Goal: Task Accomplishment & Management: Use online tool/utility

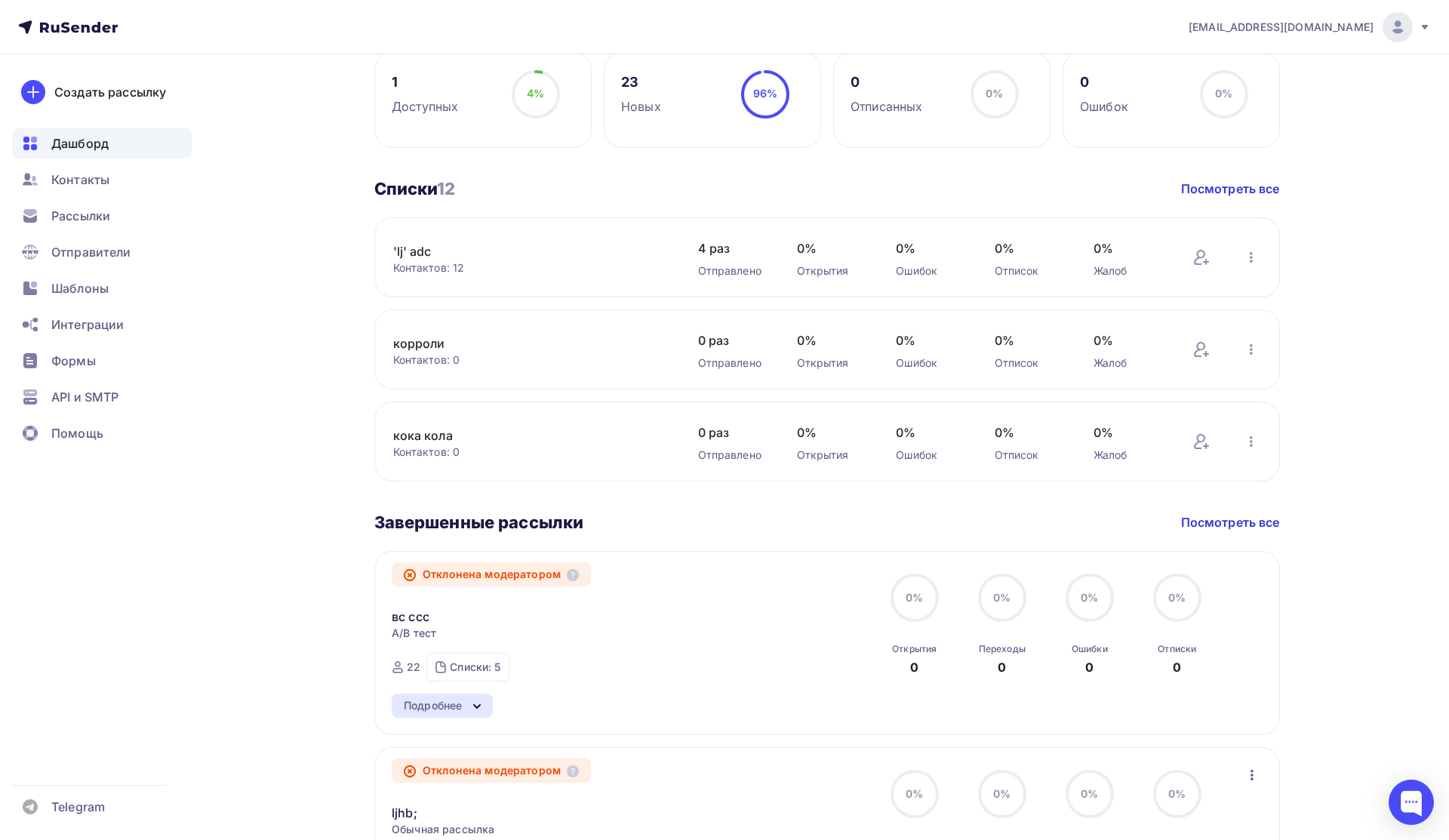
scroll to position [816, 0]
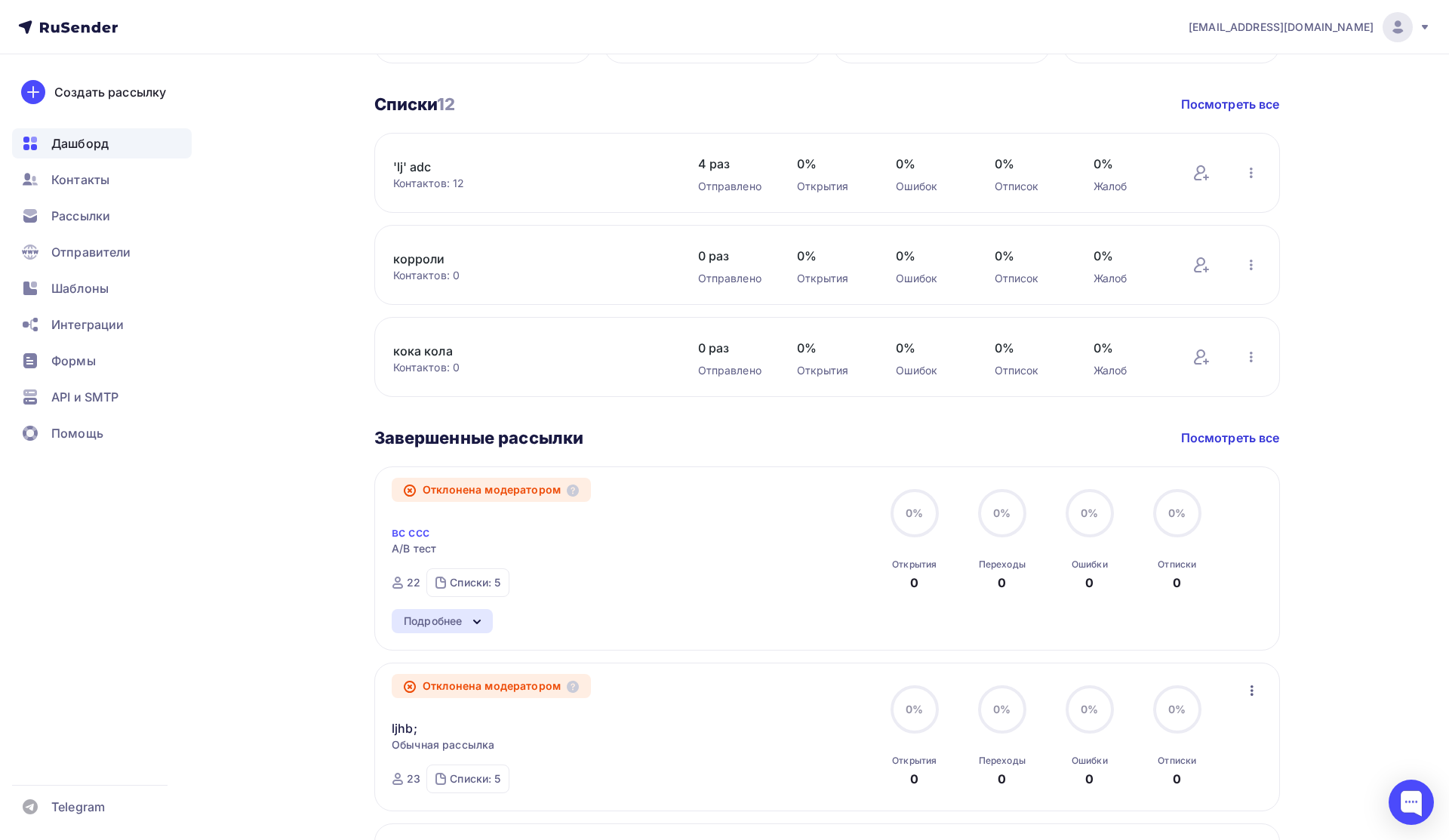
click at [410, 533] on link "вс ссс" at bounding box center [410, 531] width 37 height 18
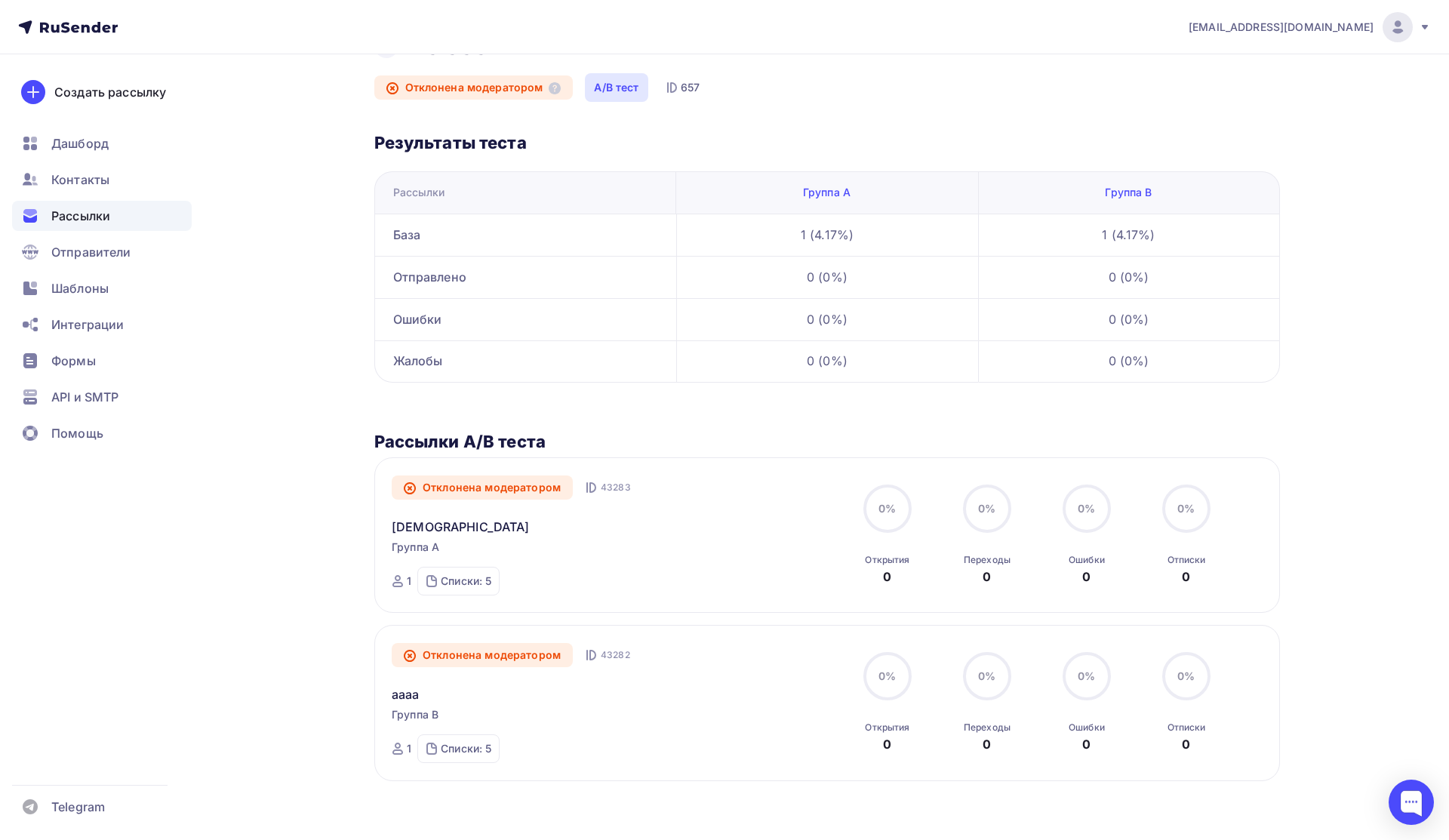
scroll to position [62, 0]
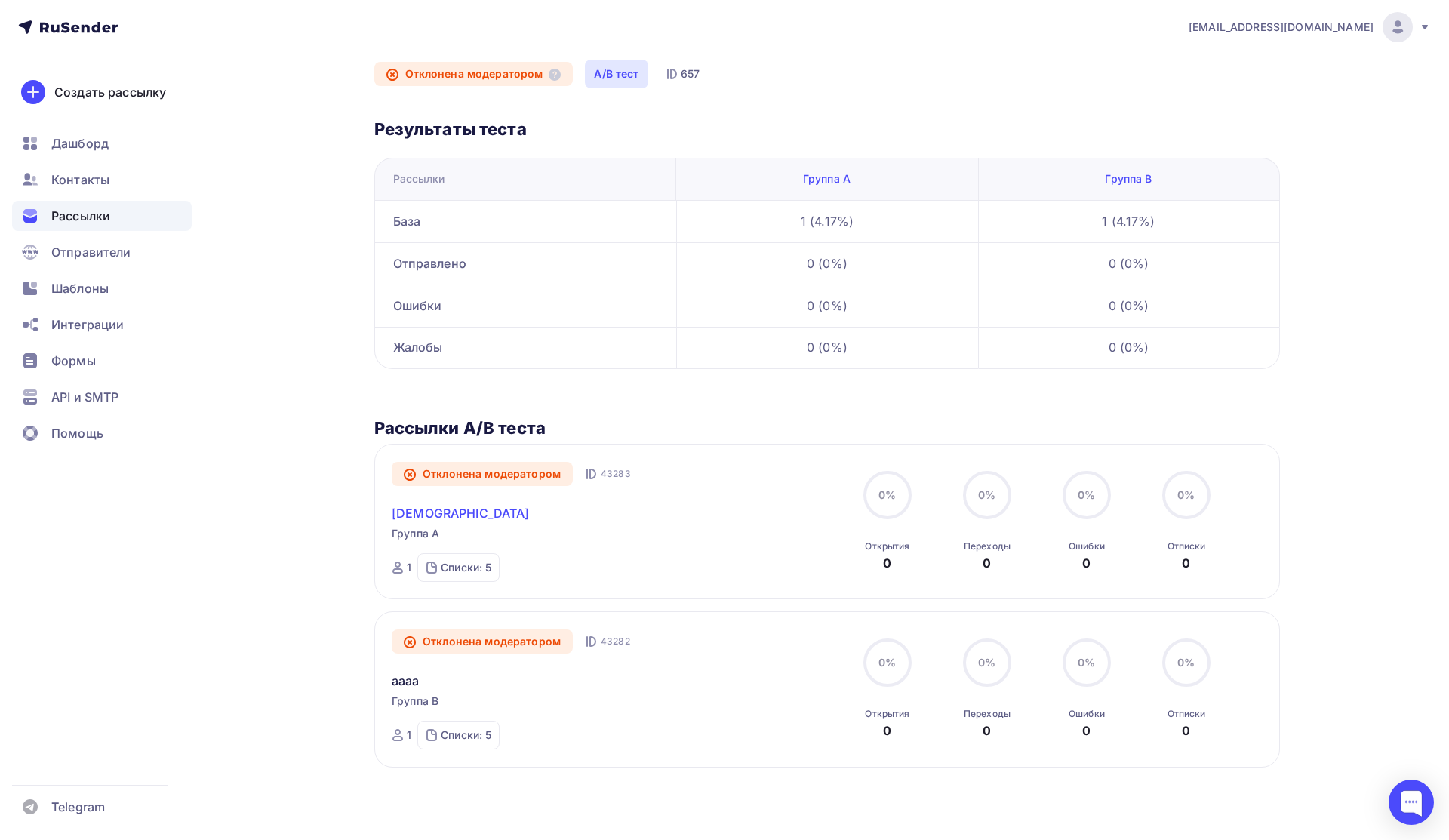
click at [407, 513] on link "[DEMOGRAPHIC_DATA]" at bounding box center [461, 513] width 138 height 18
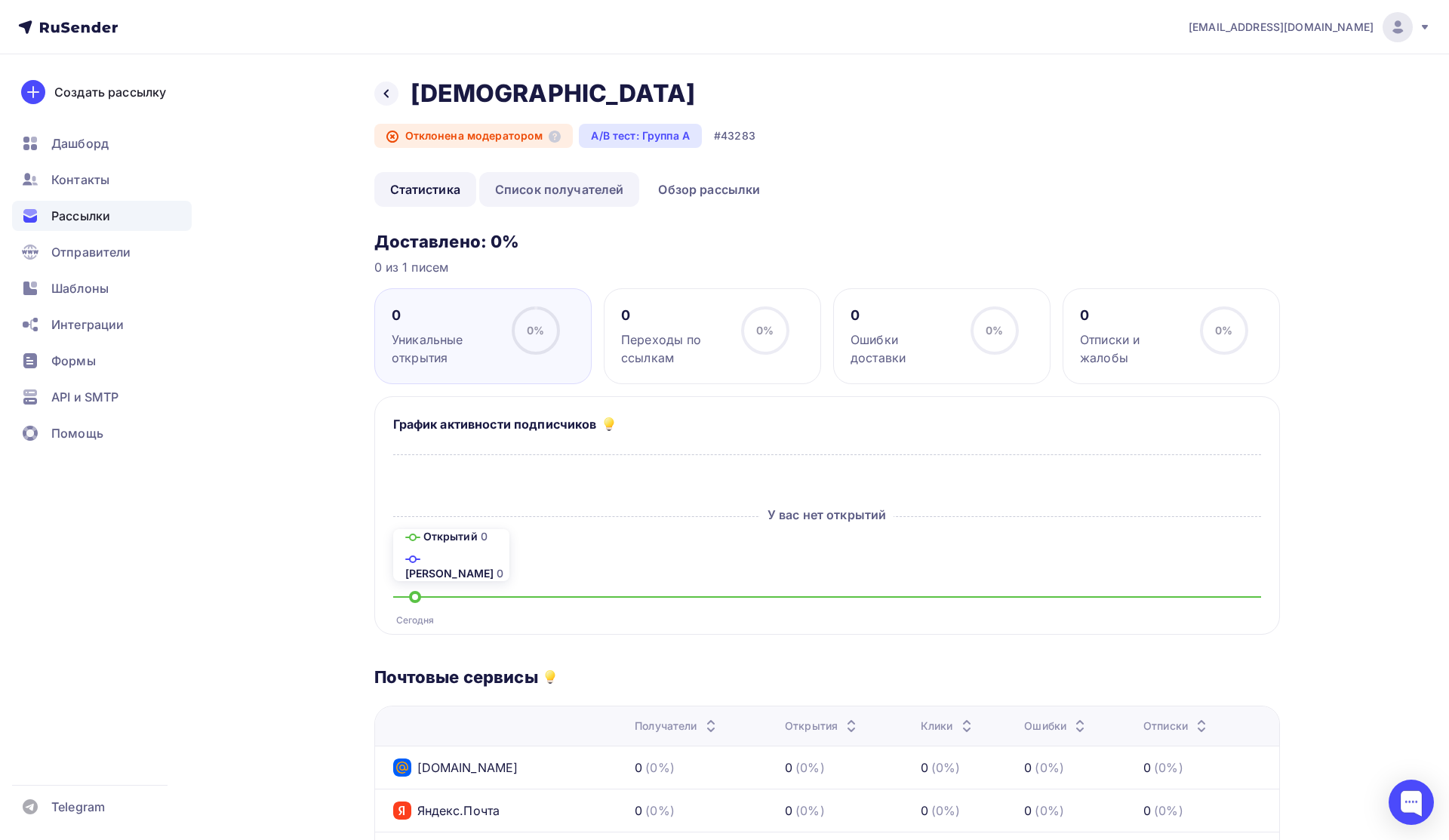
click at [531, 191] on link "Список получателей" at bounding box center [559, 189] width 160 height 34
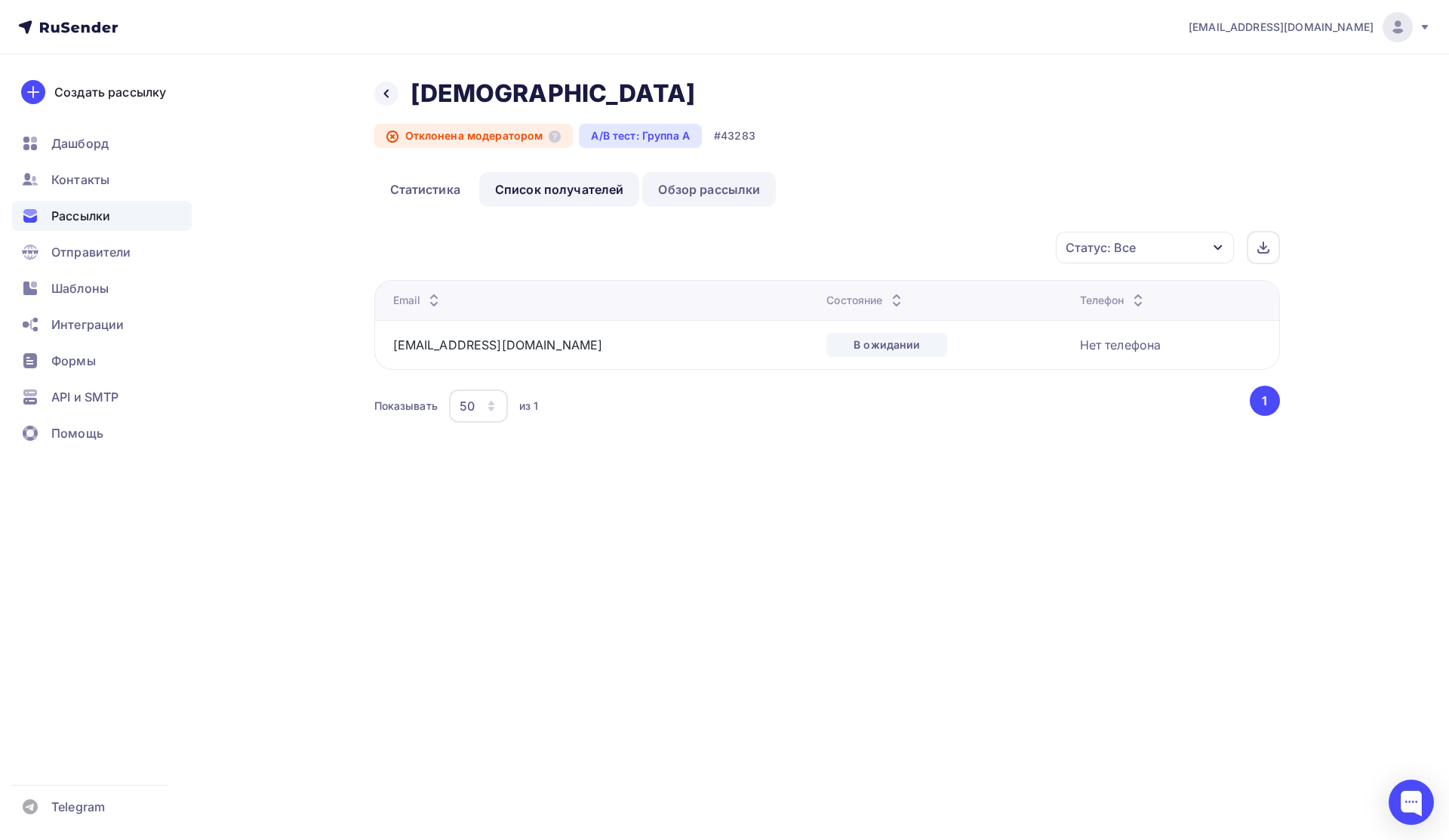
click at [708, 186] on link "Обзор рассылки" at bounding box center [709, 189] width 133 height 34
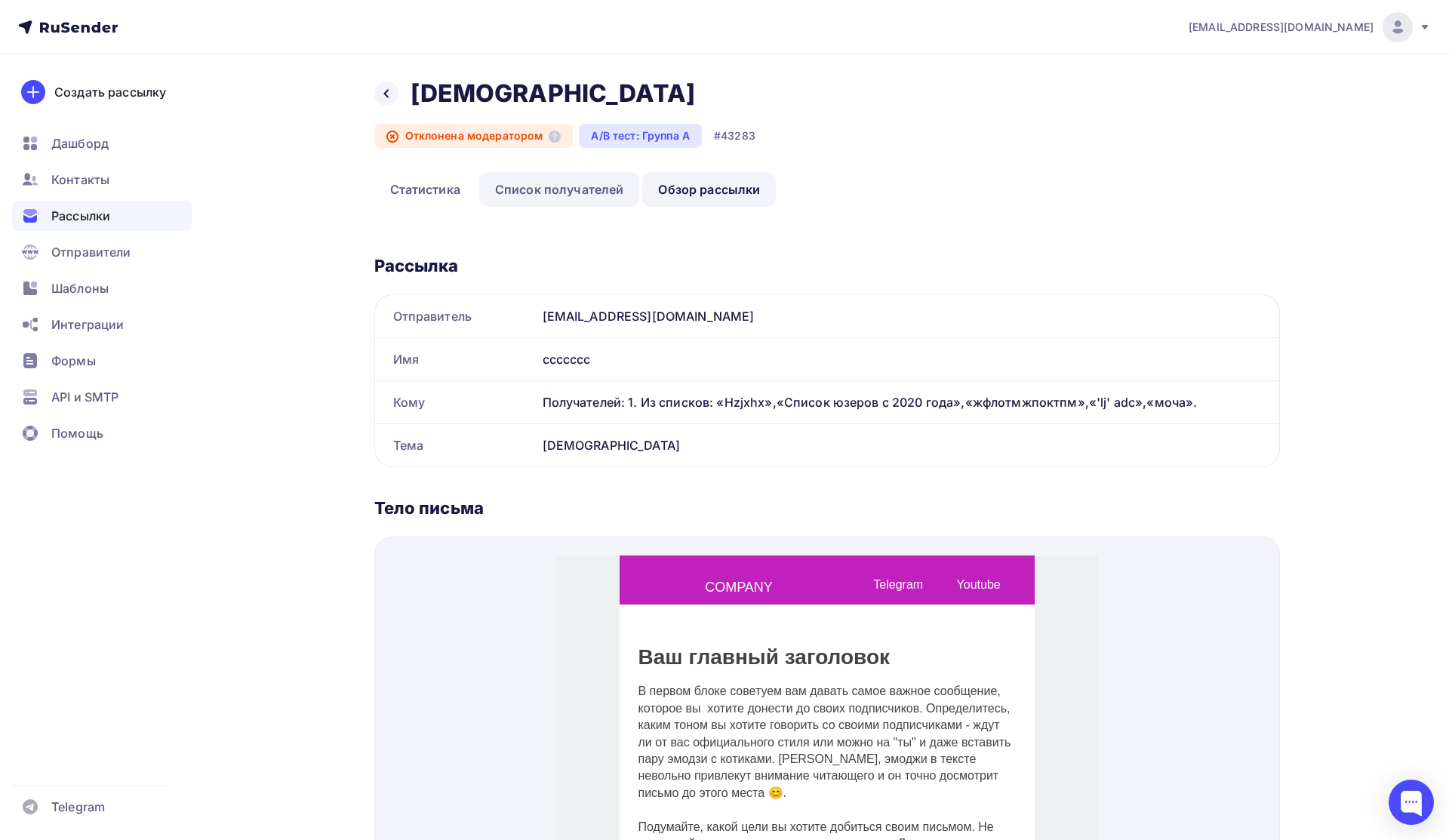
click at [581, 201] on link "Список получателей" at bounding box center [559, 189] width 160 height 34
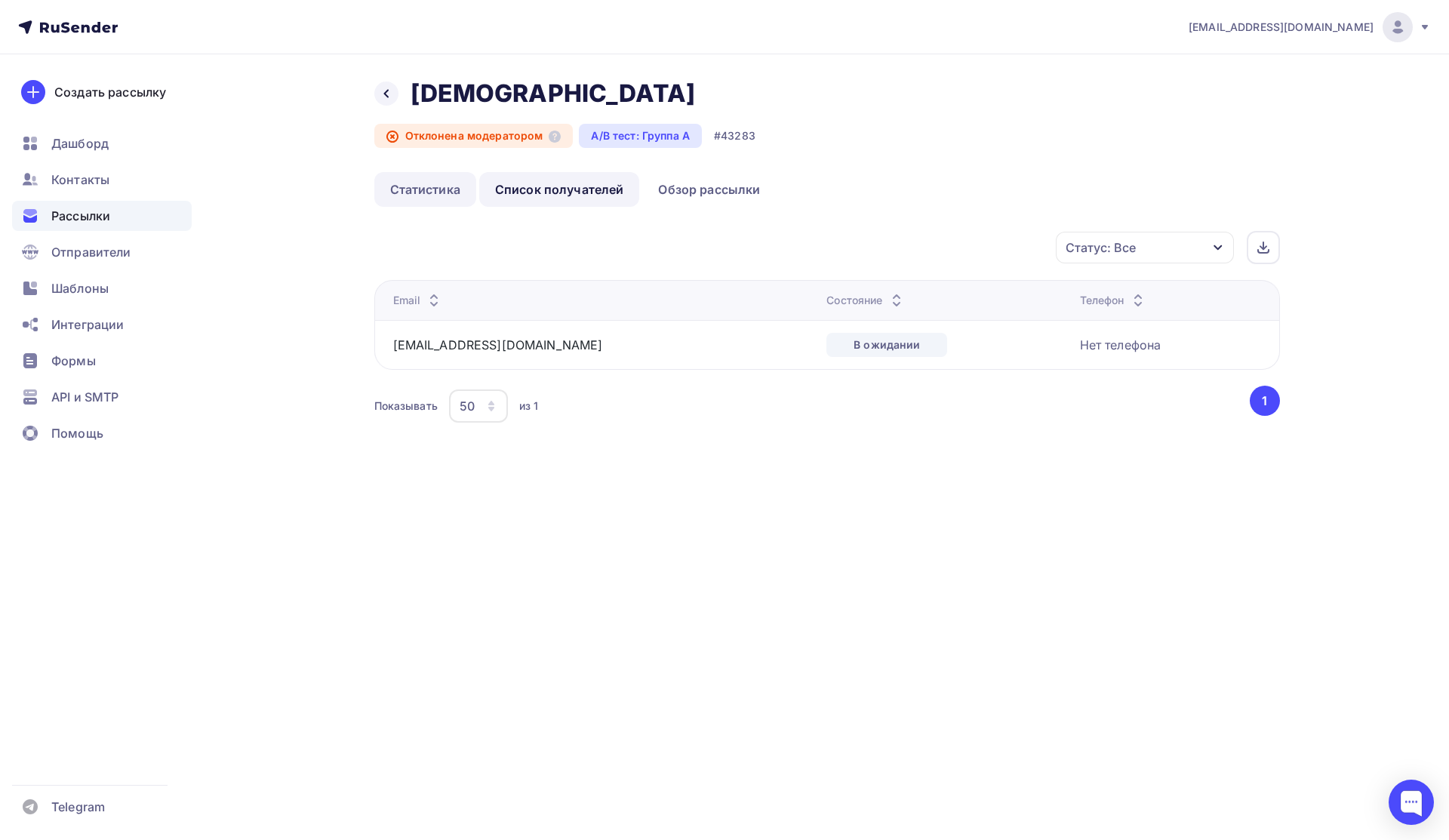
click at [437, 190] on link "Статистика" at bounding box center [424, 189] width 102 height 34
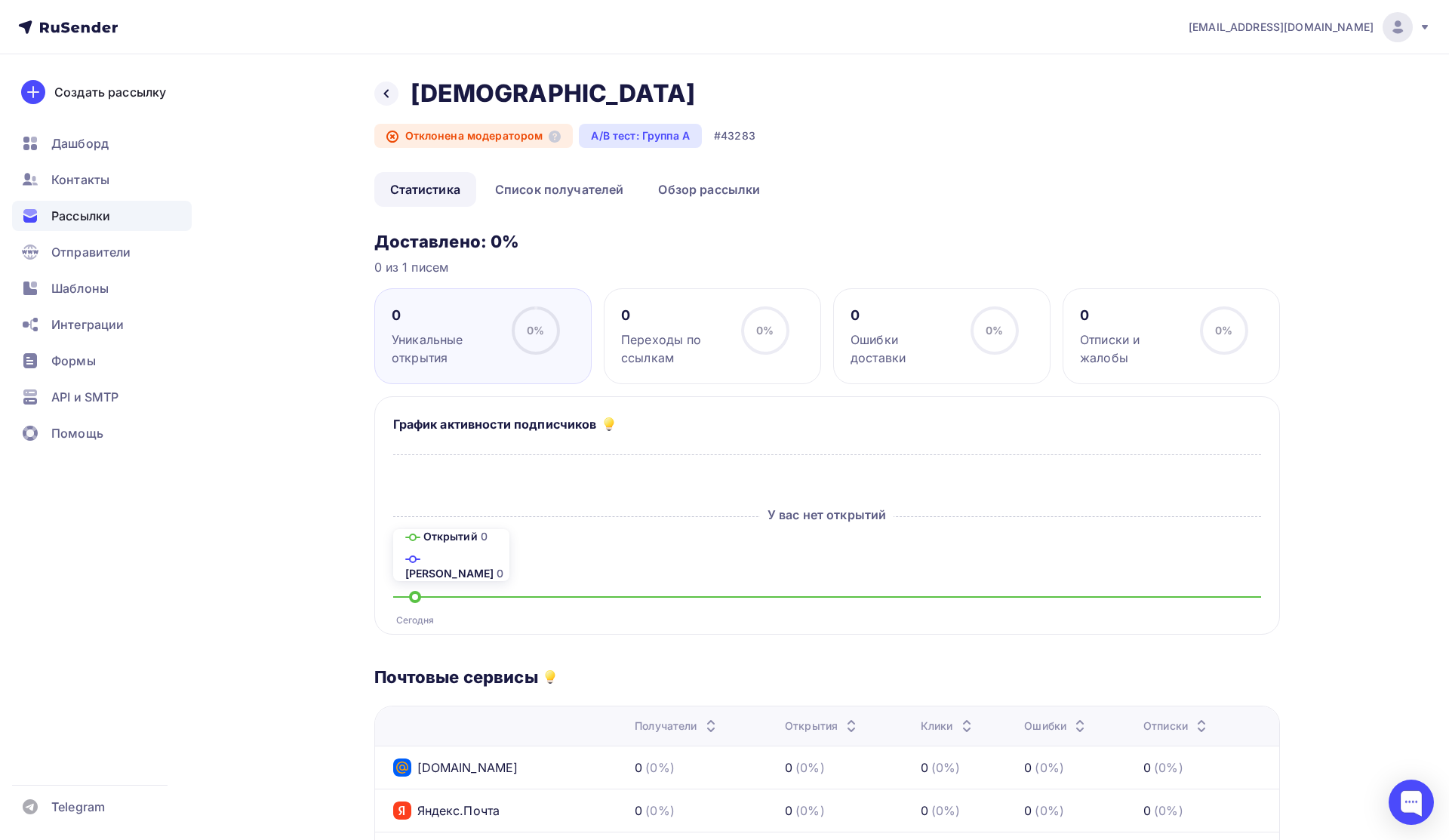
click at [817, 183] on ul "Статистика Список получателей Обзор рассылки" at bounding box center [826, 189] width 905 height 34
click at [85, 220] on span "Рассылки" at bounding box center [80, 215] width 59 height 18
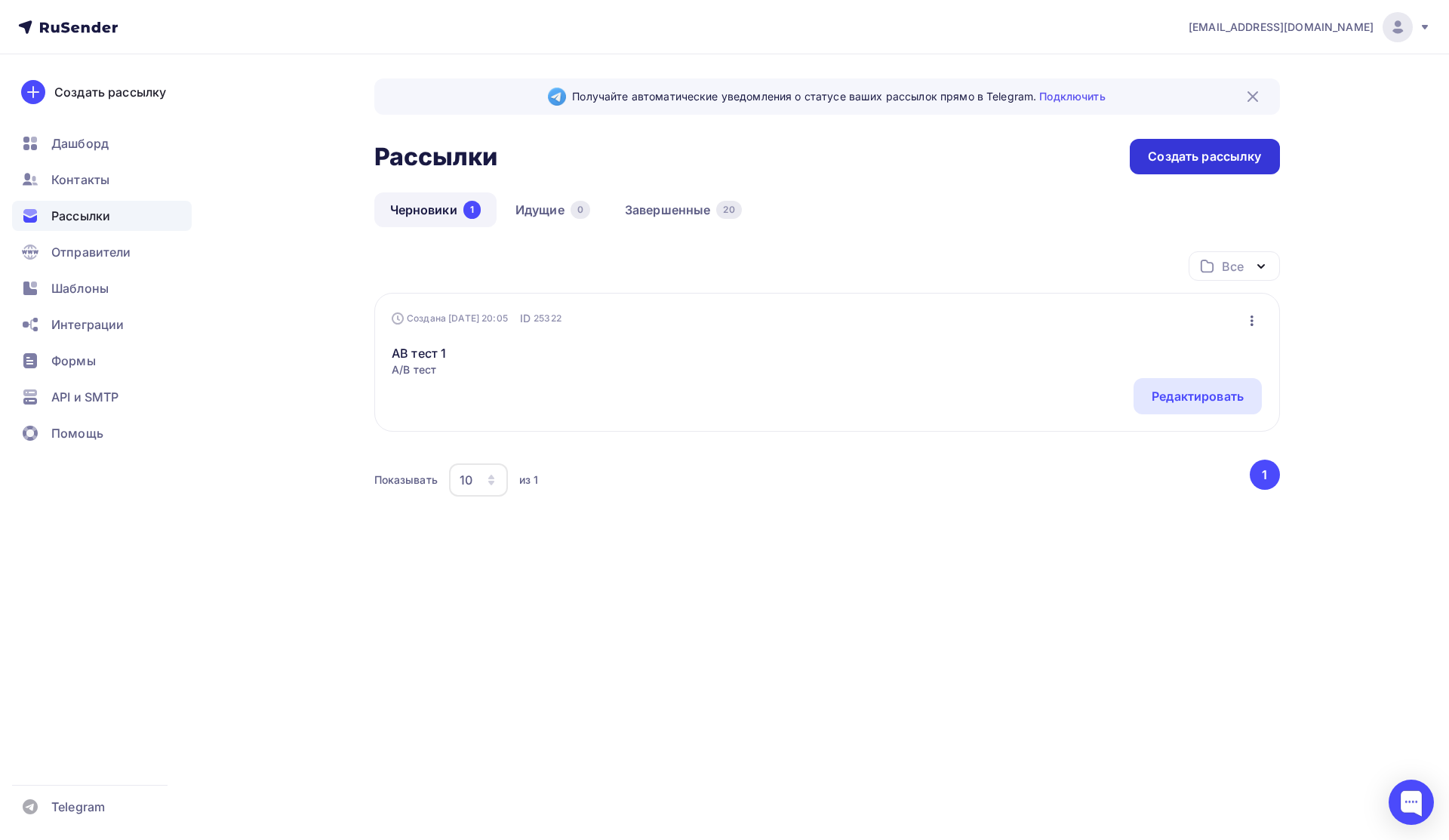
click at [817, 165] on div "Создать рассылку" at bounding box center [1205, 157] width 149 height 35
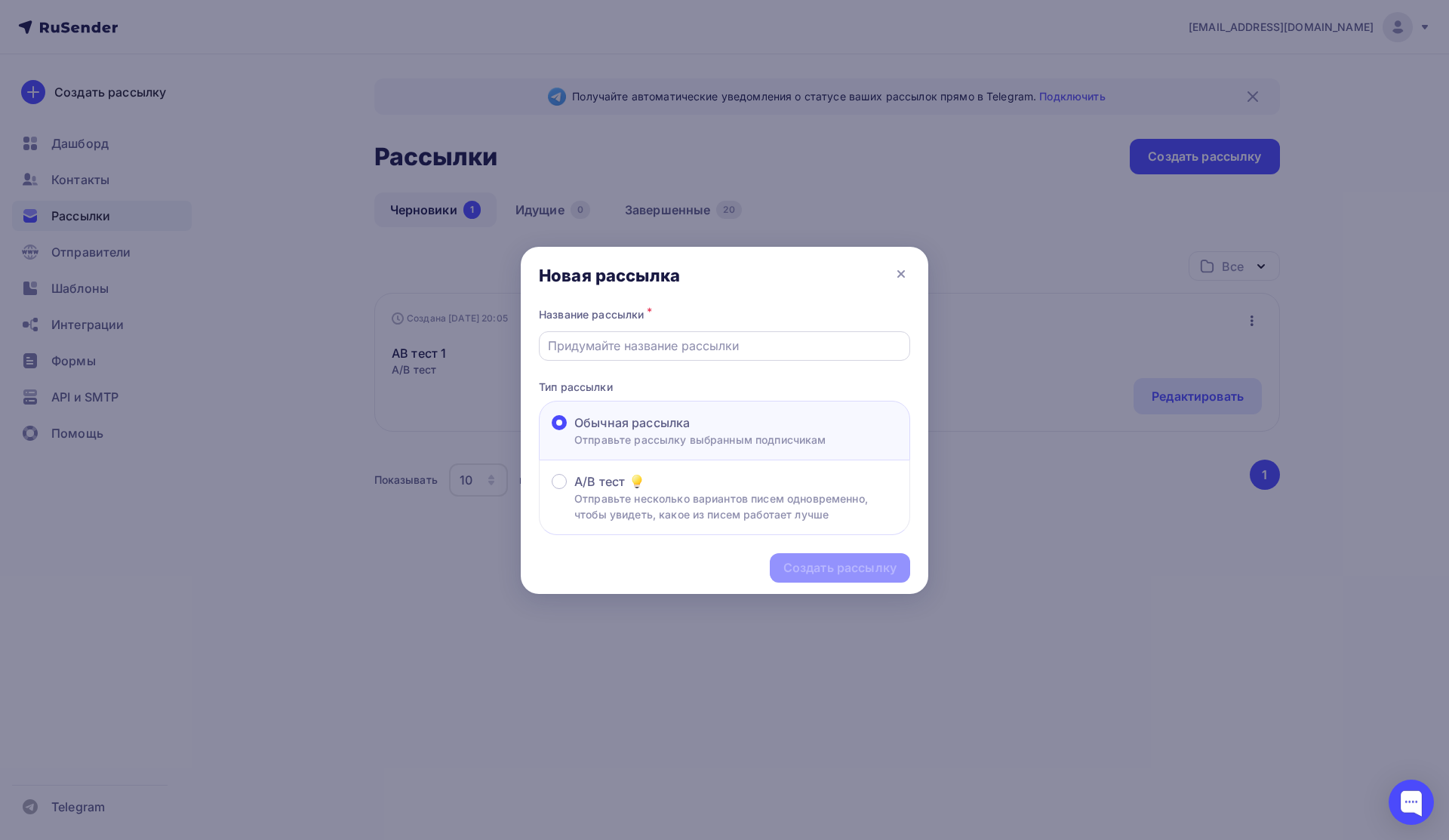
click at [742, 352] on input "text" at bounding box center [725, 345] width 354 height 18
type input "цвус"
click at [632, 480] on icon at bounding box center [637, 479] width 10 height 10
click at [574, 490] on input "A/B тест Отправьте несколько вариантов писем одновременно, чтобы увидеть, какое…" at bounding box center [574, 490] width 0 height 0
click at [786, 442] on p "Отправьте рассылку выбранным подписчикам" at bounding box center [700, 439] width 252 height 16
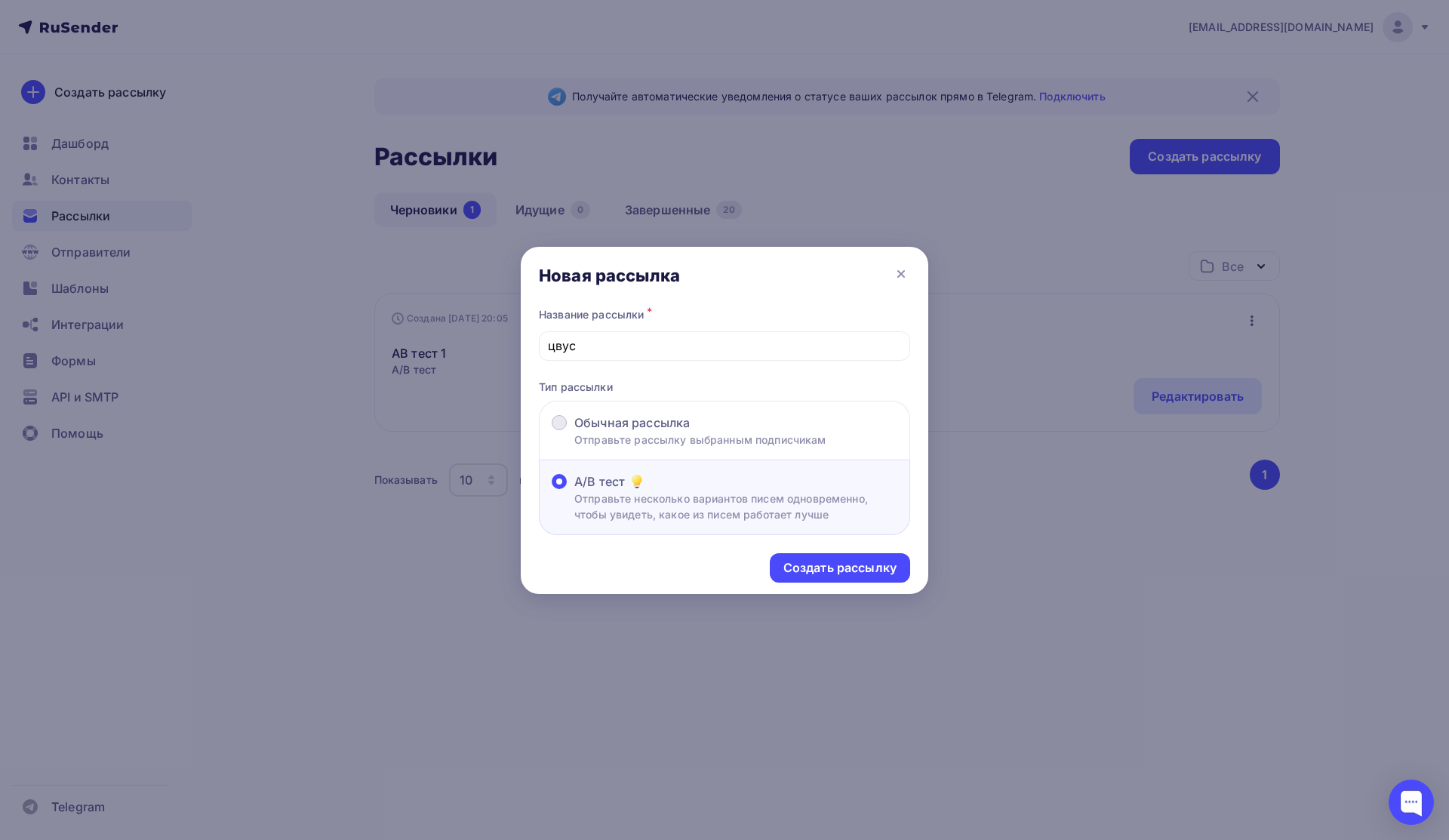
click at [574, 432] on input "Обычная рассылка Отправьте рассылку выбранным подписчикам" at bounding box center [574, 432] width 0 height 0
click at [751, 521] on p "Отправьте несколько вариантов писем одновременно, чтобы увидеть, какое из писем…" at bounding box center [736, 506] width 323 height 32
click at [574, 490] on input "A/B тест Отправьте несколько вариантов писем одновременно, чтобы увидеть, какое…" at bounding box center [574, 490] width 0 height 0
click at [711, 434] on p "Отправьте рассылку выбранным подписчикам" at bounding box center [700, 439] width 252 height 16
click at [574, 432] on input "Обычная рассылка Отправьте рассылку выбранным подписчикам" at bounding box center [574, 432] width 0 height 0
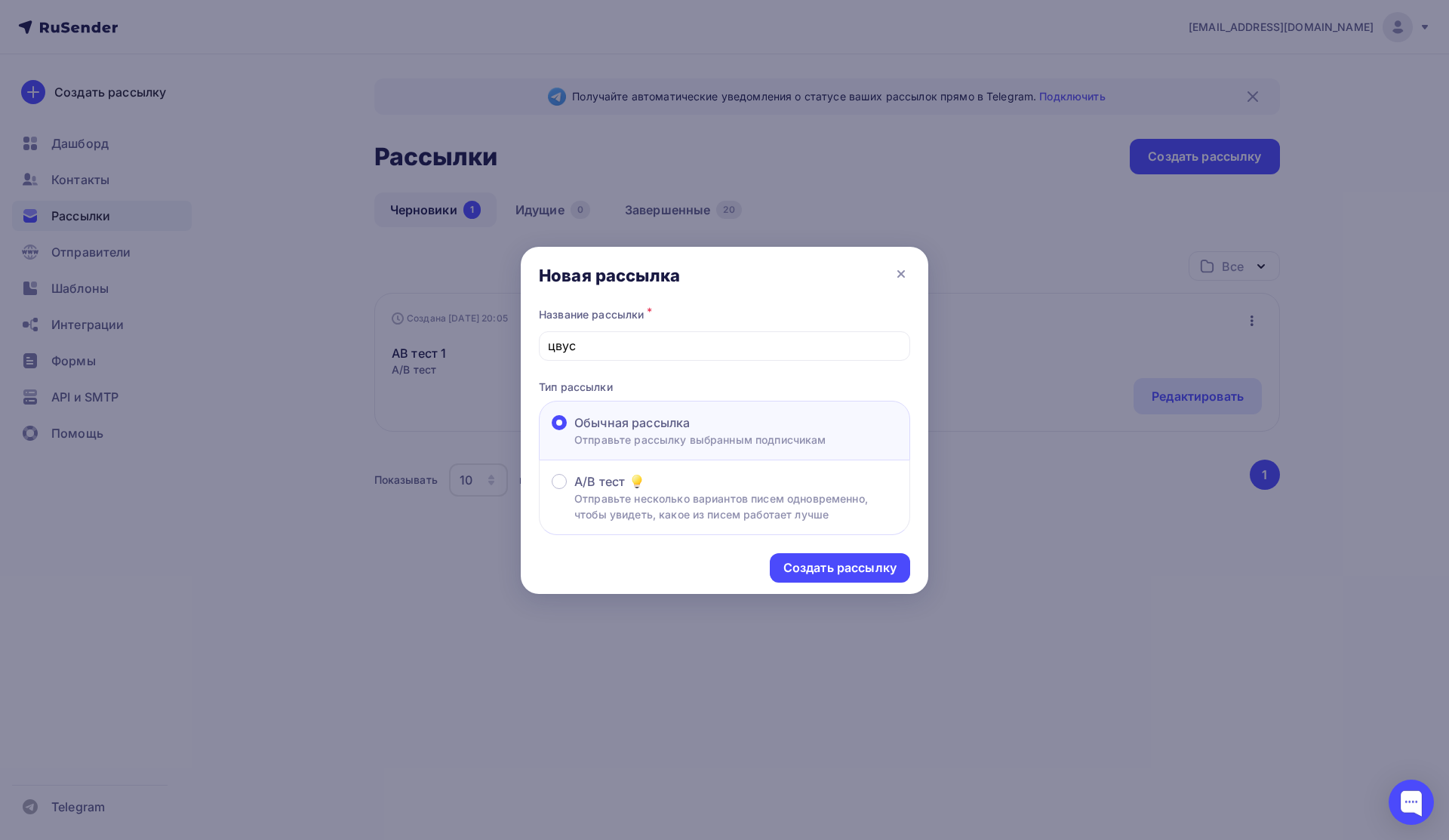
click at [709, 473] on div "A/B тест Отправьте несколько вариантов писем одновременно, чтобы увидеть, какое…" at bounding box center [724, 498] width 371 height 75
click at [686, 485] on div "A/B тест" at bounding box center [736, 481] width 323 height 18
click at [574, 490] on input "A/B тест Отправьте несколько вариантов писем одновременно, чтобы увидеть, какое…" at bounding box center [574, 490] width 0 height 0
click at [705, 426] on div "Обычная рассылка" at bounding box center [700, 422] width 252 height 18
click at [574, 432] on input "Обычная рассылка Отправьте рассылку выбранным подписчикам" at bounding box center [574, 432] width 0 height 0
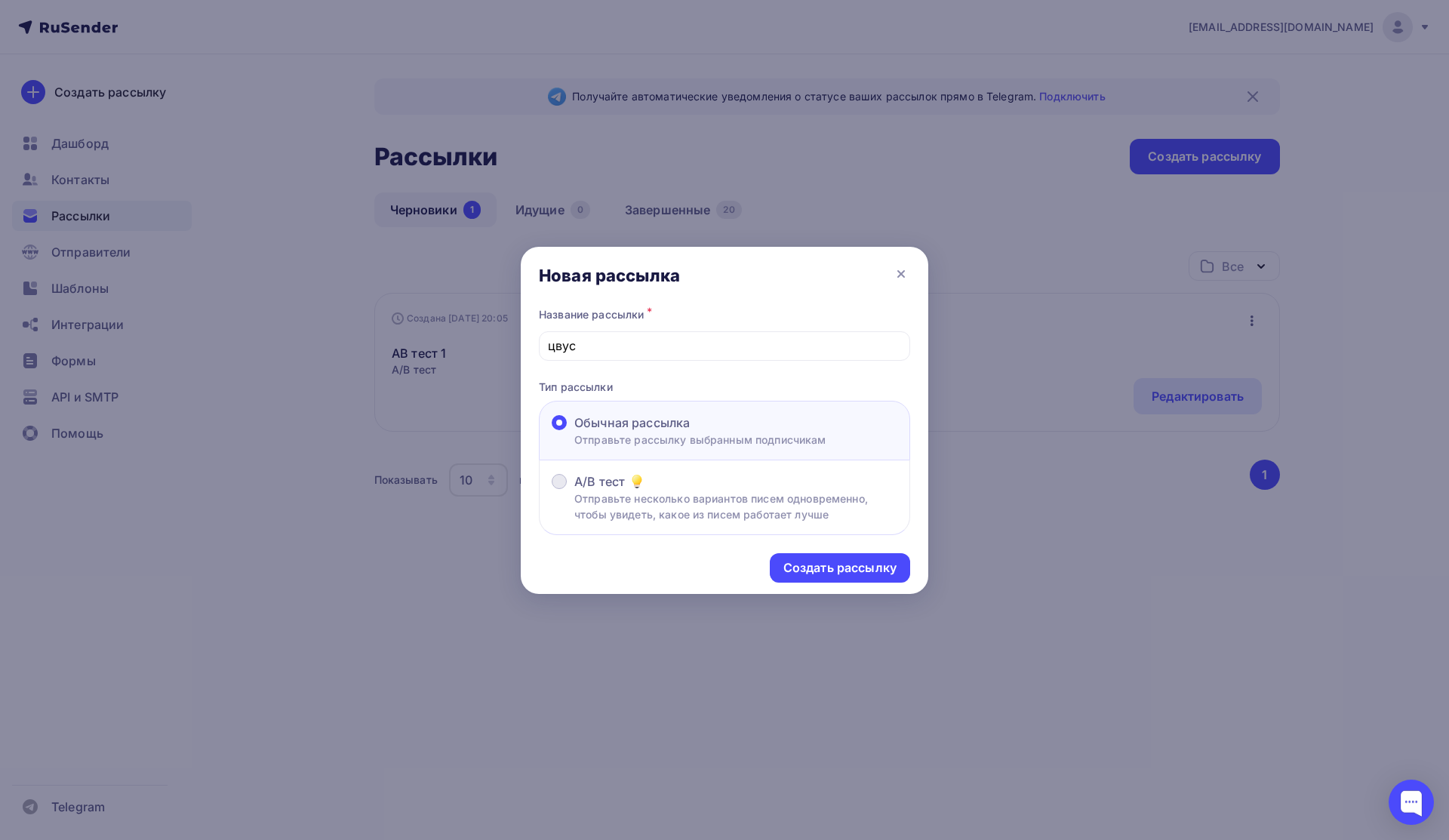
click at [680, 484] on div "A/B тест" at bounding box center [736, 481] width 323 height 18
click at [574, 490] on input "A/B тест Отправьте несколько вариантов писем одновременно, чтобы увидеть, какое…" at bounding box center [574, 490] width 0 height 0
click at [713, 445] on p "Отправьте рассылку выбранным подписчикам" at bounding box center [700, 439] width 252 height 16
click at [574, 432] on input "Обычная рассылка Отправьте рассылку выбранным подписчикам" at bounding box center [574, 432] width 0 height 0
click at [817, 562] on div "Создать рассылку" at bounding box center [839, 568] width 113 height 18
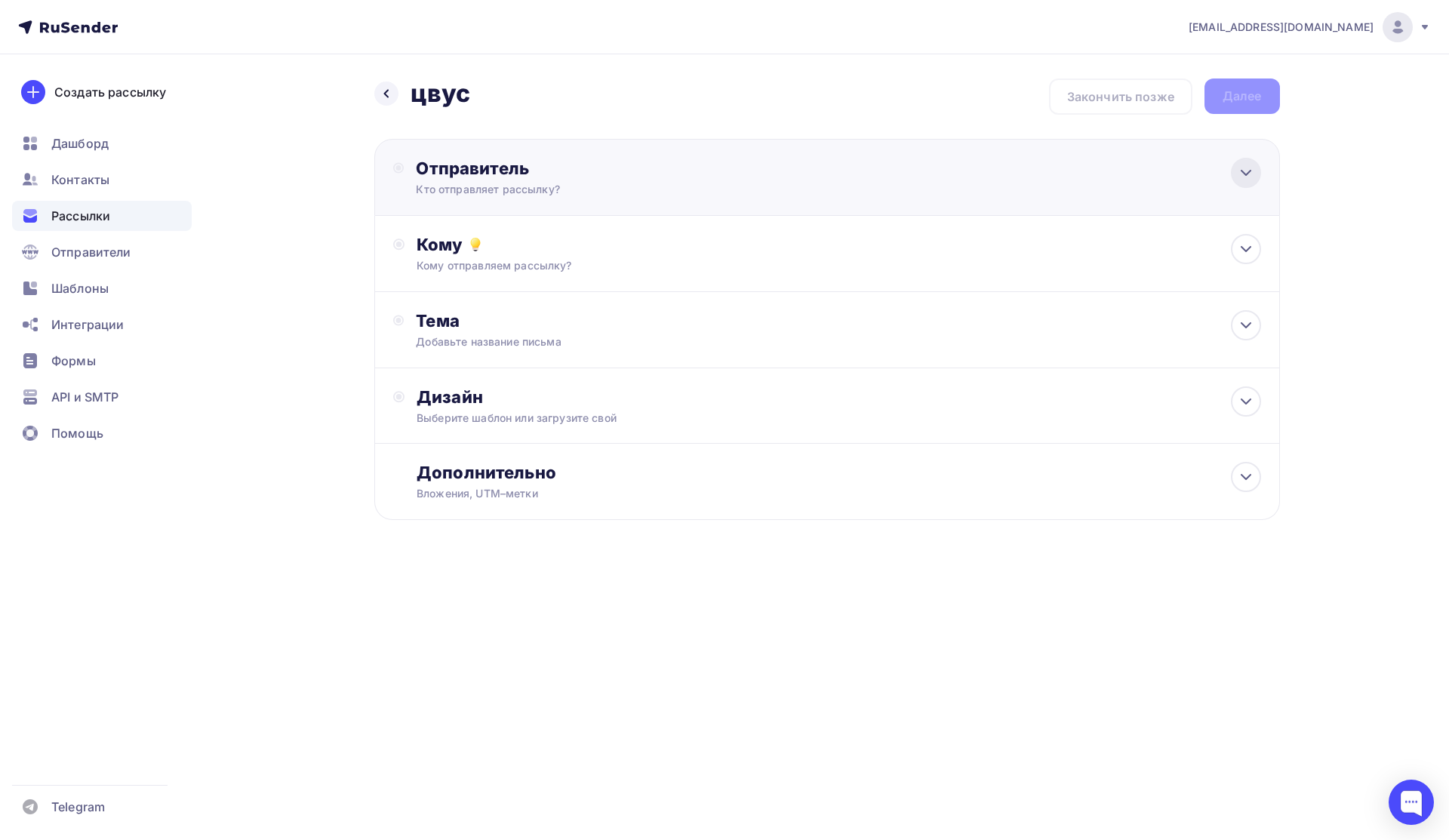
click at [817, 176] on icon at bounding box center [1246, 172] width 18 height 18
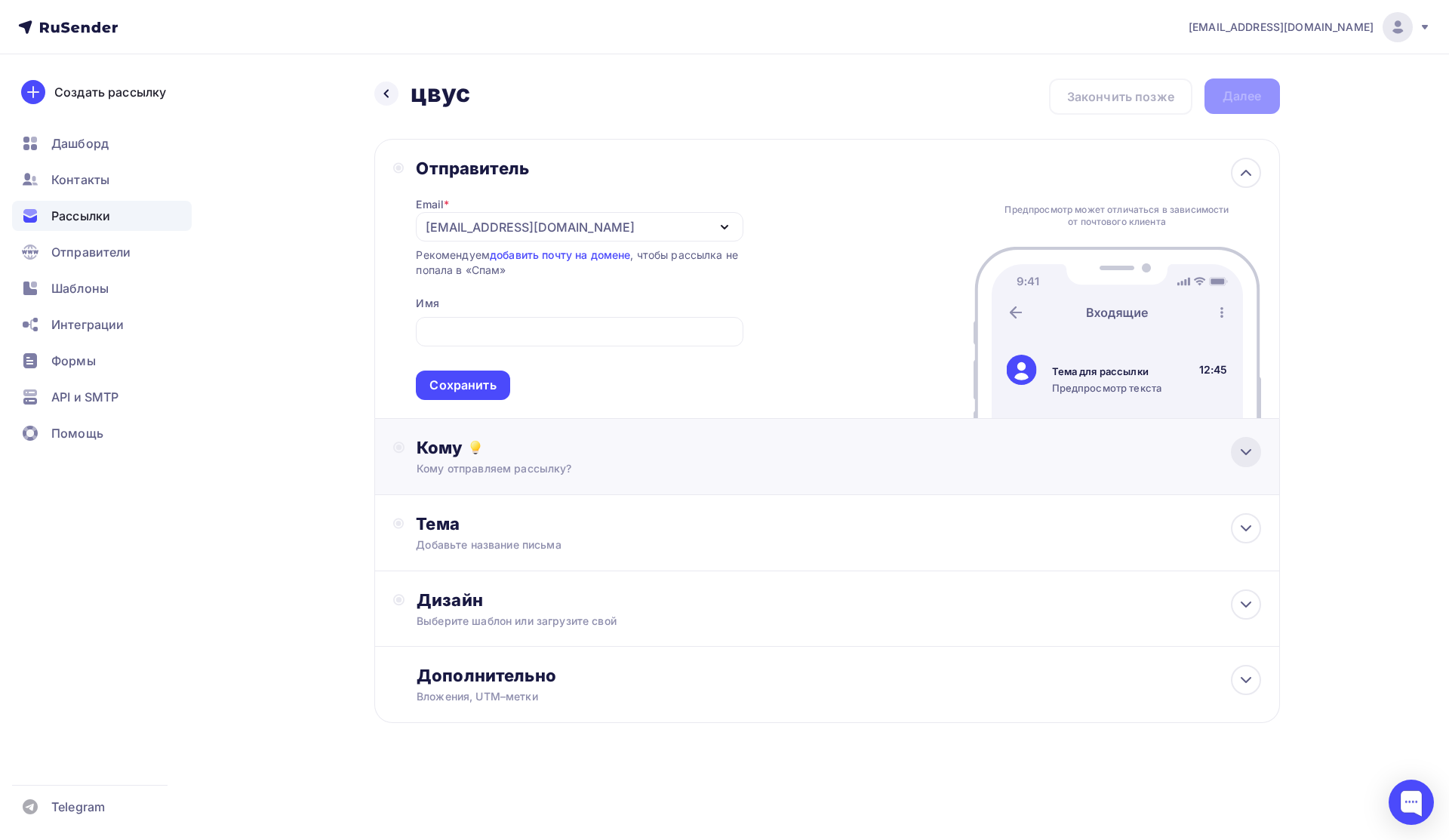
click at [817, 458] on icon at bounding box center [1246, 451] width 18 height 18
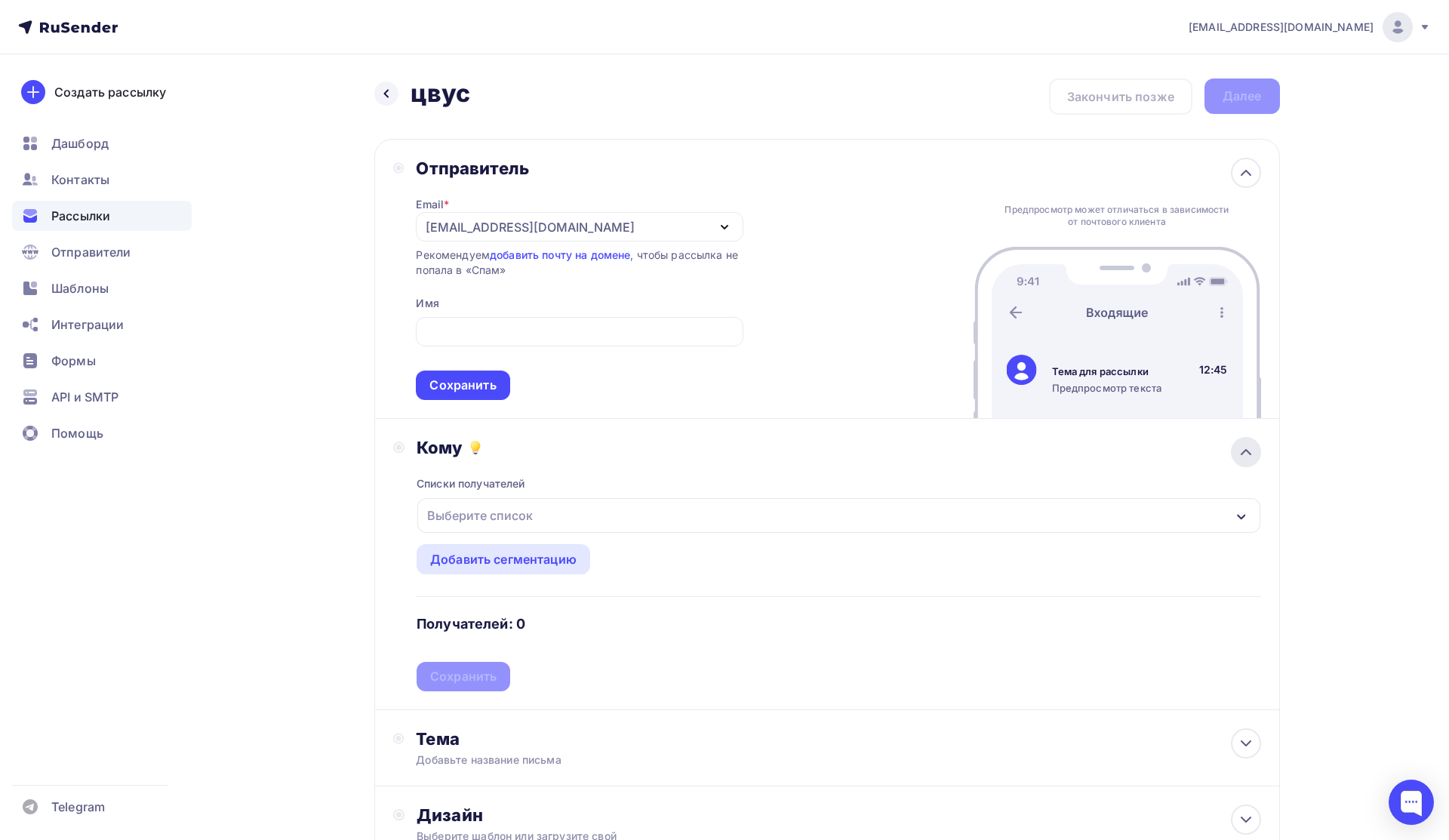
click at [817, 458] on icon at bounding box center [1246, 451] width 18 height 18
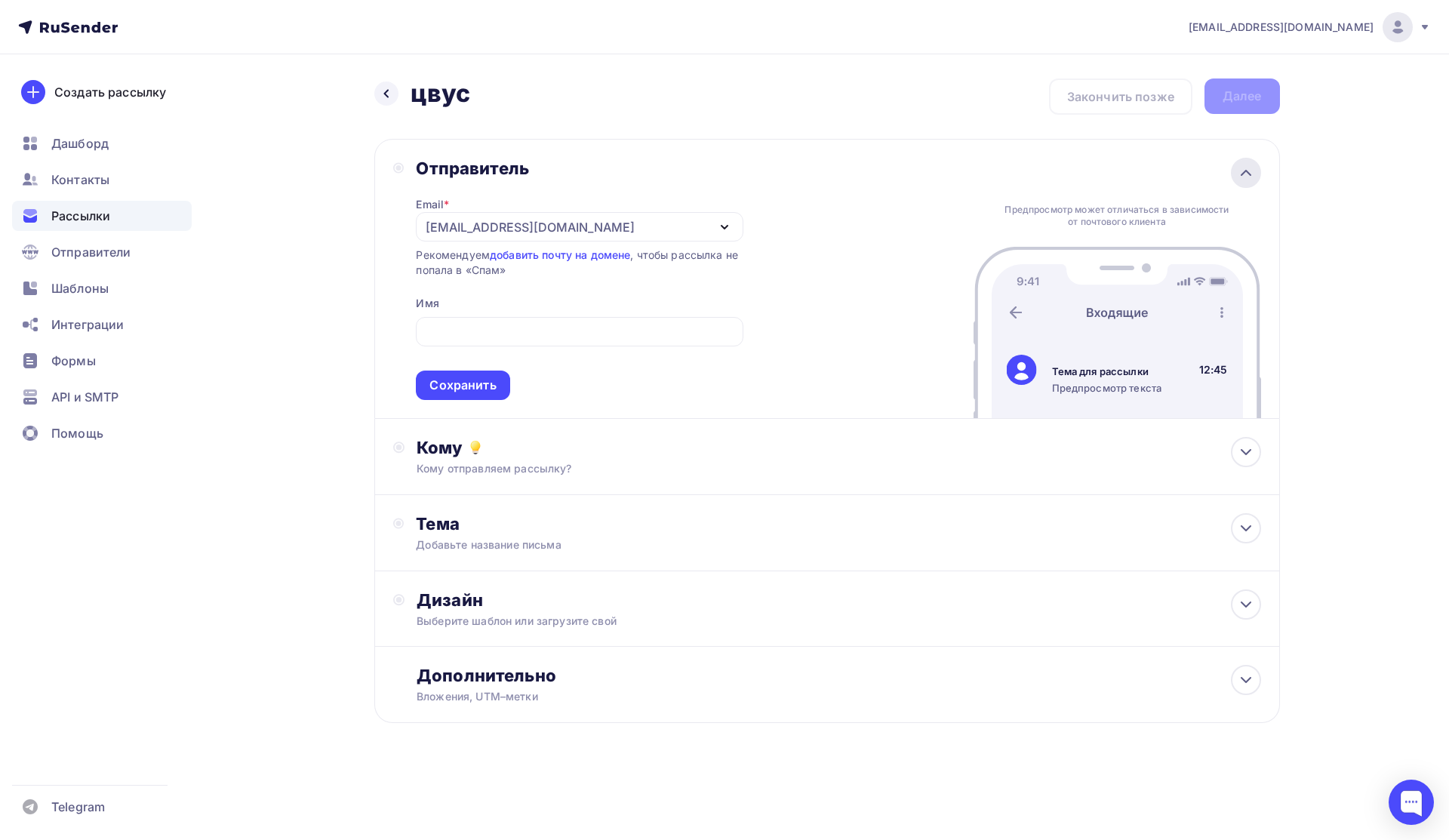
click at [817, 172] on div at bounding box center [1246, 172] width 30 height 30
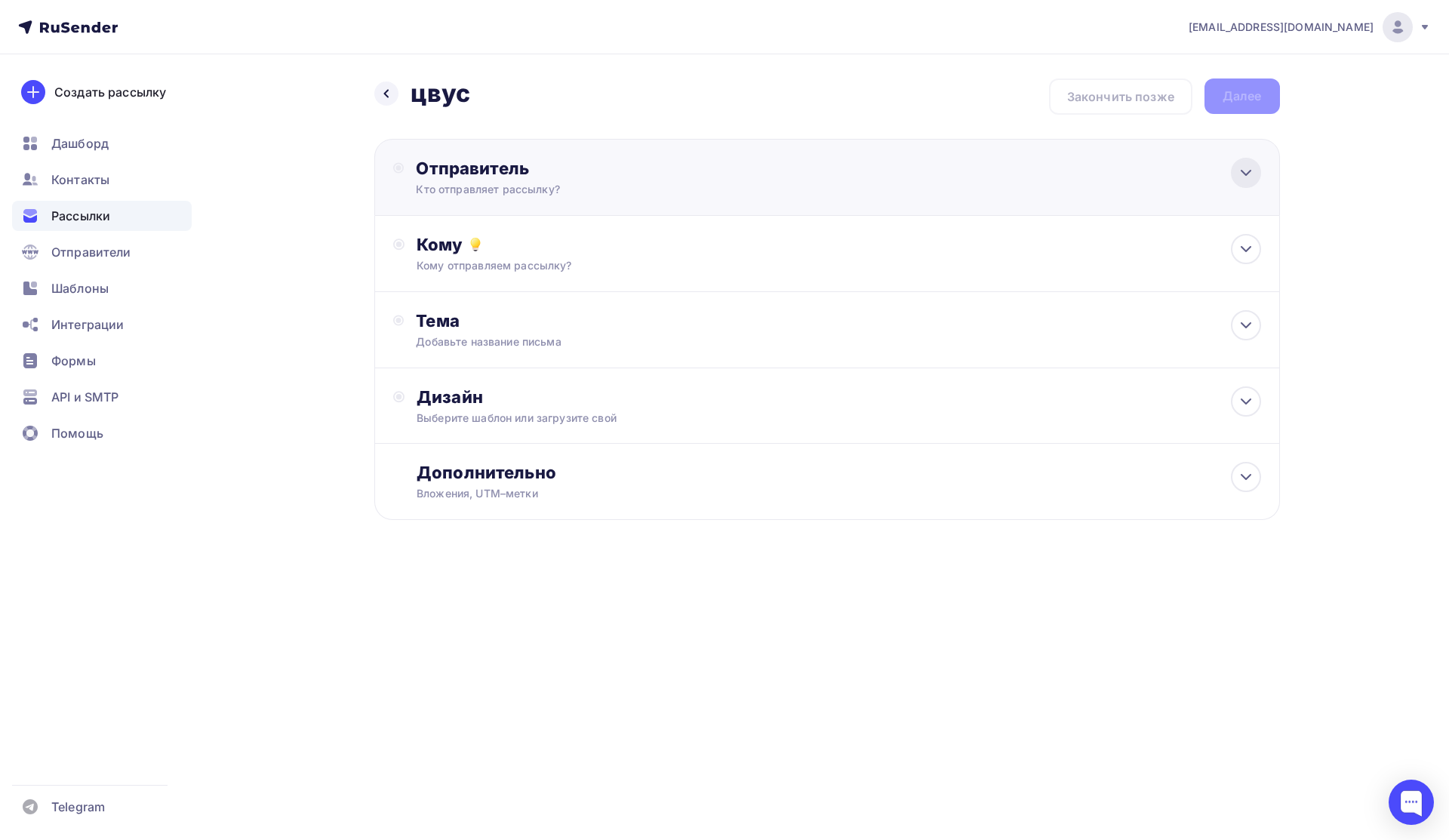
click at [817, 172] on div at bounding box center [1246, 172] width 30 height 30
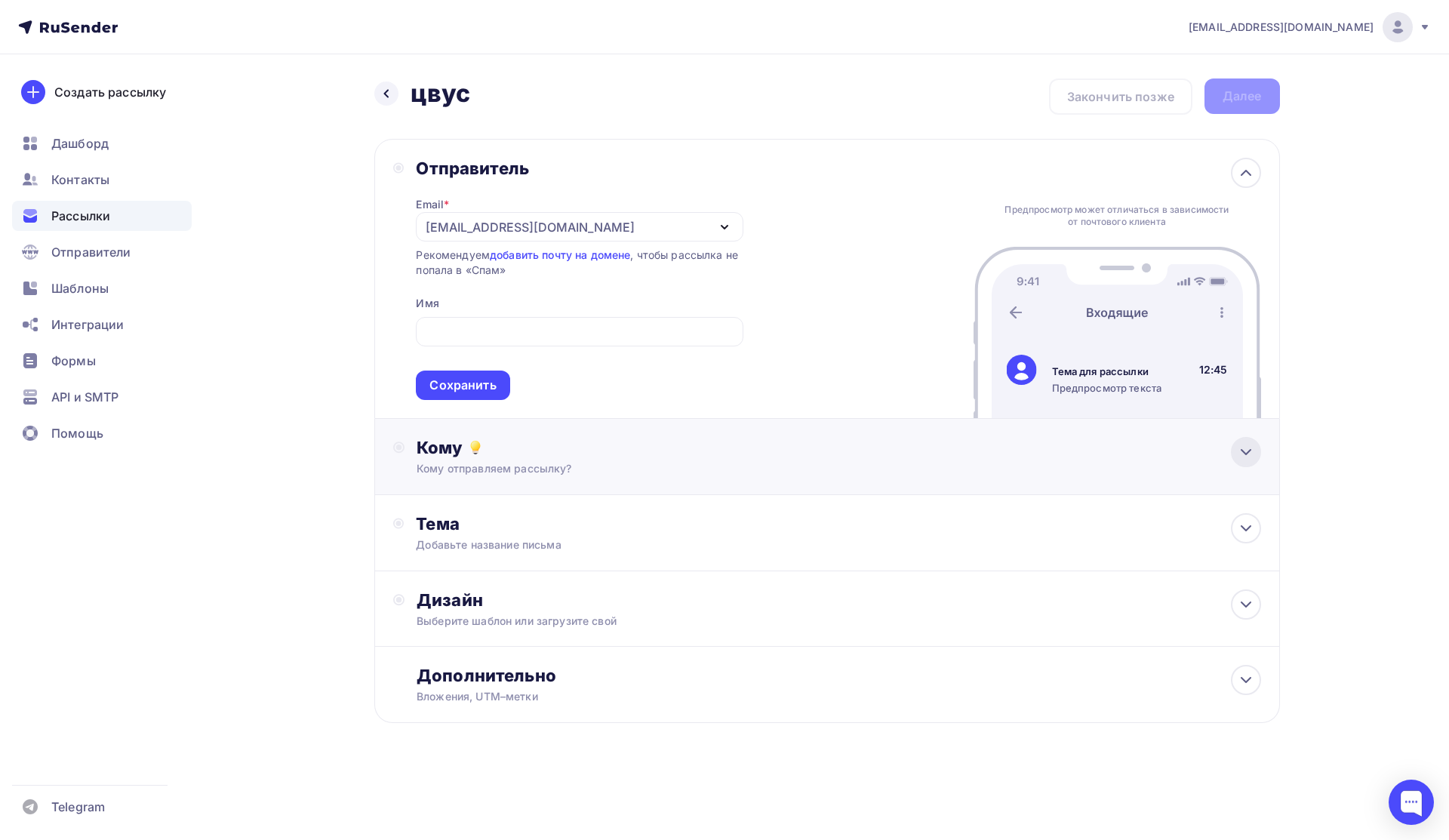
click at [817, 459] on icon at bounding box center [1246, 451] width 18 height 18
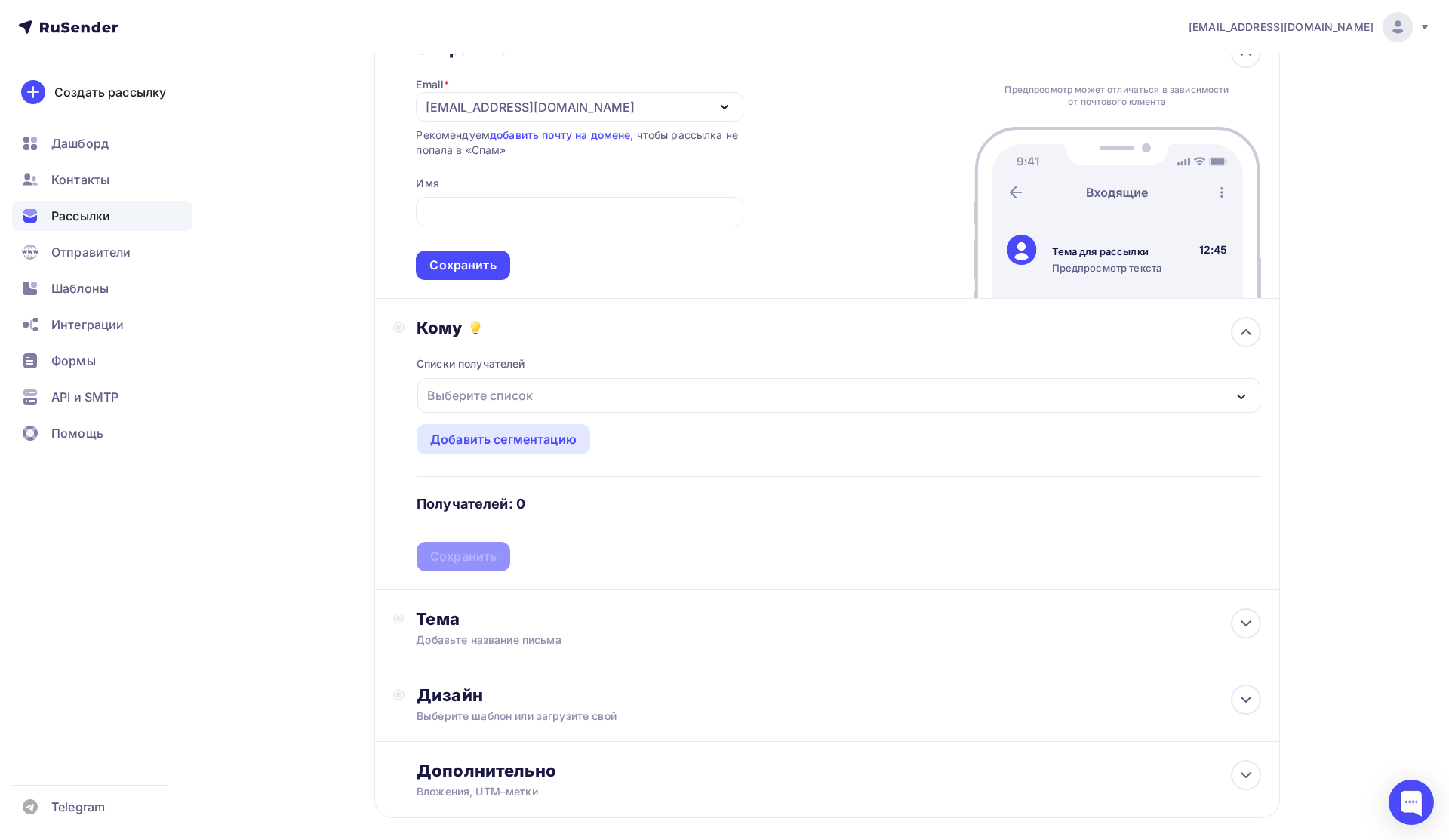
scroll to position [125, 0]
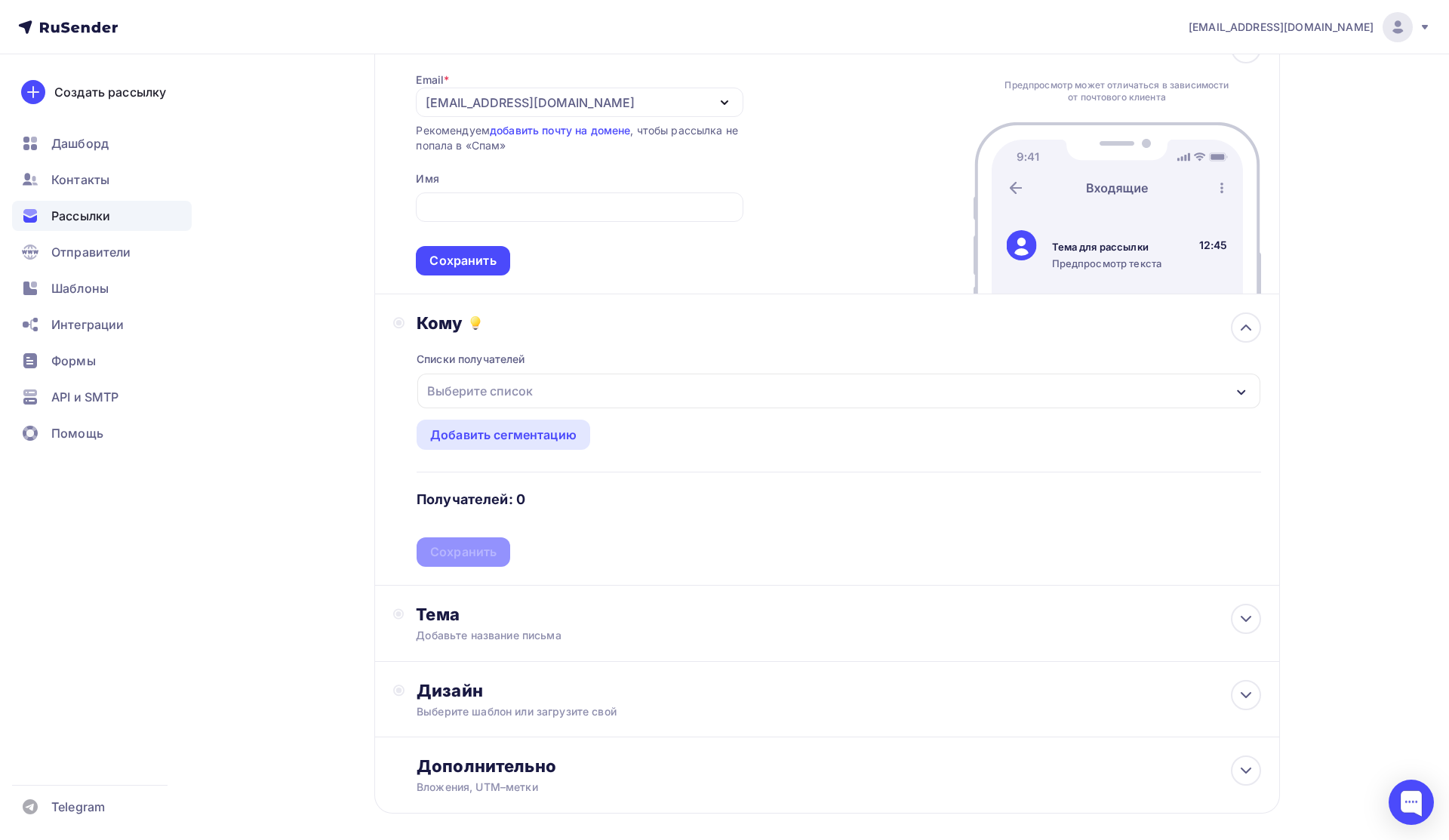
click at [817, 408] on div "Выберите список" at bounding box center [838, 391] width 842 height 34
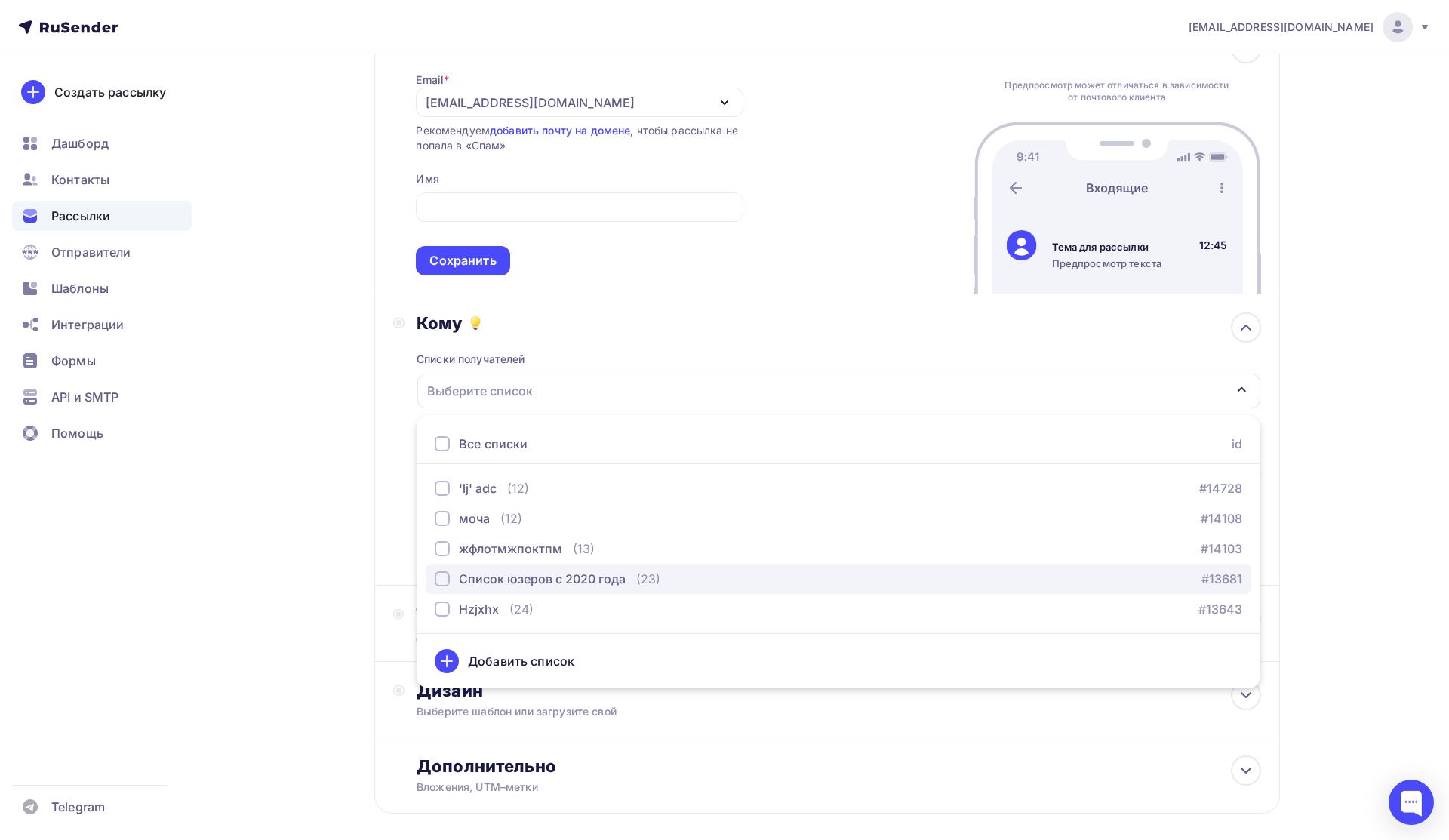
scroll to position [200, 0]
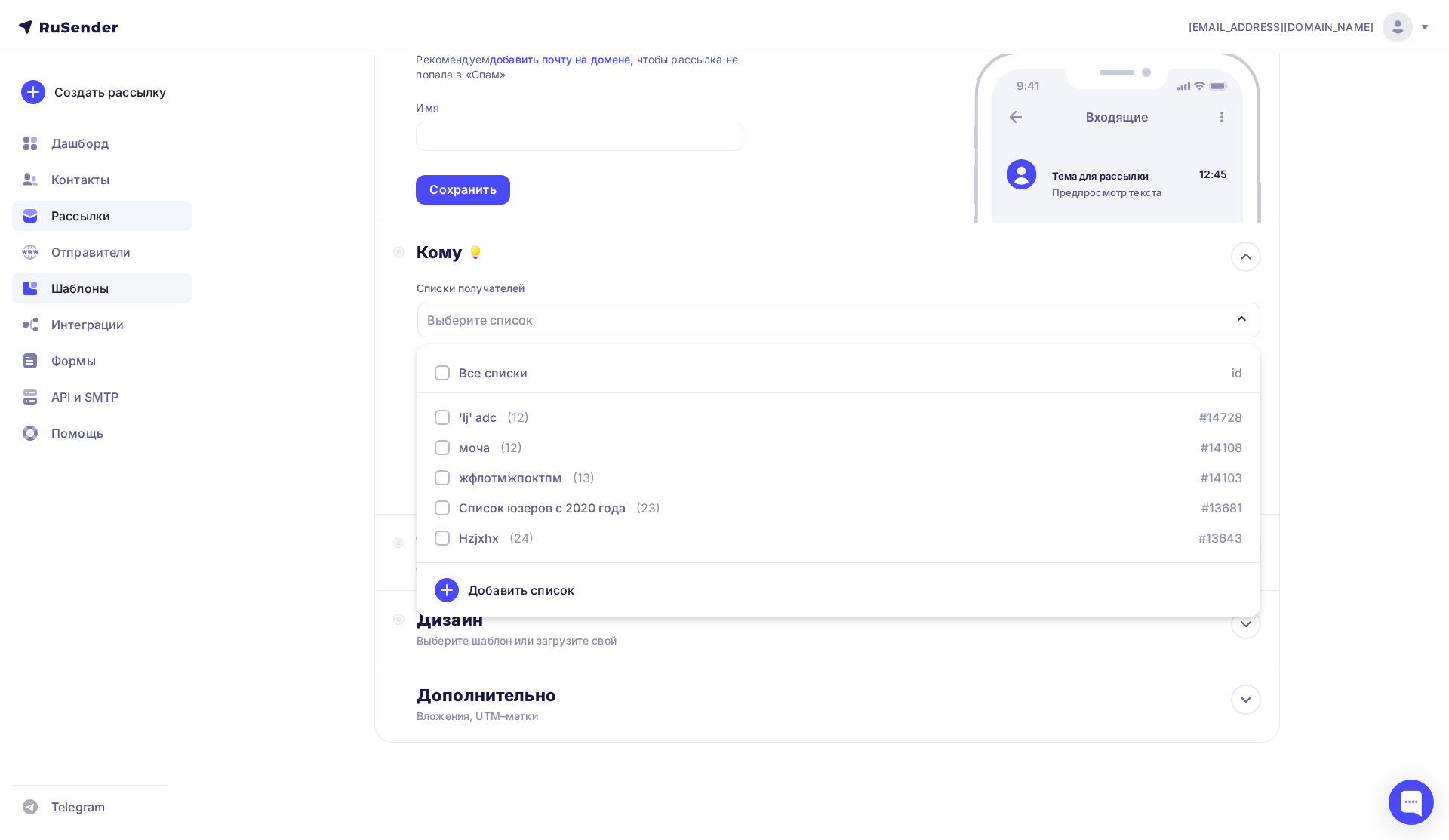
click at [176, 293] on div "Шаблоны" at bounding box center [102, 288] width 180 height 30
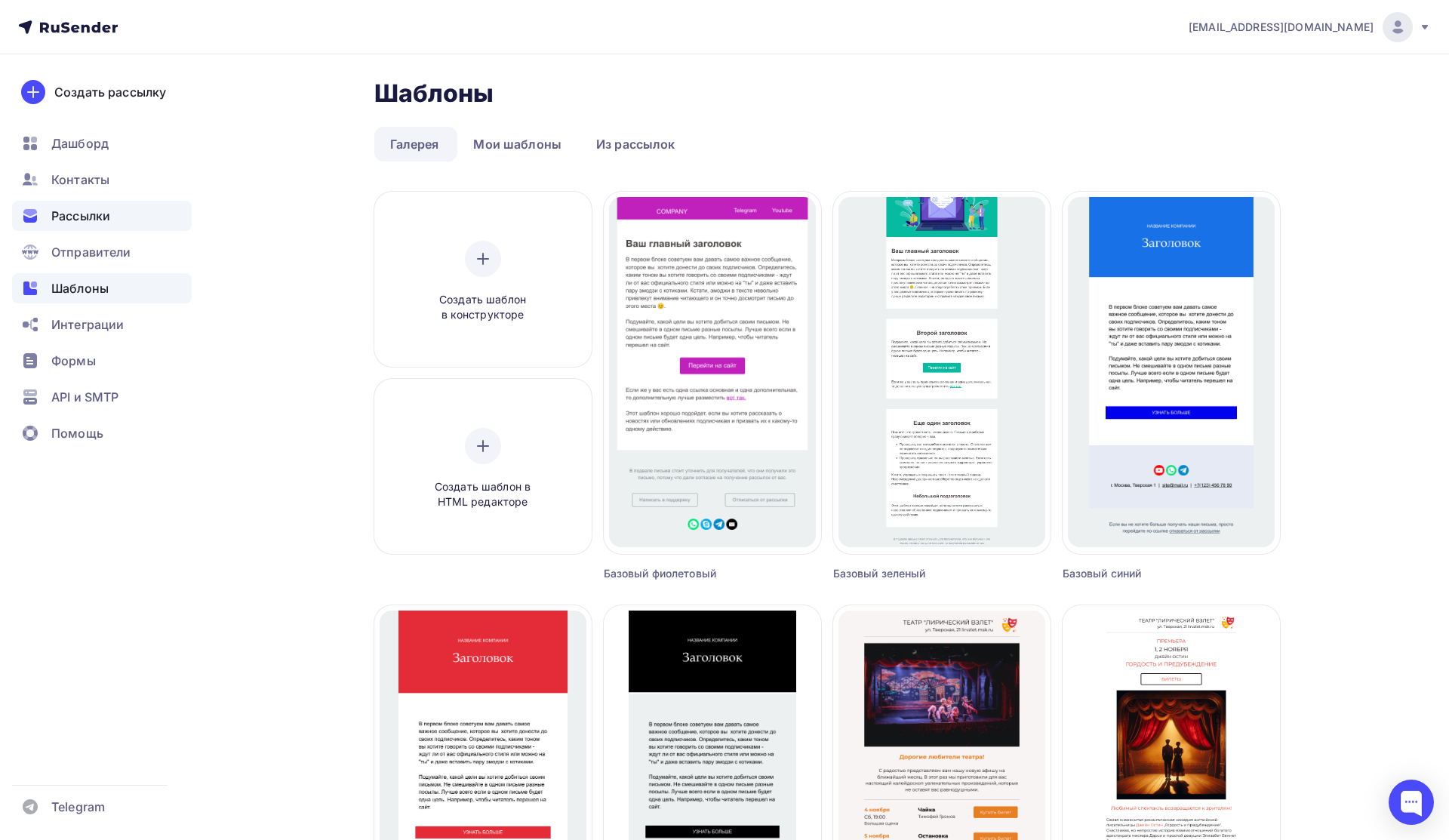
click at [87, 216] on span "Рассылки" at bounding box center [80, 215] width 59 height 18
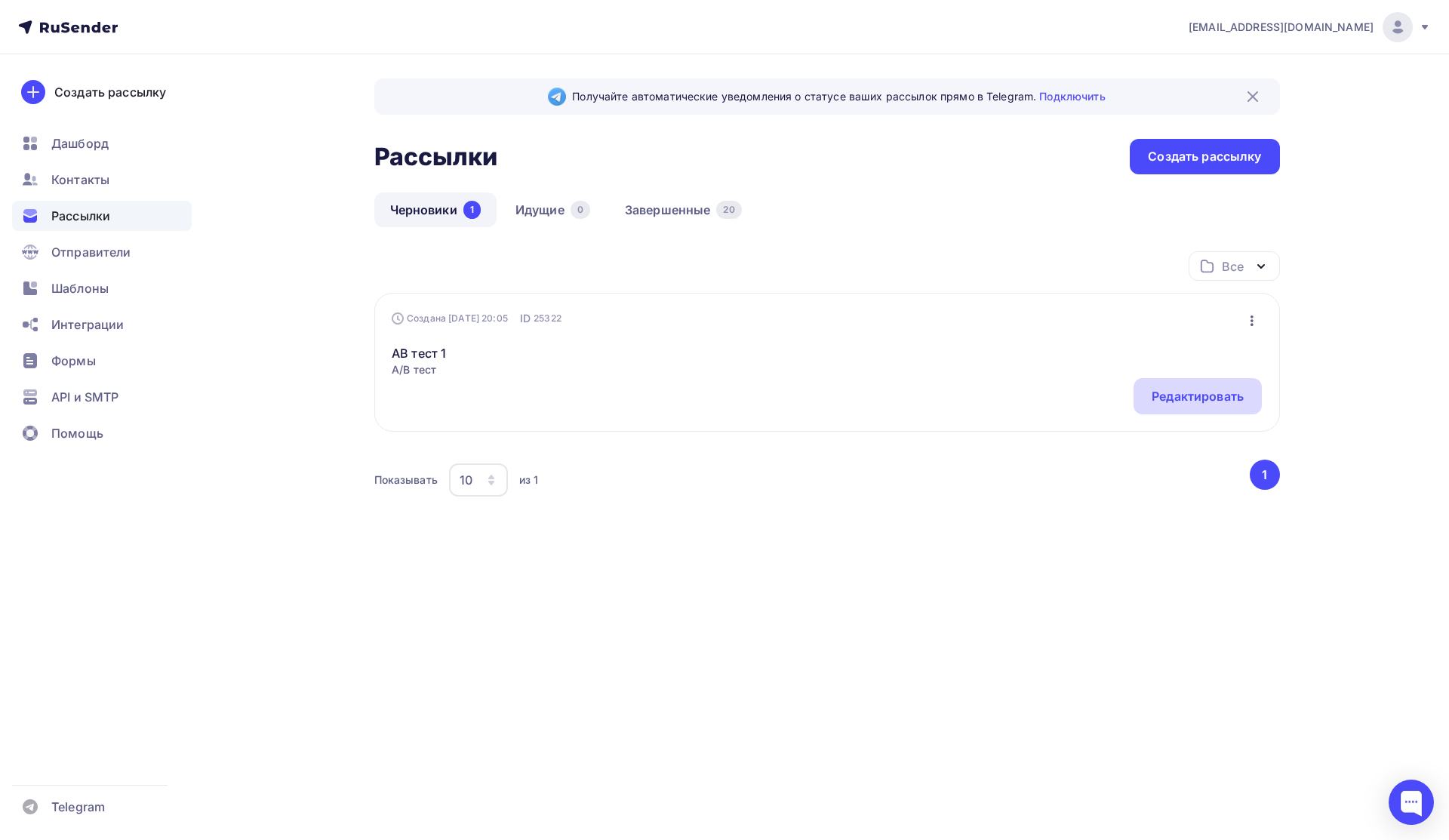
click at [817, 399] on div "Редактировать" at bounding box center [1198, 396] width 129 height 36
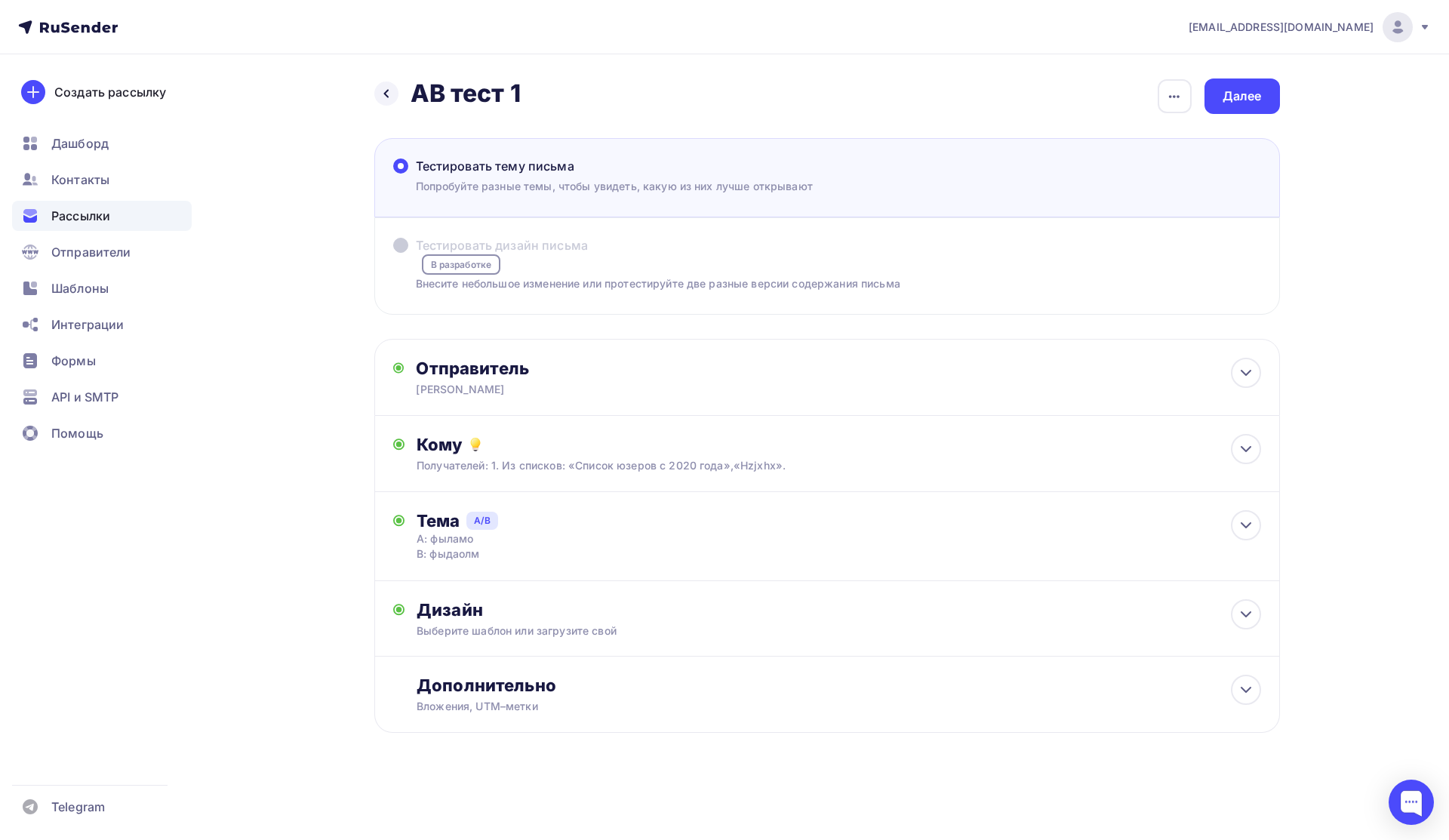
click at [435, 237] on span "Тестировать дизайн письма" at bounding box center [502, 244] width 172 height 18
click at [507, 200] on div "Тестировать тему письма Попробуйте разные темы, чтобы увидеть, какую из них луч…" at bounding box center [826, 177] width 905 height 79
click at [387, 96] on icon at bounding box center [386, 93] width 6 height 8
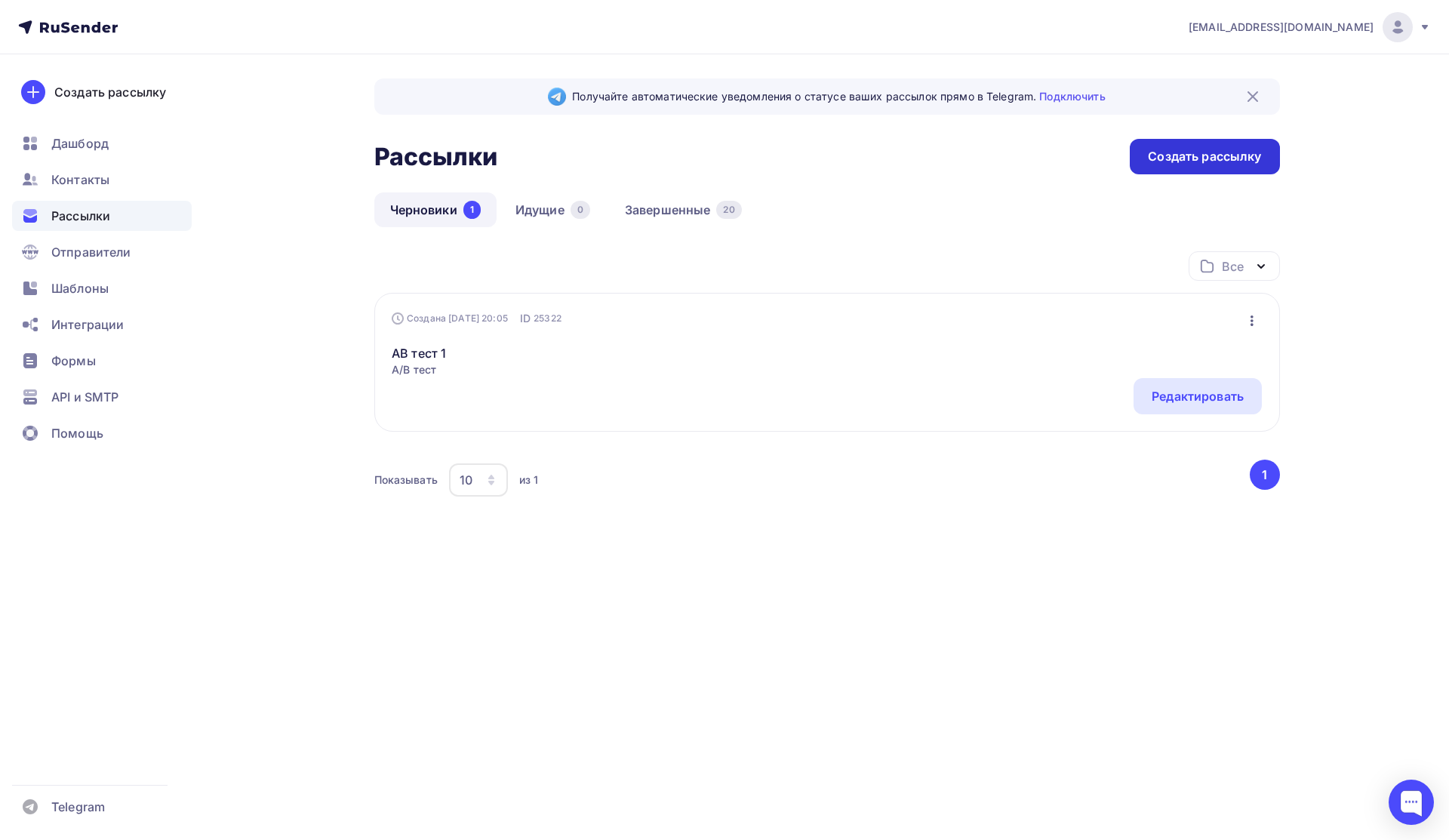
click at [817, 160] on div "Создать рассылку" at bounding box center [1204, 157] width 113 height 18
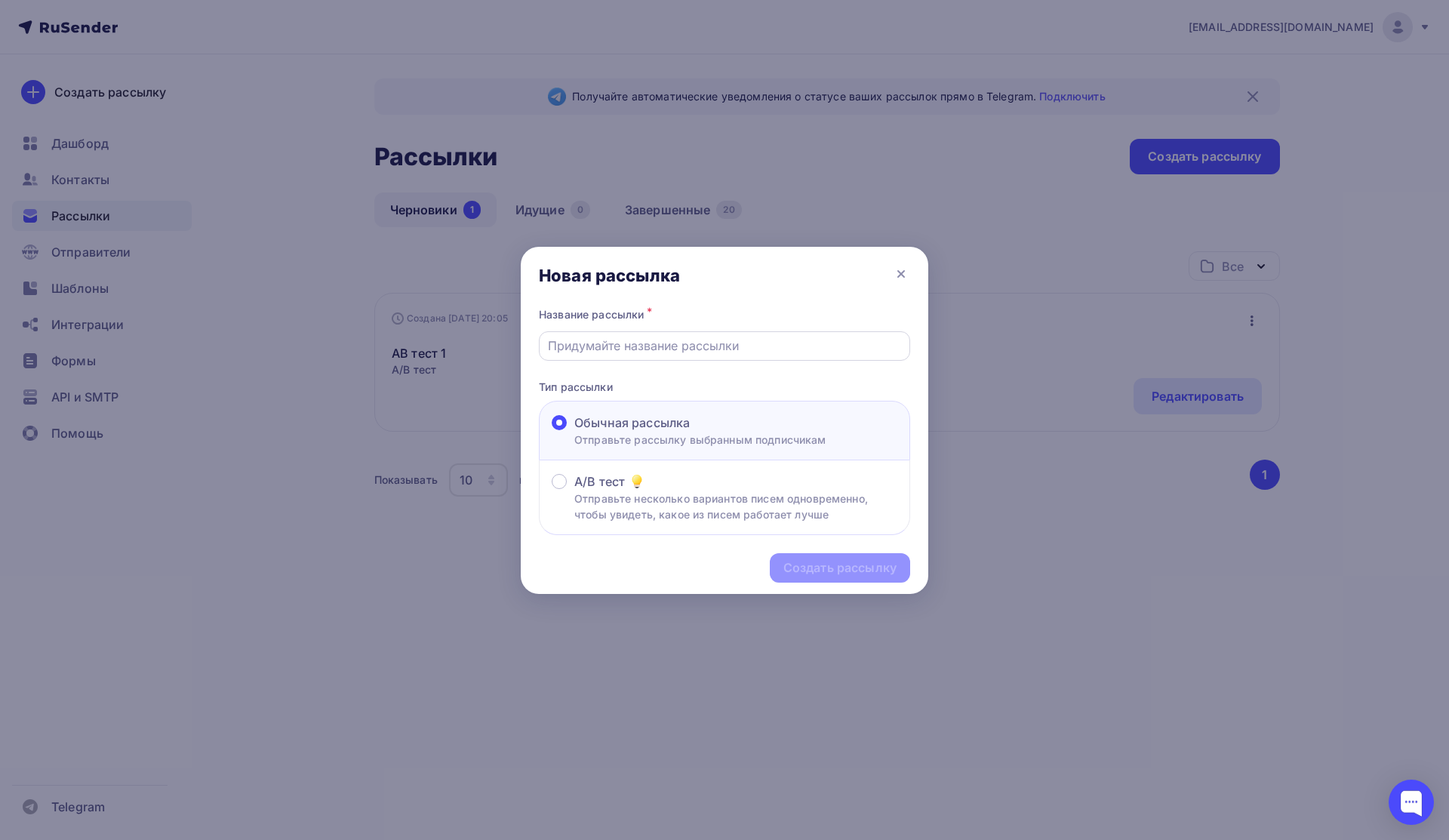
click at [696, 360] on div at bounding box center [724, 346] width 371 height 30
click at [711, 353] on input "е" at bounding box center [725, 345] width 354 height 18
click at [791, 391] on p "Тип рассылки" at bounding box center [724, 386] width 371 height 16
click at [817, 564] on div "Создать рассылку" at bounding box center [839, 568] width 113 height 18
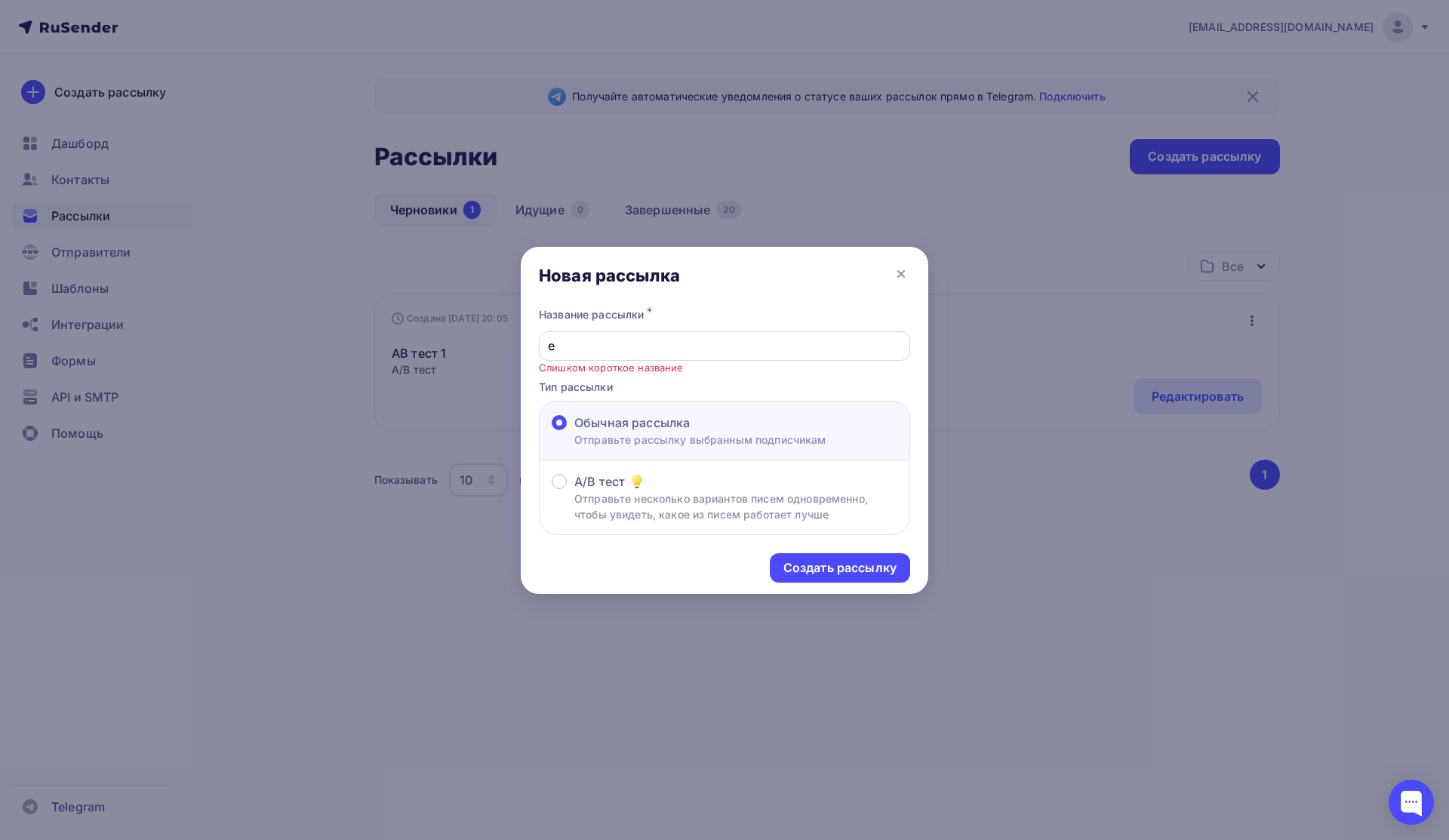
click at [715, 354] on input "е" at bounding box center [725, 345] width 354 height 18
type input "епцкепц"
click at [817, 572] on div "Создать рассылку" at bounding box center [839, 568] width 113 height 18
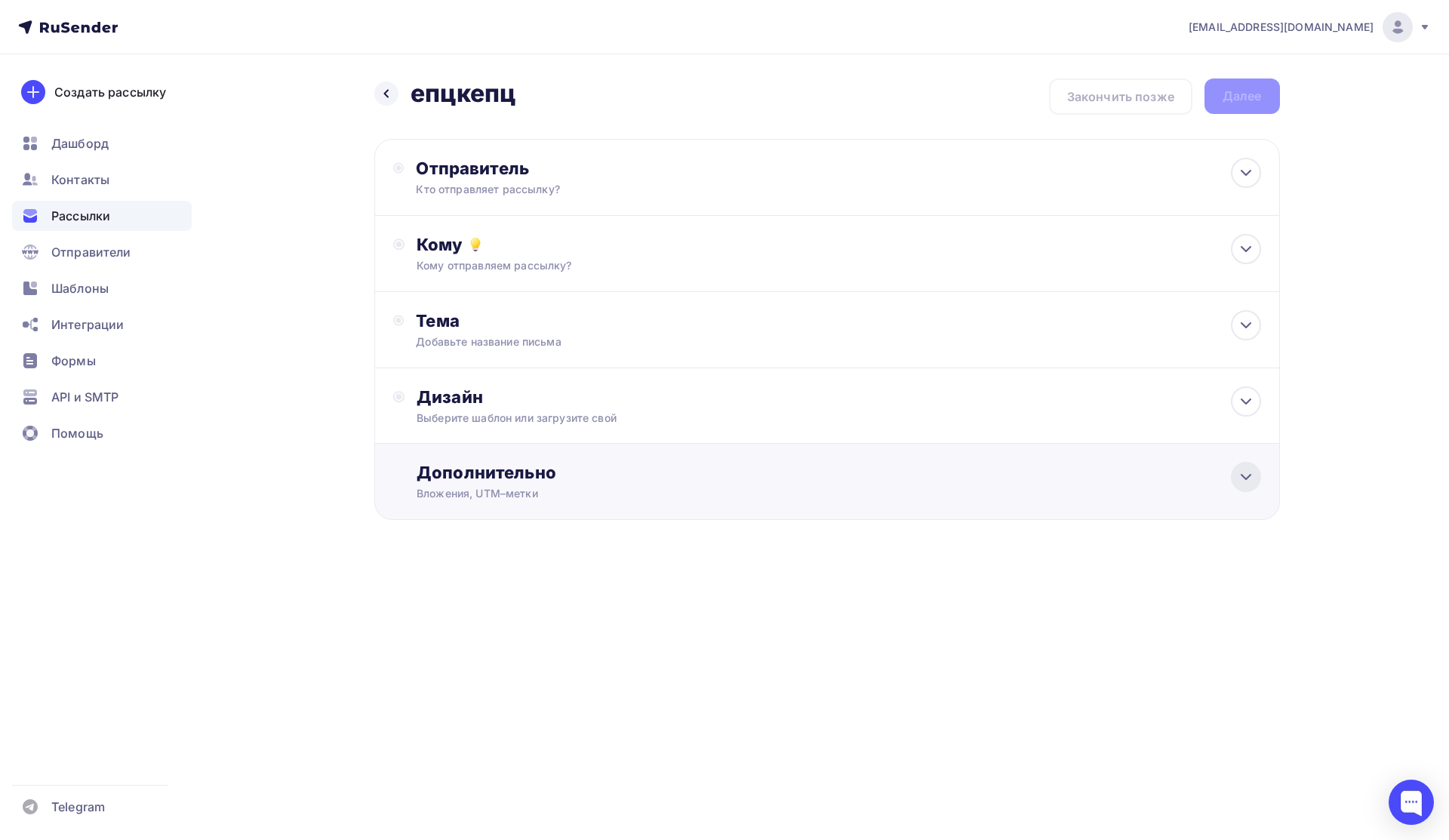
click at [817, 480] on icon at bounding box center [1246, 476] width 18 height 18
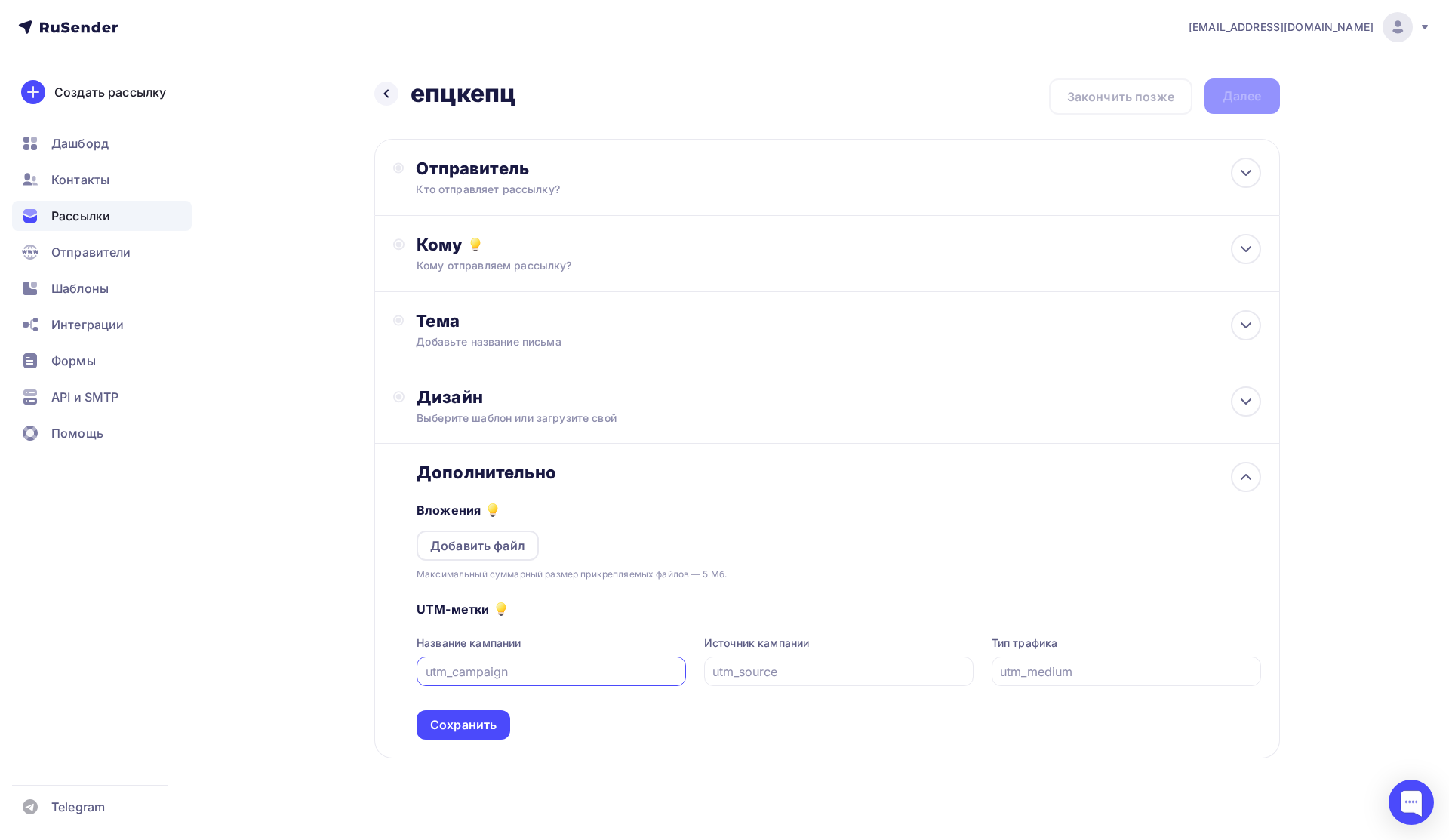
scroll to position [18, 0]
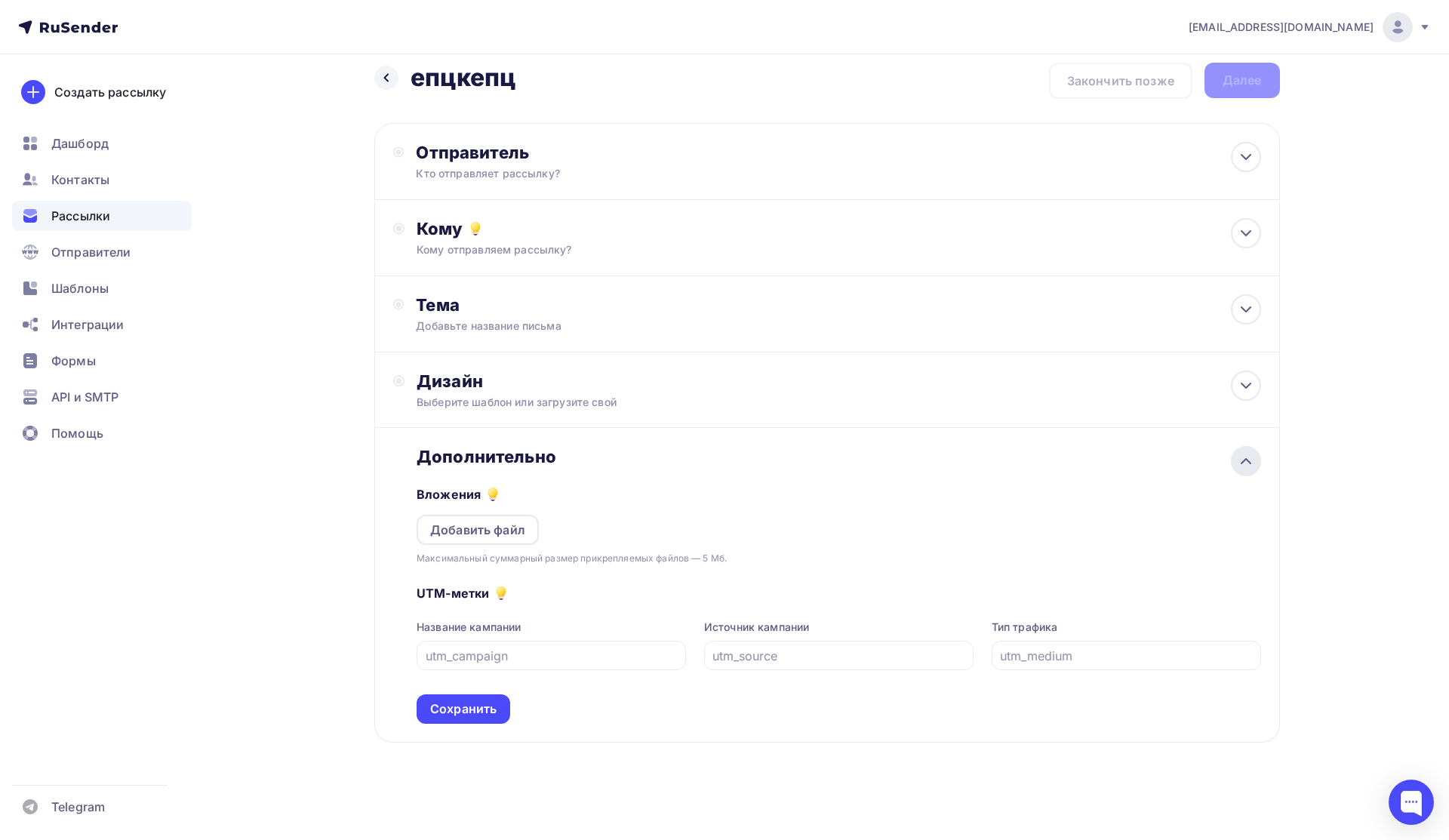
click at [817, 458] on icon at bounding box center [1246, 461] width 18 height 18
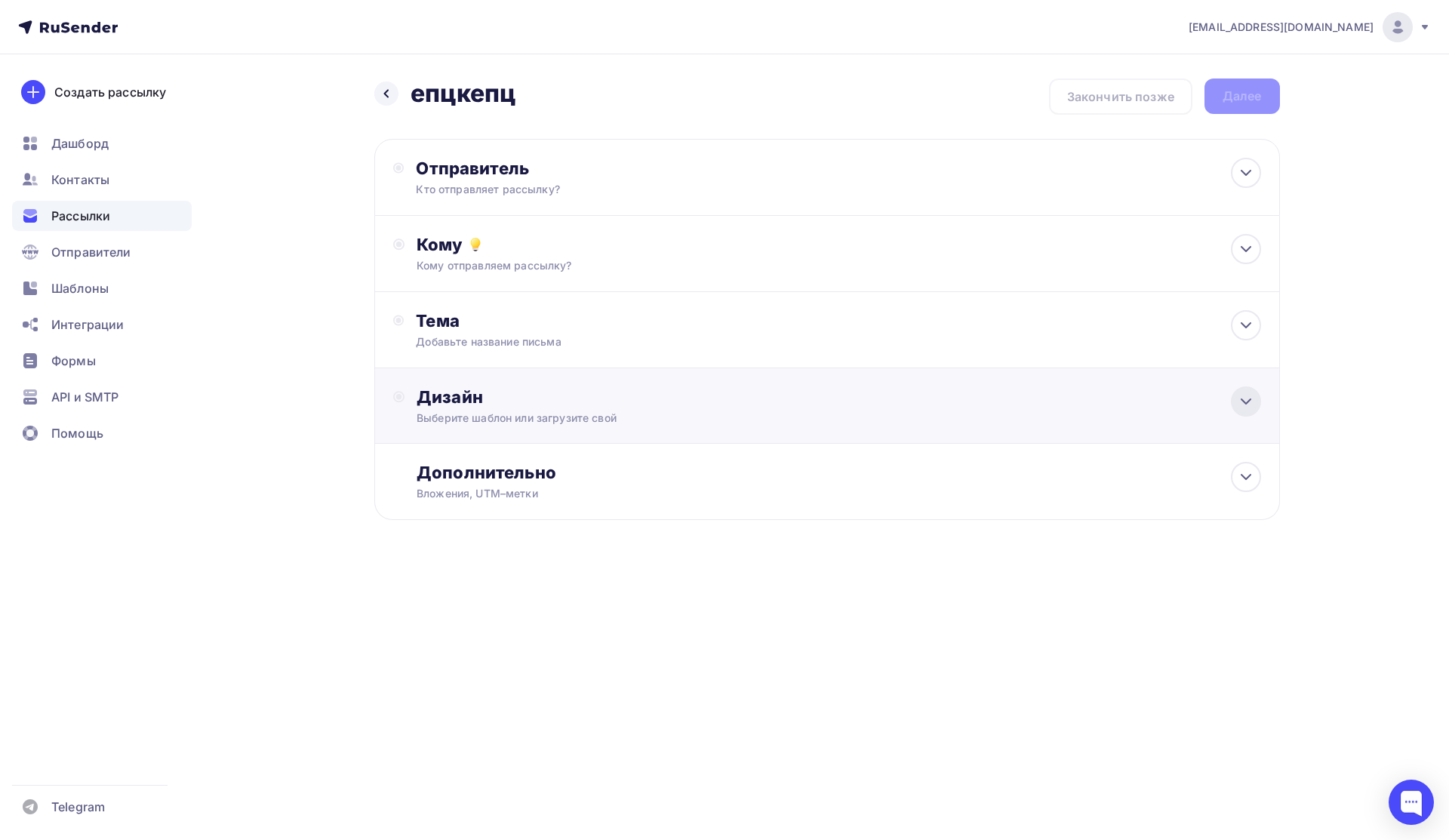
click at [817, 399] on icon at bounding box center [1246, 401] width 18 height 18
click at [817, 400] on icon at bounding box center [1246, 401] width 18 height 18
click at [817, 334] on icon at bounding box center [1246, 324] width 18 height 18
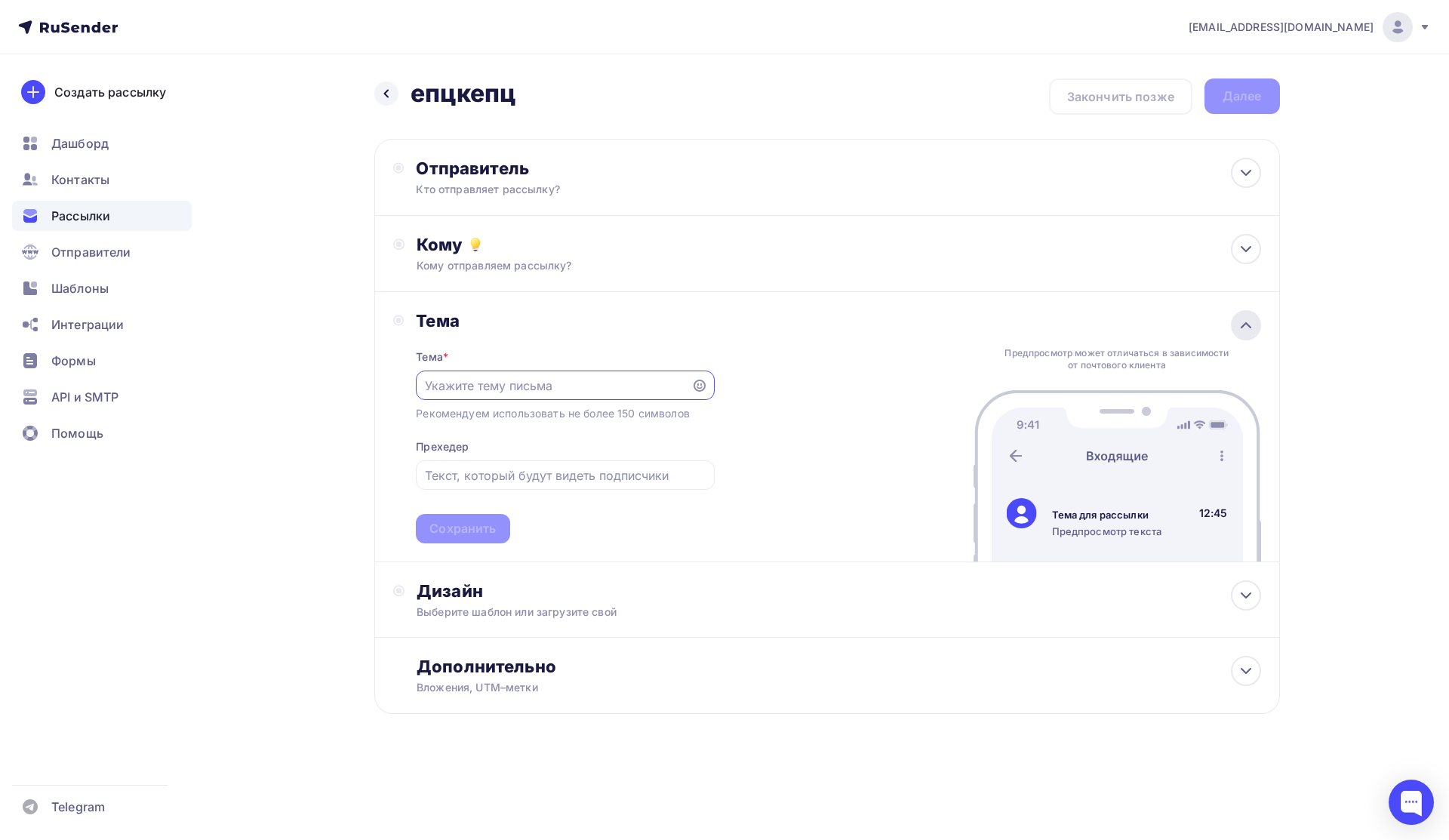
click at [817, 334] on icon at bounding box center [1246, 324] width 18 height 18
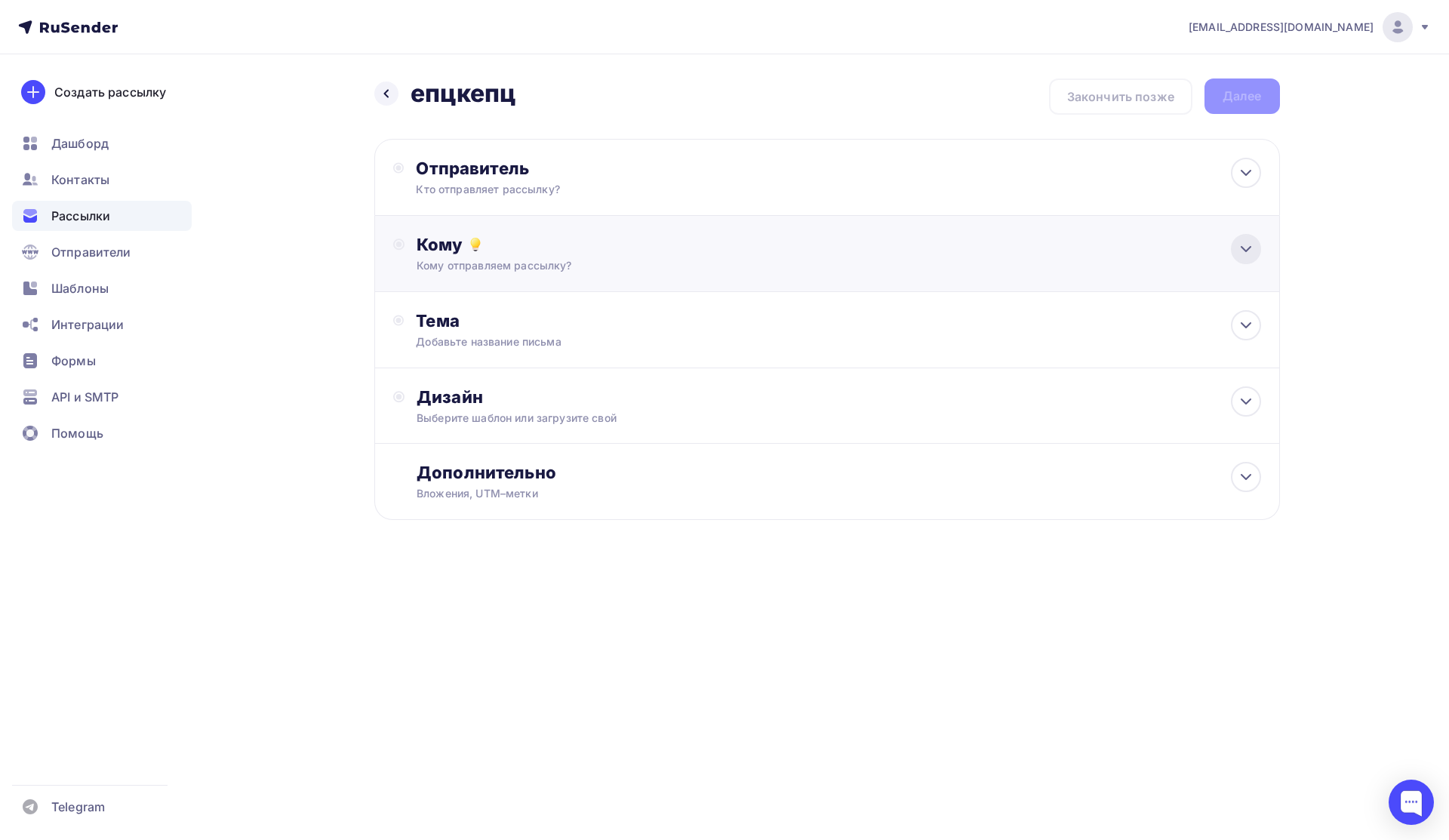
click at [817, 252] on icon at bounding box center [1246, 248] width 18 height 18
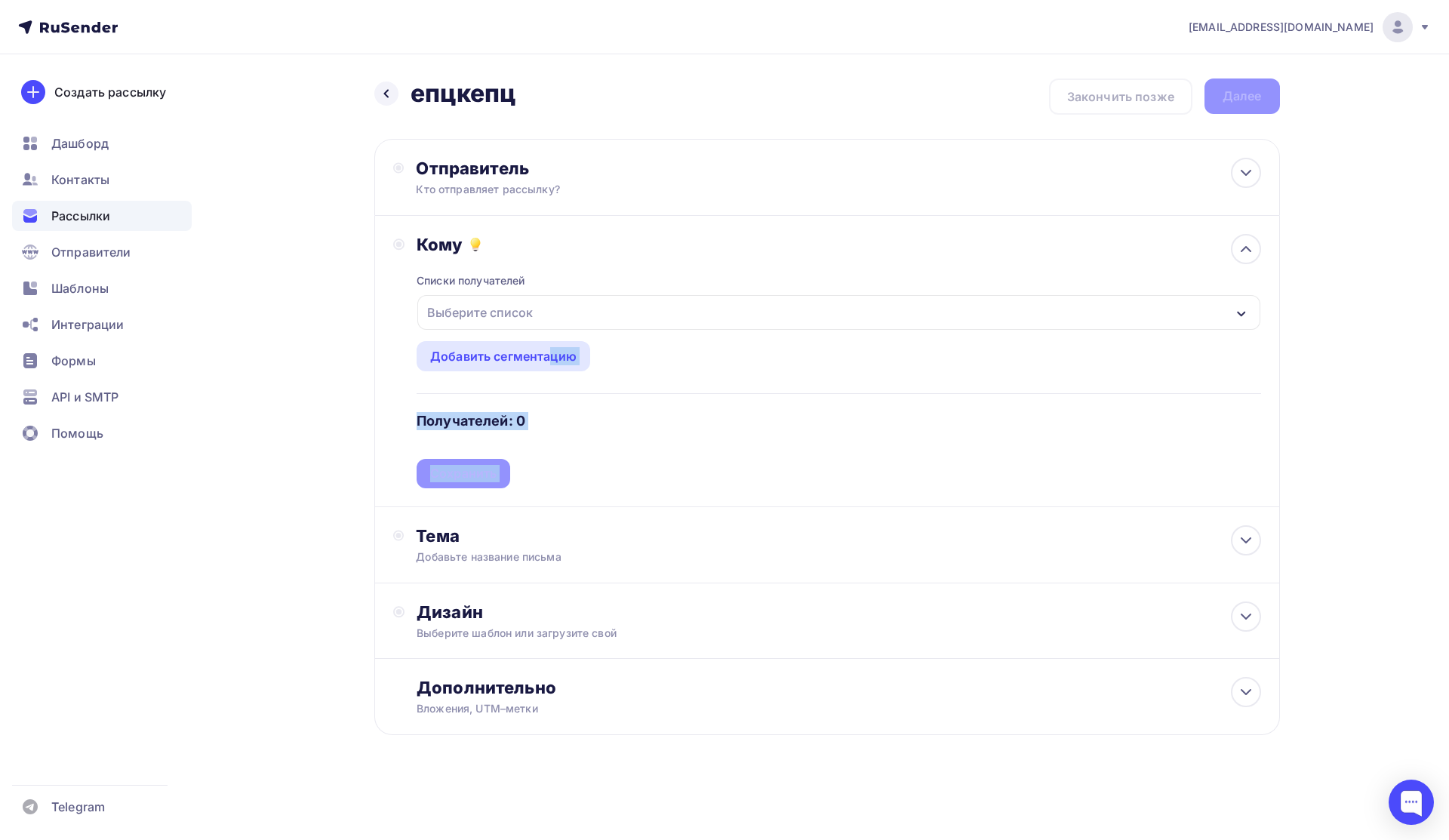
drag, startPoint x: 1245, startPoint y: 251, endPoint x: 900, endPoint y: 312, distance: 350.4
click at [817, 312] on div "Кому Списки получателей Выберите список Все списки id 'lj' adc (12) #14728 моча…" at bounding box center [826, 362] width 905 height 291
click at [530, 370] on div "Добавить сегментацию" at bounding box center [504, 356] width 173 height 30
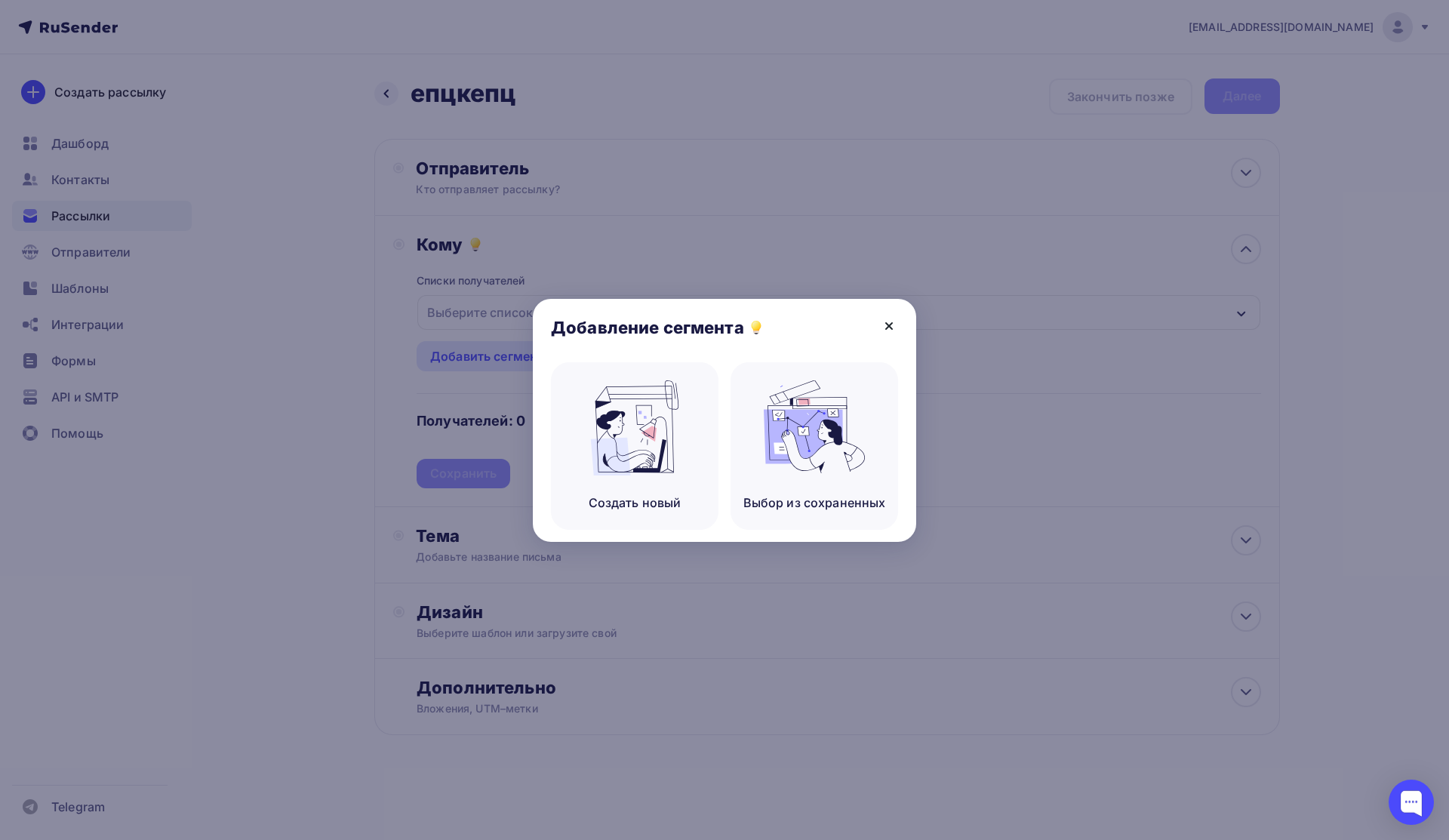
click at [817, 322] on icon at bounding box center [889, 325] width 18 height 18
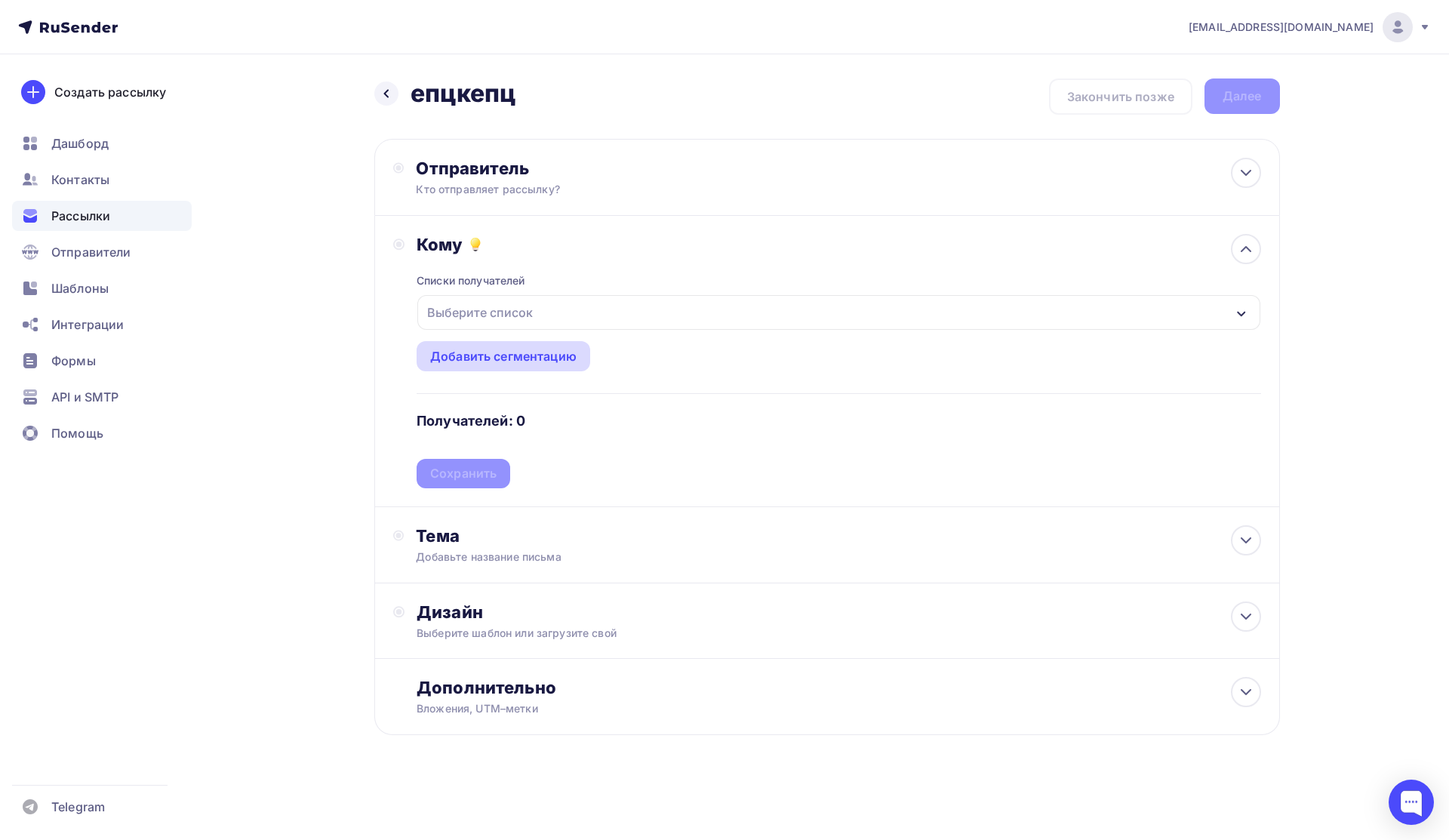
click at [545, 367] on div "Добавить сегментацию" at bounding box center [504, 356] width 173 height 30
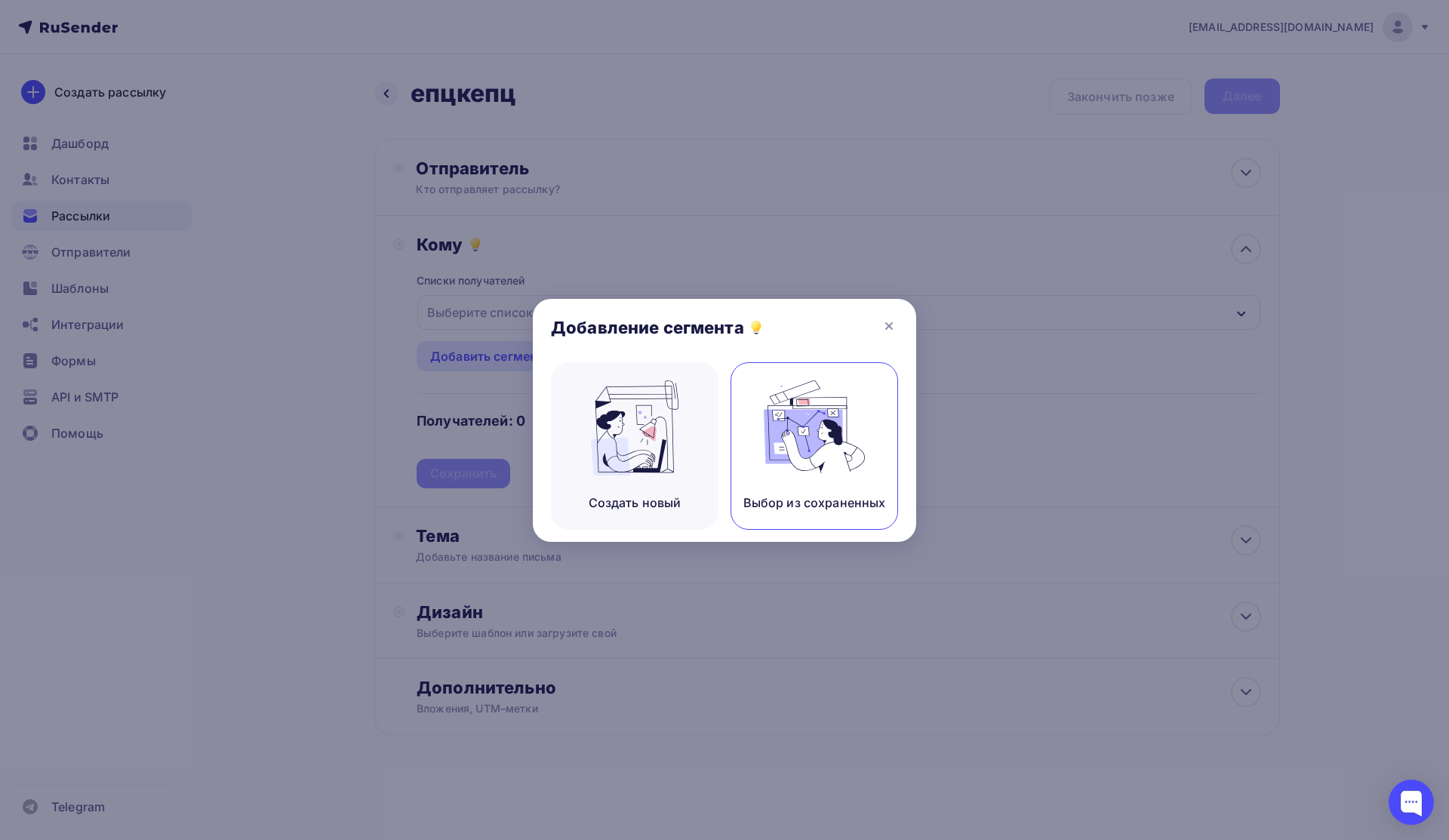
click at [735, 454] on div "Выбор из сохраненных" at bounding box center [815, 447] width 168 height 168
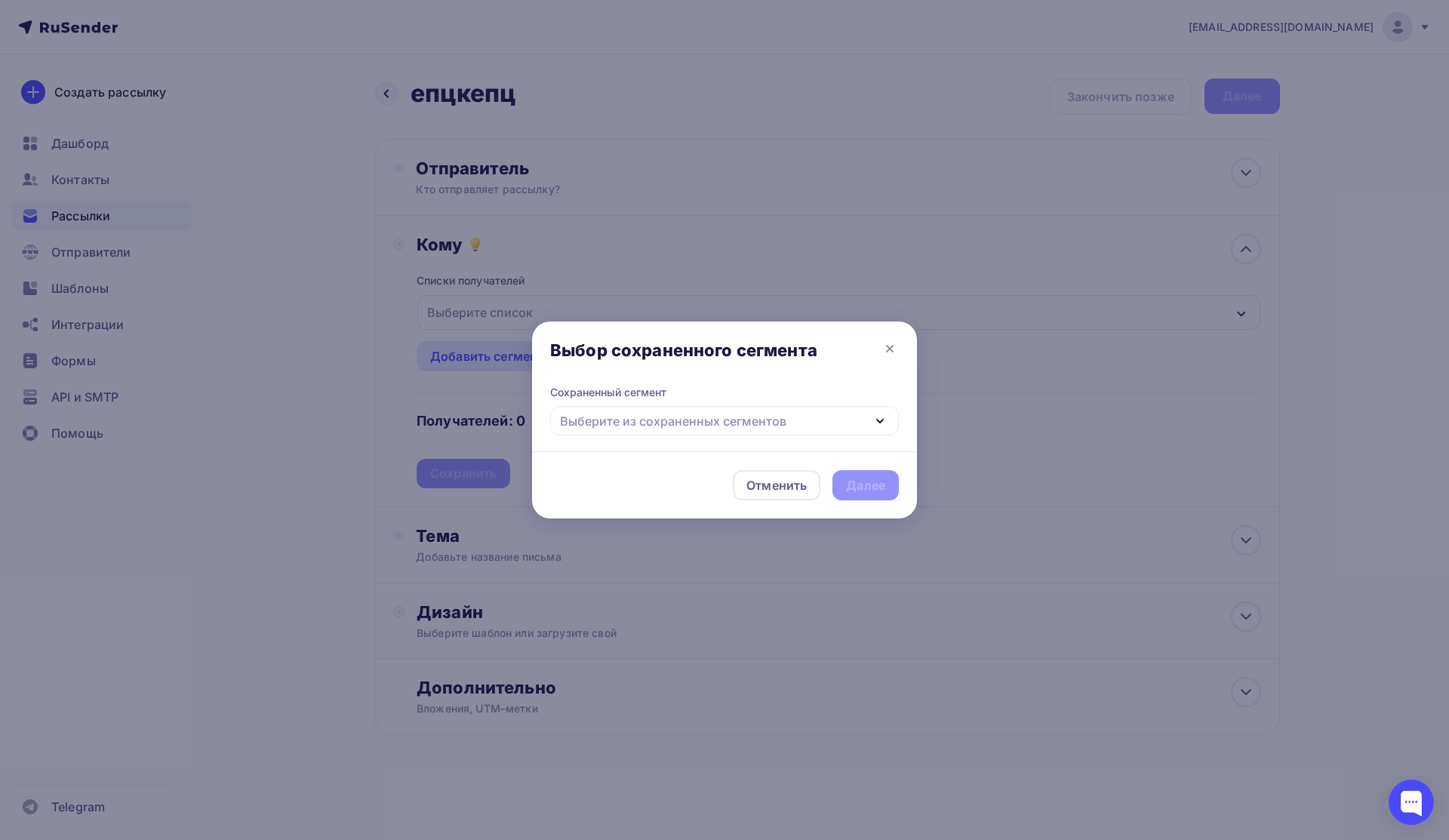
click at [768, 419] on div "Выберите из сохраненных сегментов" at bounding box center [673, 420] width 227 height 18
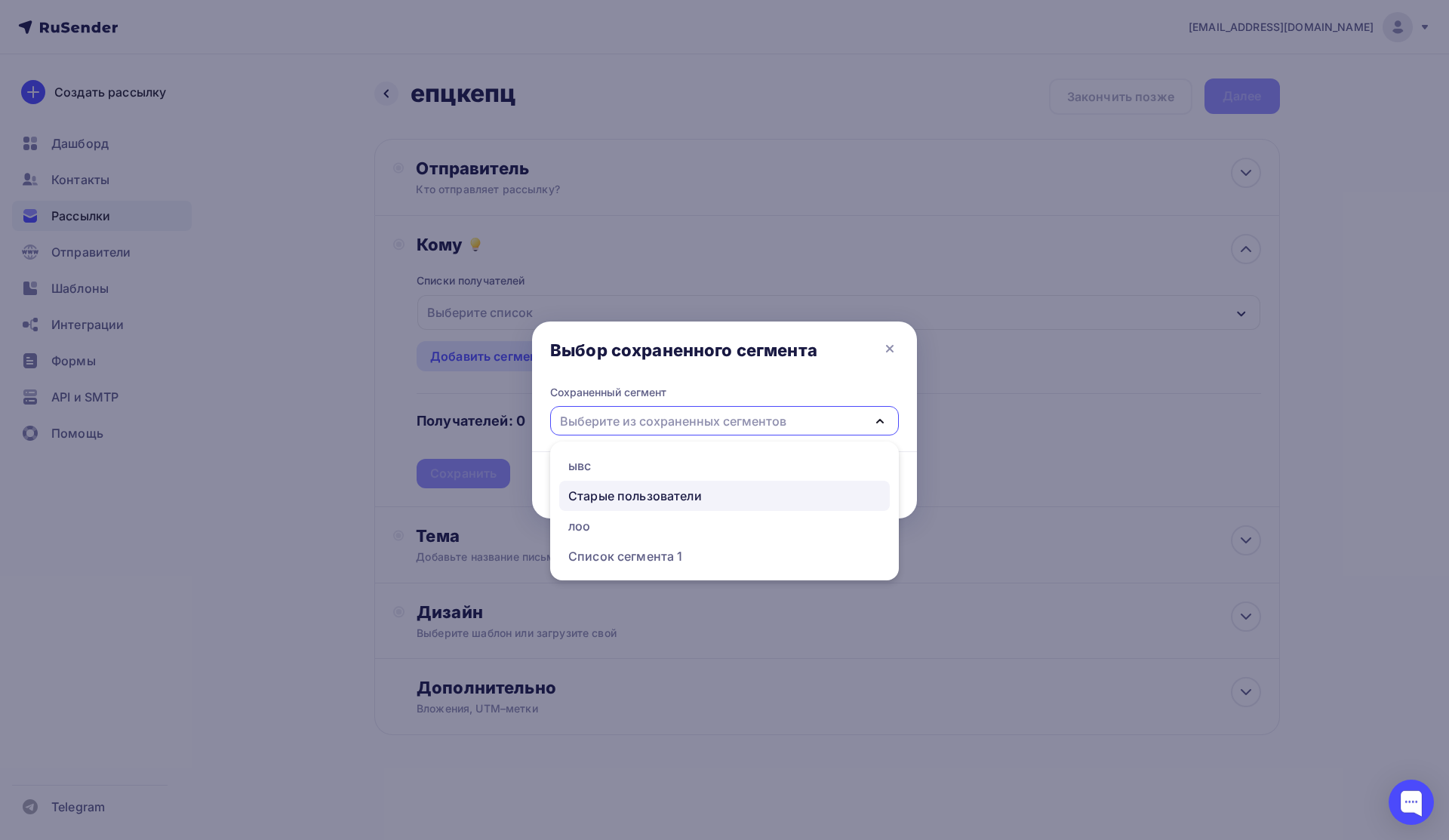
click at [647, 501] on div "Старые пользователи" at bounding box center [635, 495] width 133 height 18
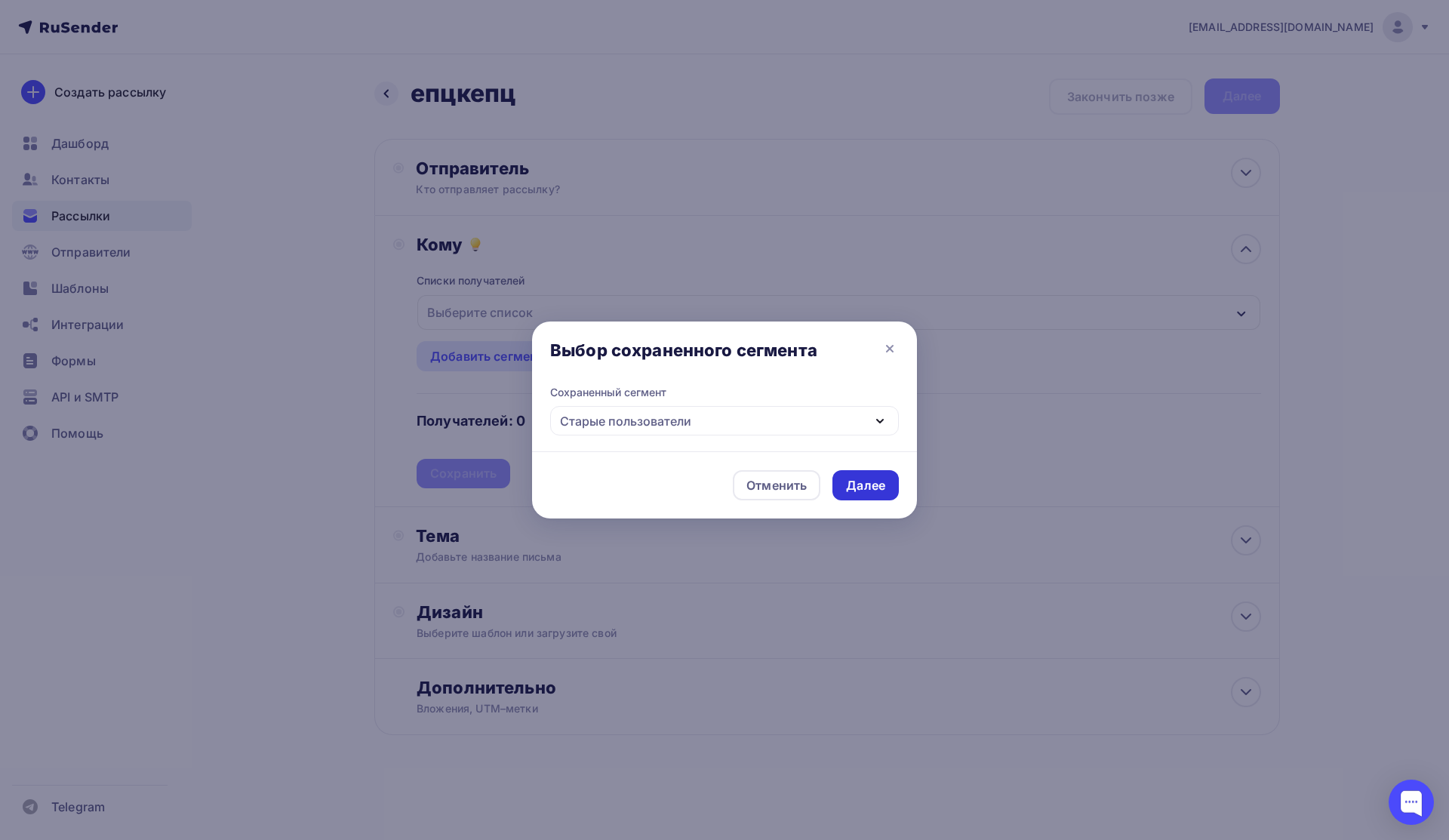
click at [817, 495] on div "Далее" at bounding box center [865, 485] width 66 height 30
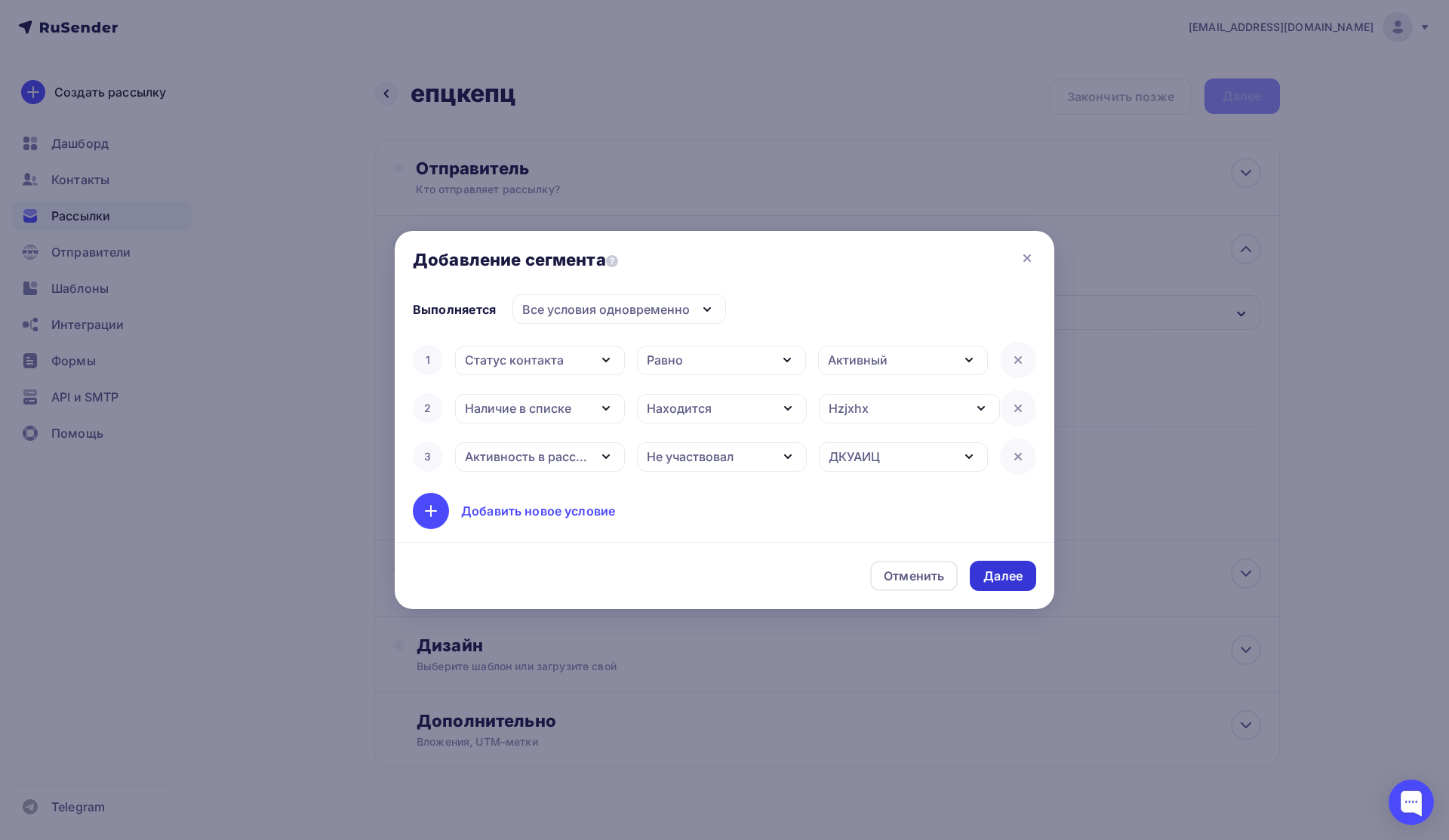
click at [817, 580] on div "Далее" at bounding box center [1003, 576] width 39 height 18
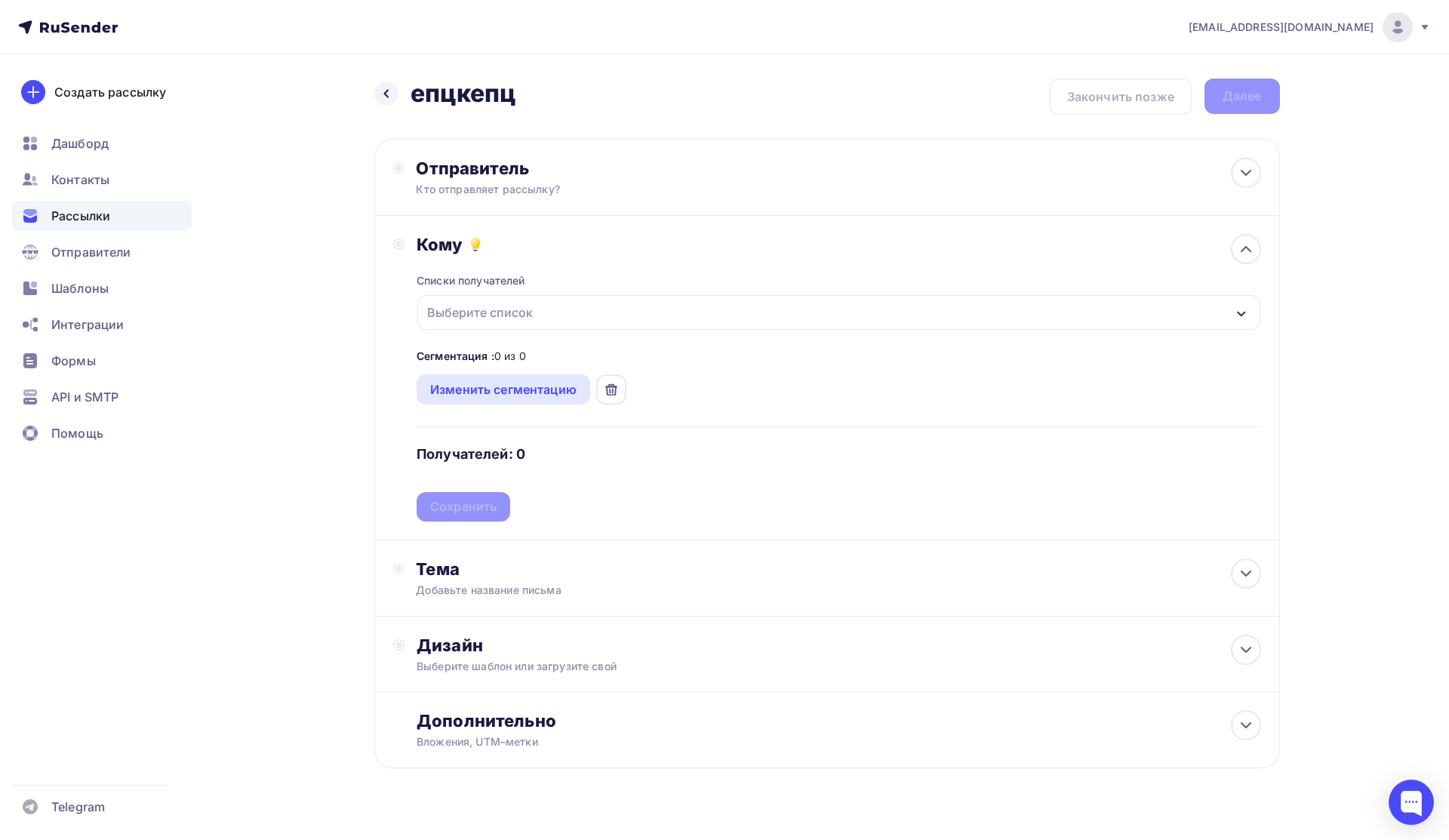
click at [444, 501] on div "Списки получателей Выберите список Все списки id 'lj' adc (12) #14728 моча (12)…" at bounding box center [838, 389] width 844 height 267
click at [390, 398] on div "Кому Списки получателей Выберите список Все списки id 'lj' adc (12) #14728 моча…" at bounding box center [826, 379] width 905 height 324
click at [817, 124] on div "Назад епцкепц епцкепц Закончить позже Далее Отправитель Кто отправляет рассылку…" at bounding box center [826, 441] width 905 height 726
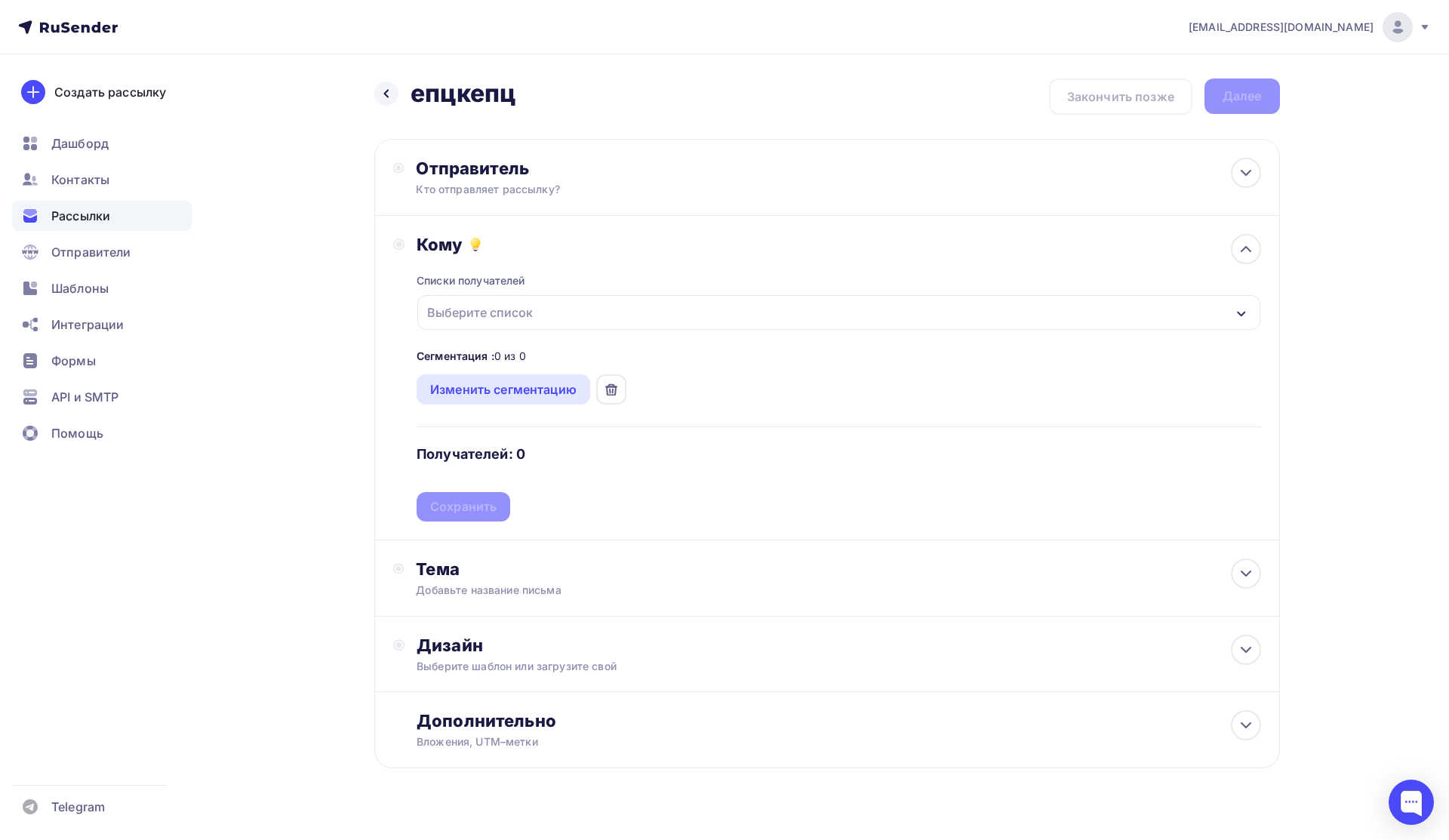
click at [817, 100] on div "Назад епцкепц епцкепц Закончить позже Далее" at bounding box center [826, 96] width 905 height 36
click at [624, 392] on div at bounding box center [611, 389] width 30 height 30
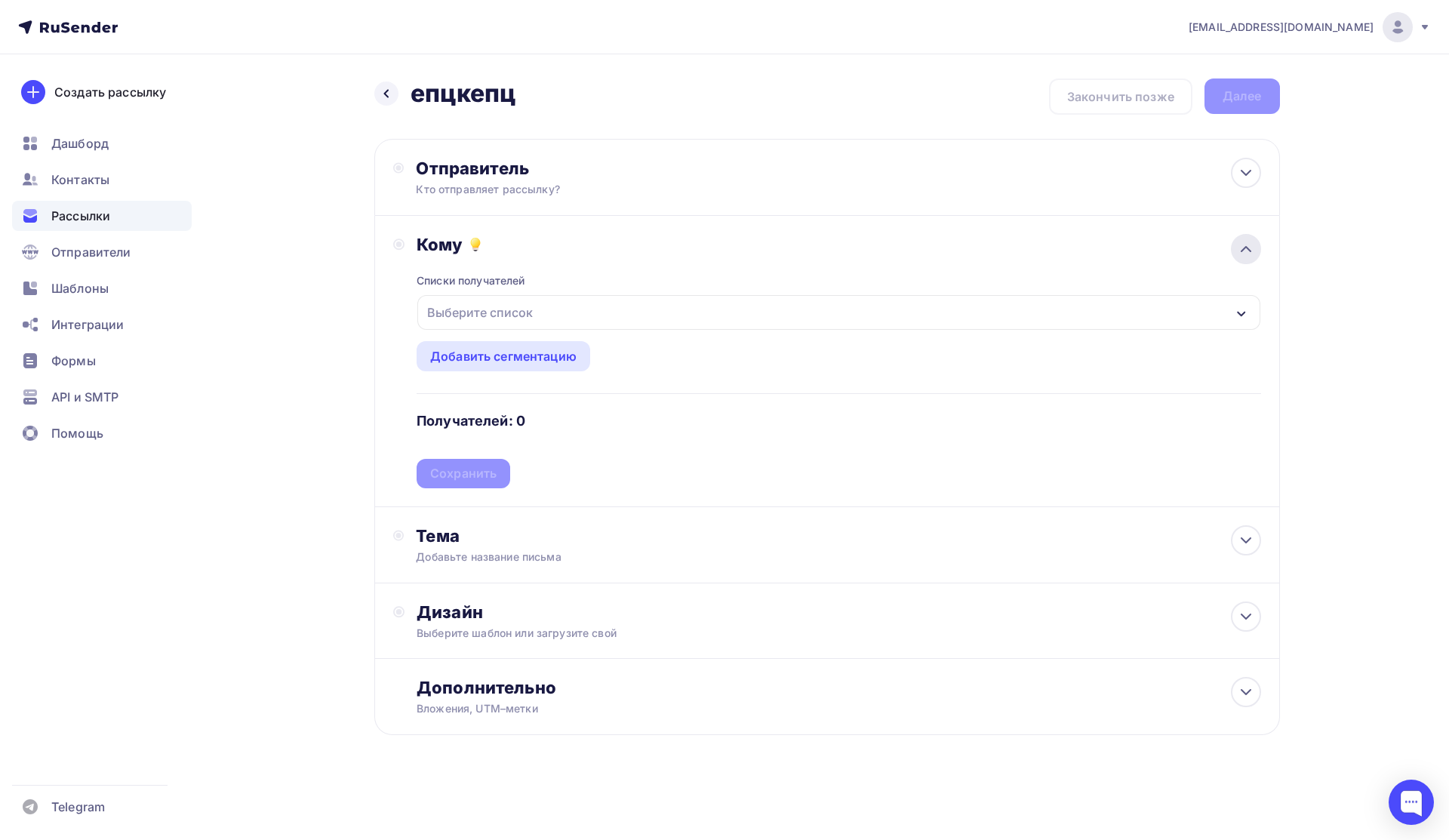
click at [817, 248] on icon at bounding box center [1246, 248] width 18 height 18
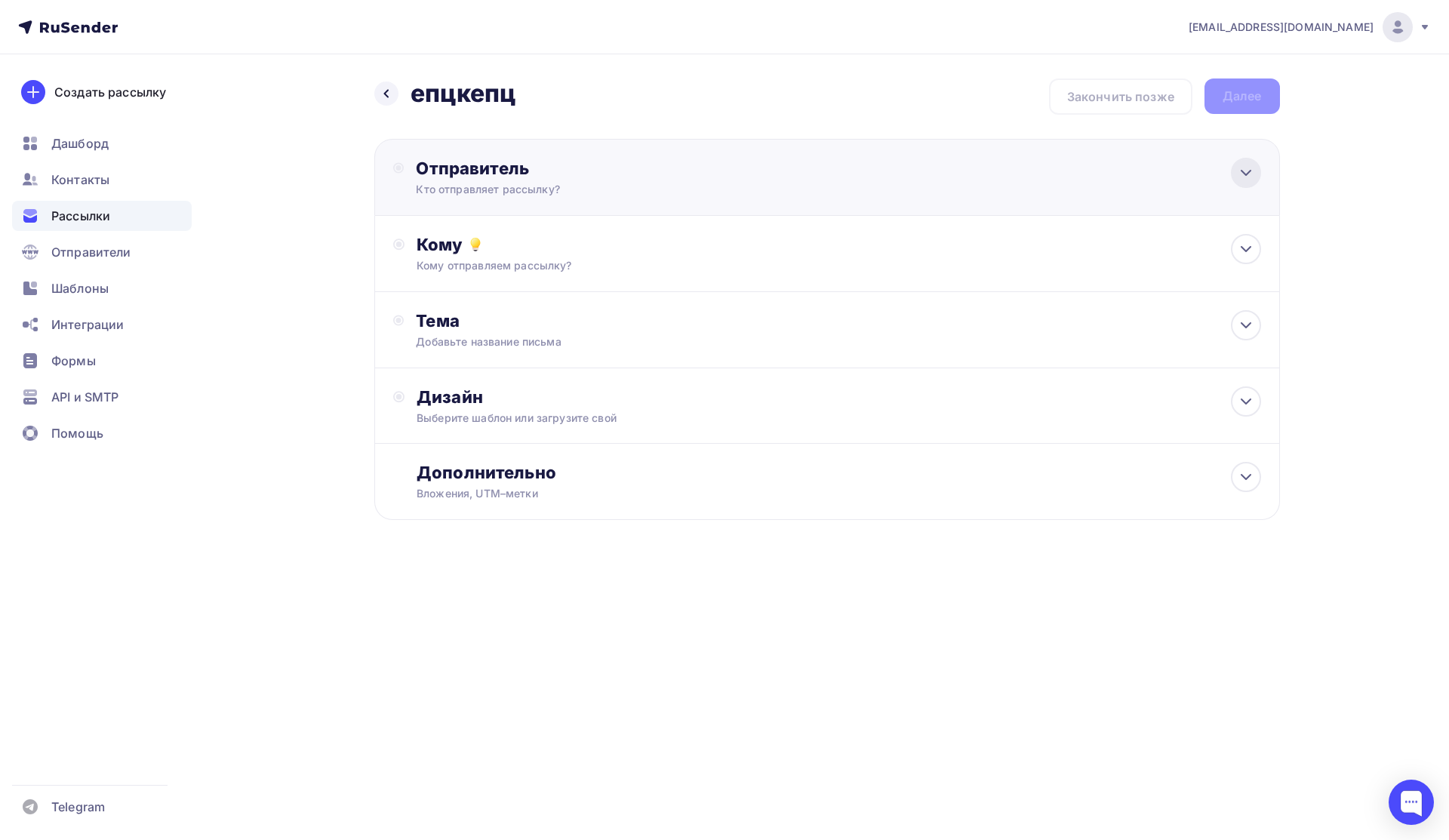
click at [817, 178] on icon at bounding box center [1246, 172] width 18 height 18
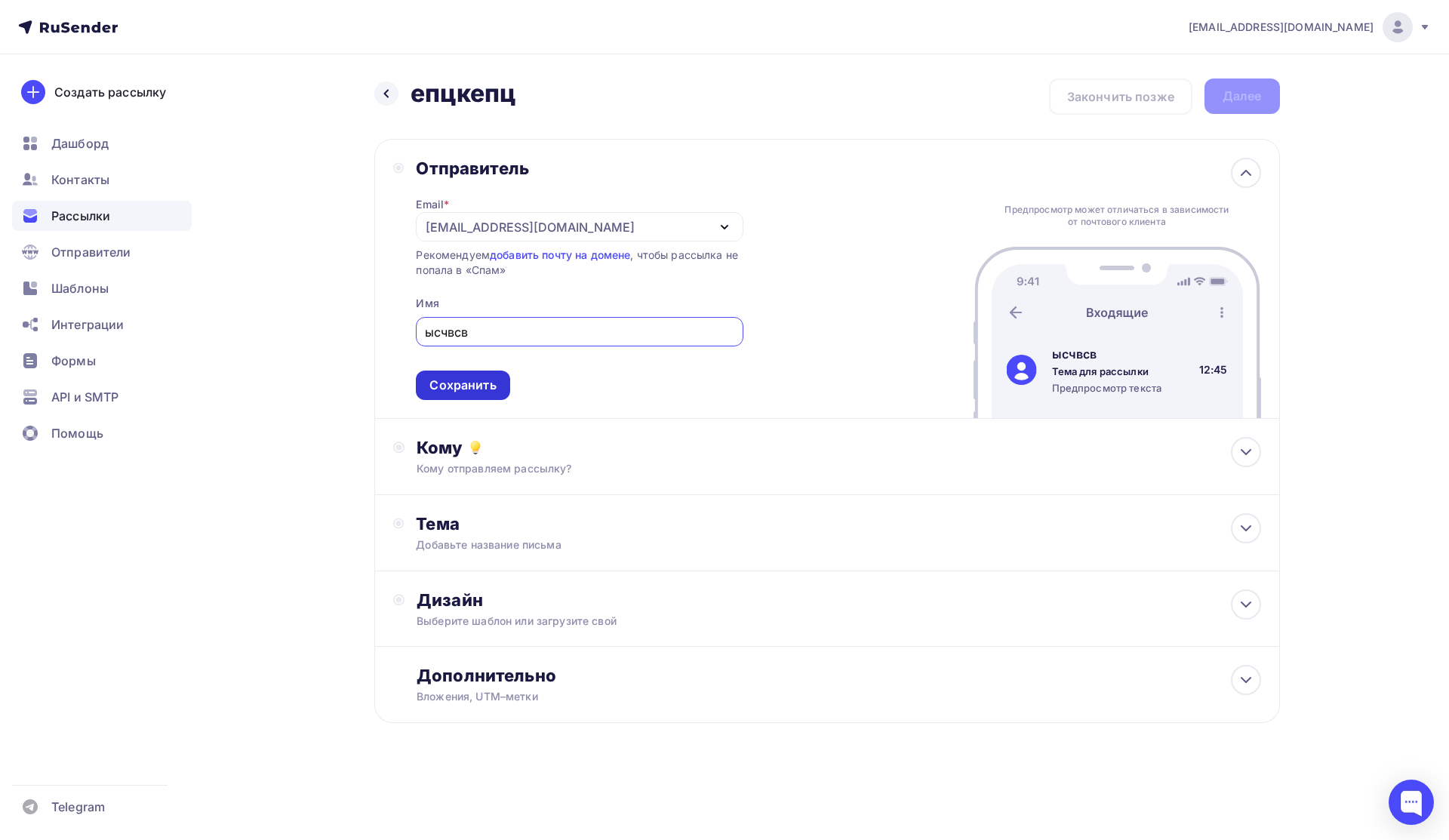
type input "ысчвсв"
click at [448, 374] on div "Сохранить" at bounding box center [462, 385] width 93 height 30
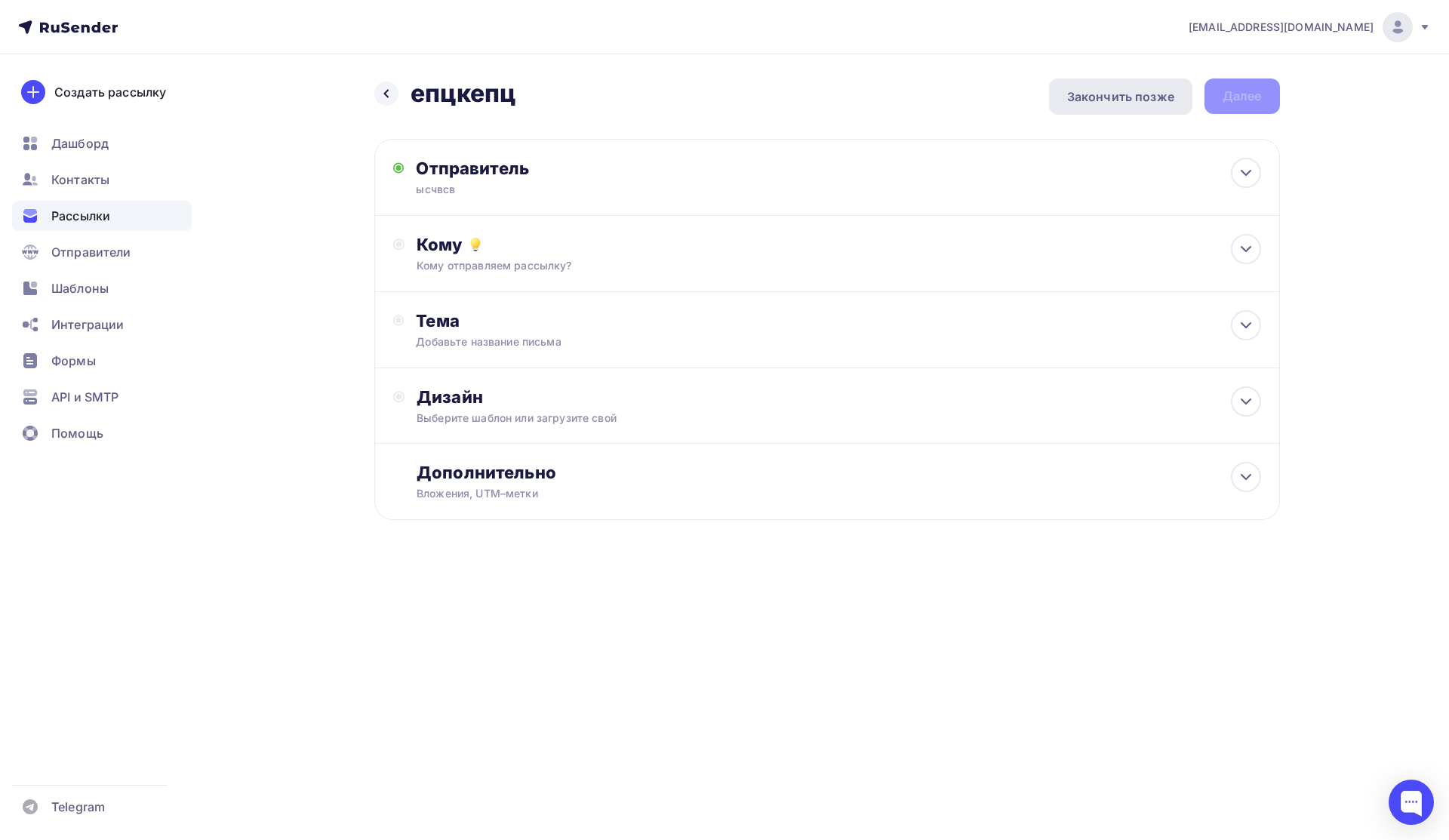
click at [817, 104] on div "Закончить позже" at bounding box center [1121, 96] width 107 height 18
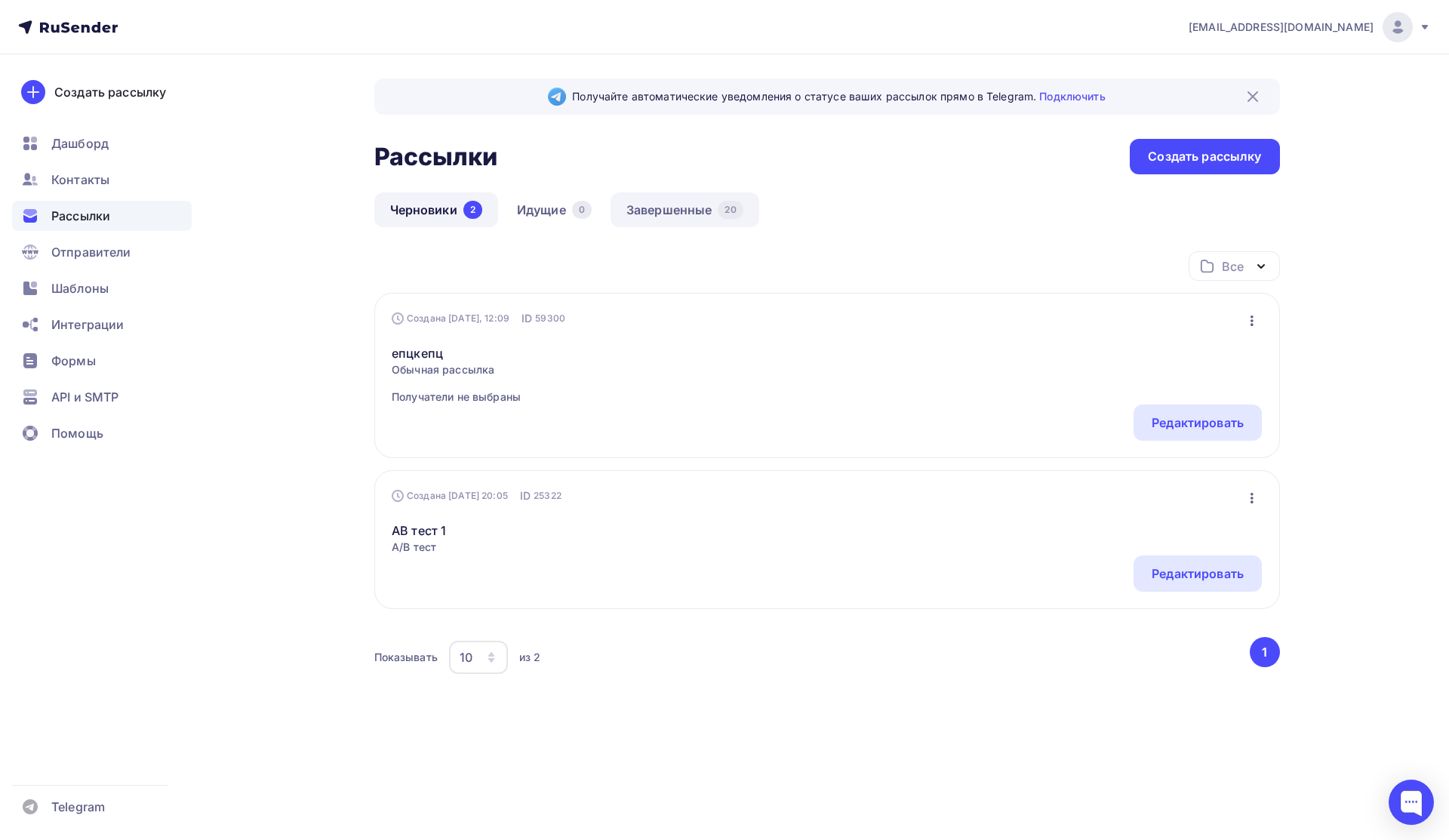
click at [691, 193] on link "Завершенные 20" at bounding box center [684, 209] width 148 height 34
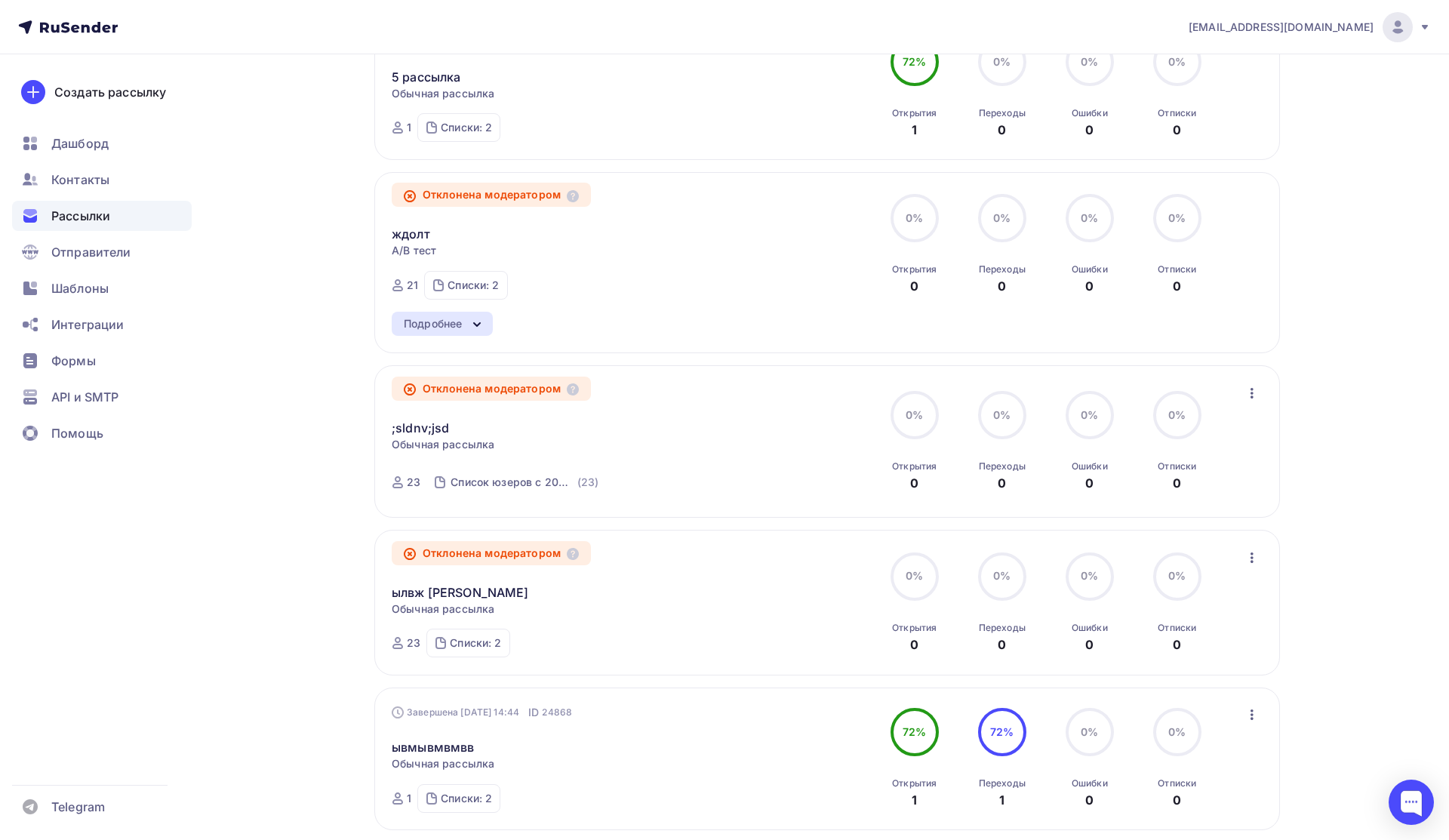
scroll to position [1274, 0]
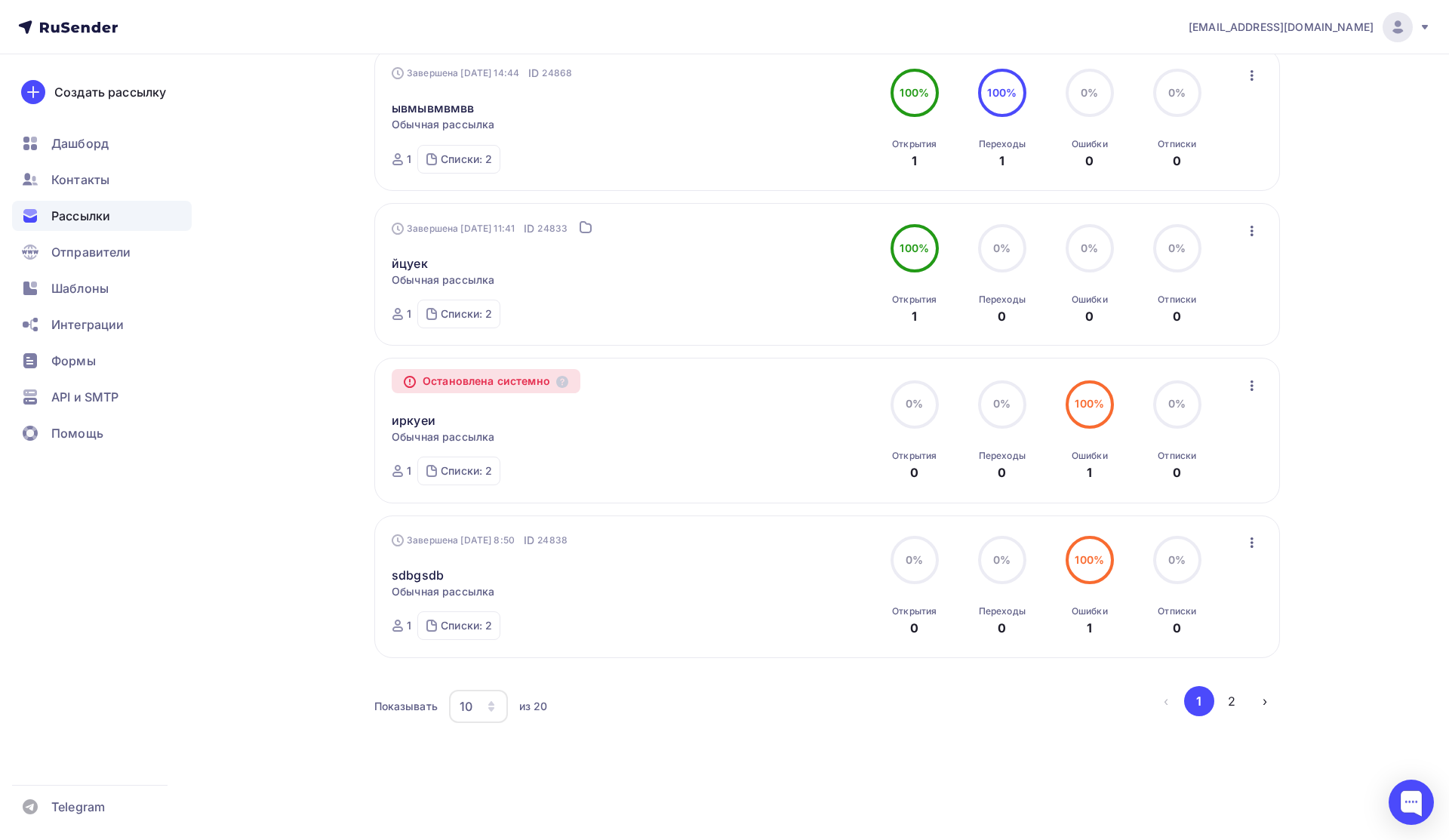
click at [494, 709] on icon "button" at bounding box center [490, 706] width 12 height 12
click at [508, 639] on link "50" at bounding box center [539, 638] width 163 height 30
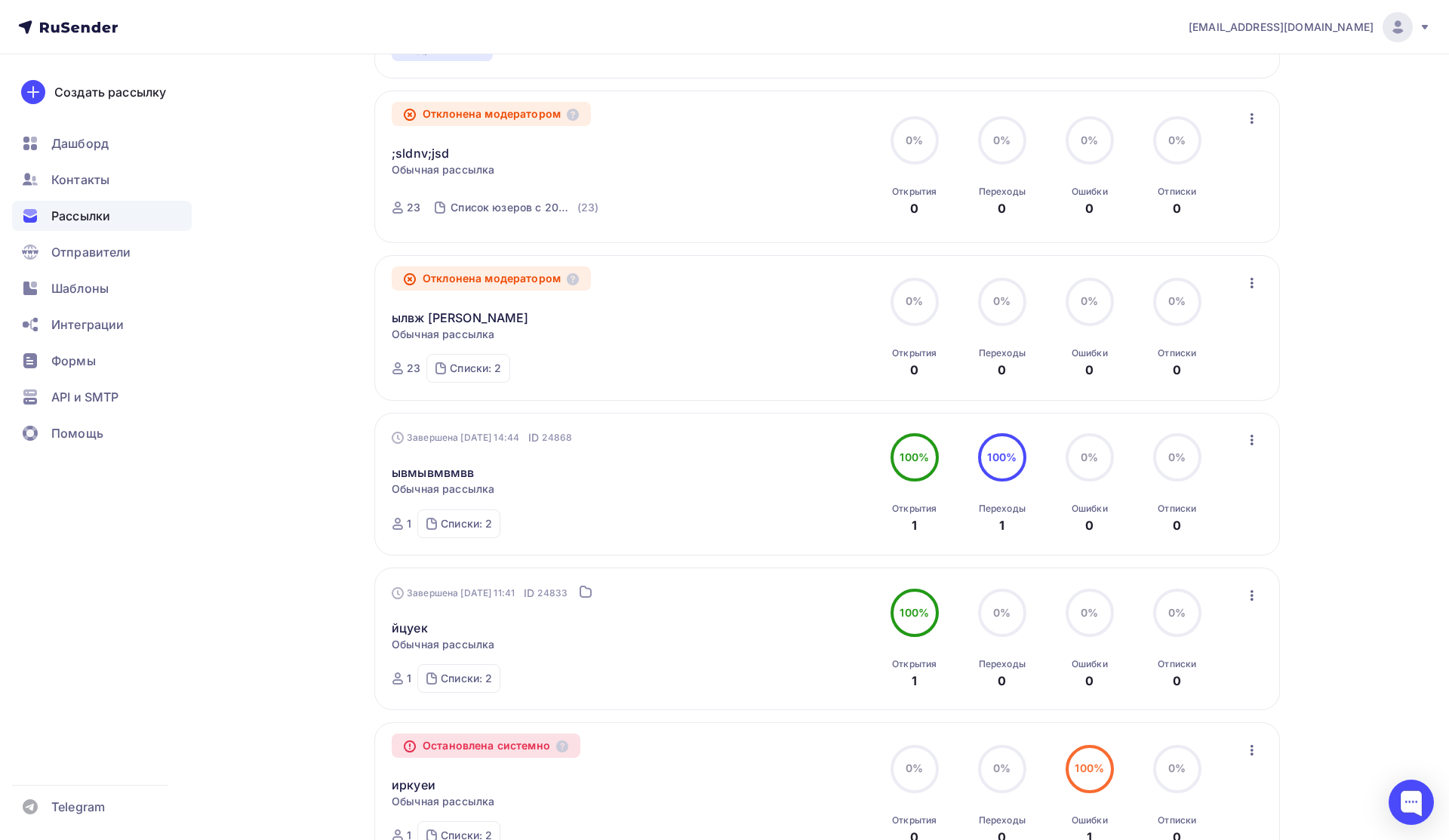
scroll to position [902, 0]
click at [445, 475] on link "ывмывмвмвв" at bounding box center [433, 471] width 82 height 18
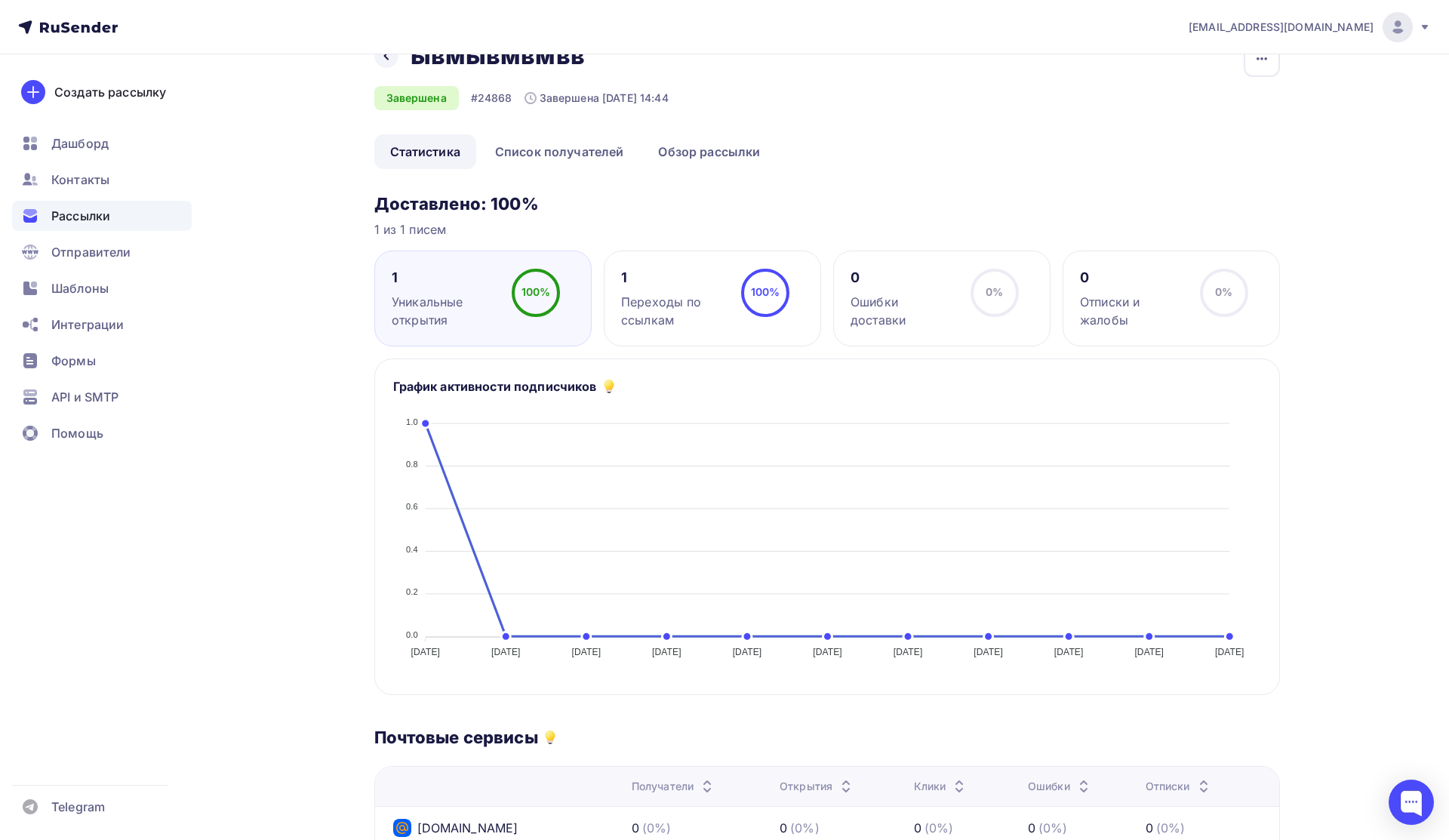
scroll to position [39, 0]
click at [563, 145] on link "Список получателей" at bounding box center [559, 149] width 160 height 34
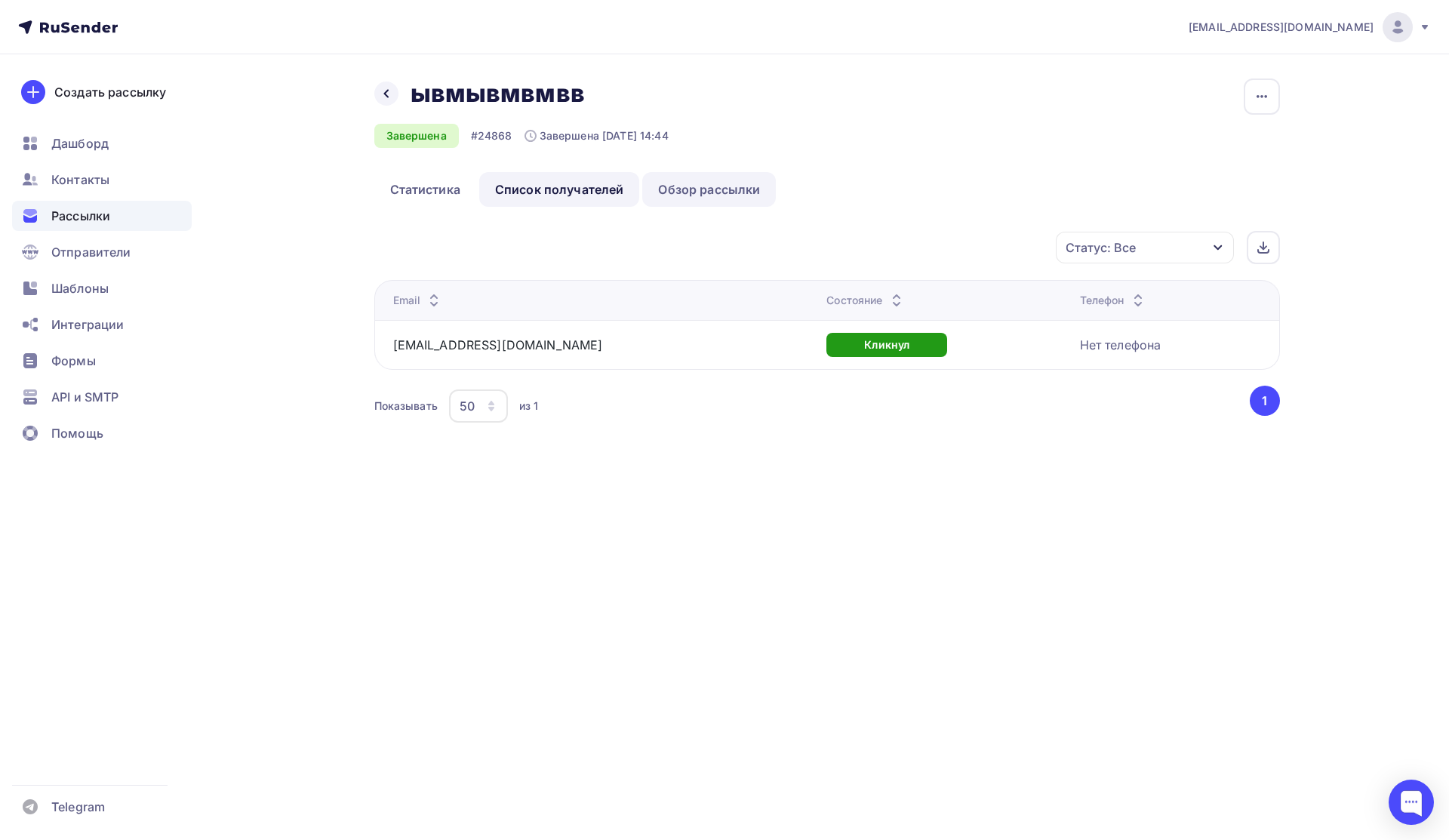
click at [696, 188] on link "Обзор рассылки" at bounding box center [709, 189] width 133 height 34
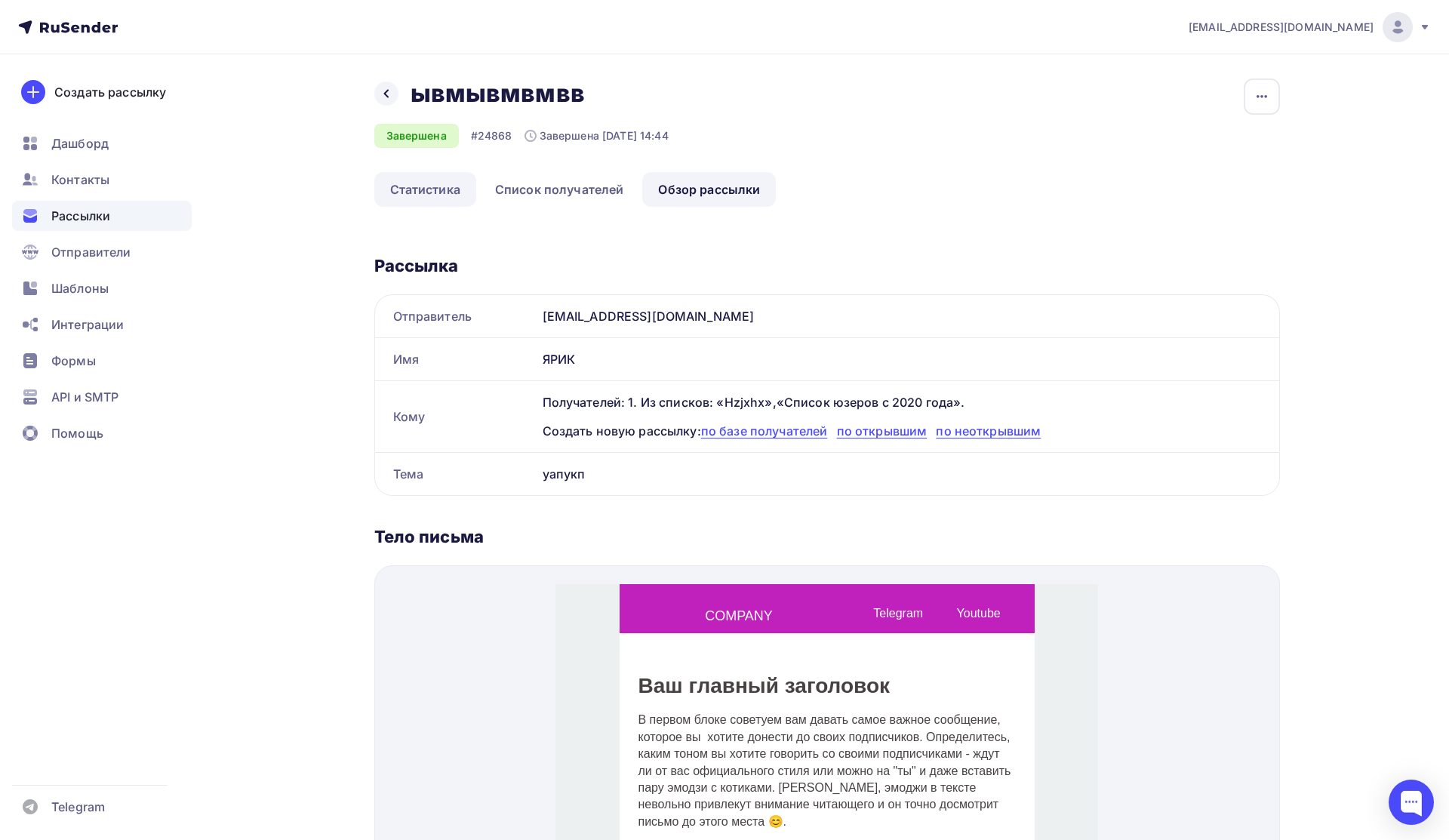
click at [450, 190] on link "Статистика" at bounding box center [424, 189] width 102 height 34
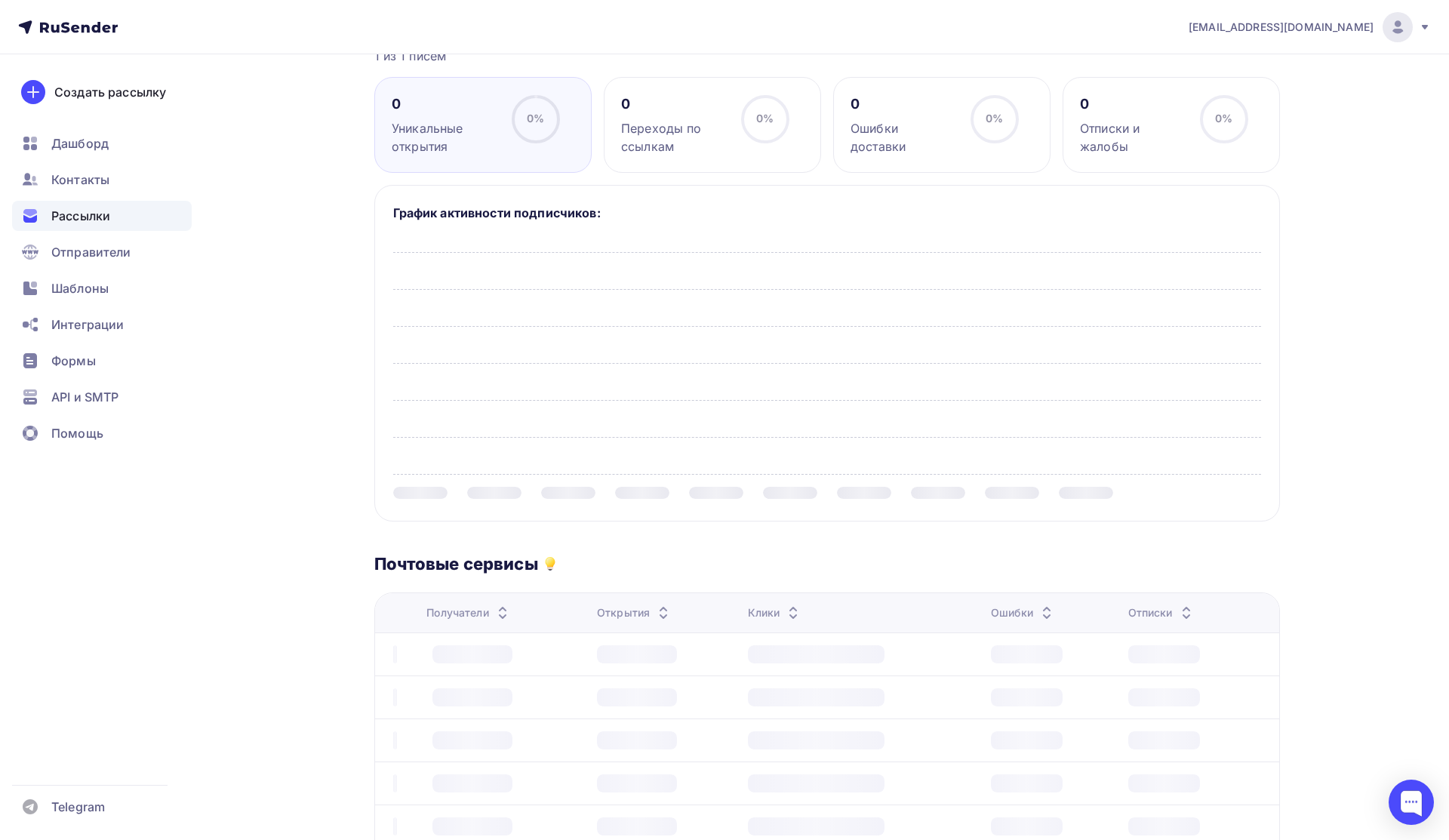
scroll to position [645, 0]
